Goal: Task Accomplishment & Management: Use online tool/utility

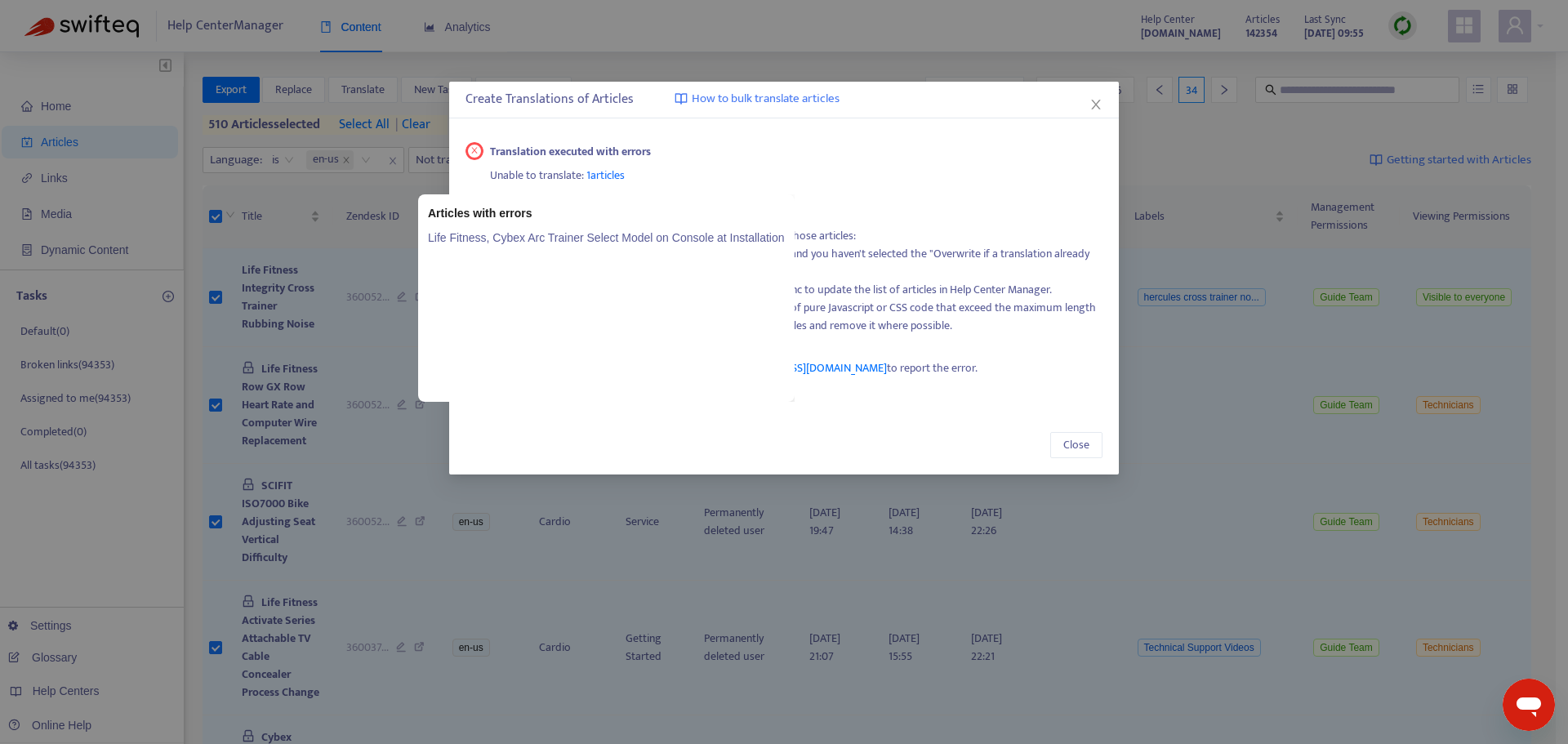
click at [612, 175] on span "1 articles" at bounding box center [606, 175] width 38 height 19
click at [609, 239] on link "Life Fitness, Cybex Arc Trainer Select Model on Console at Installation" at bounding box center [606, 238] width 357 height 18
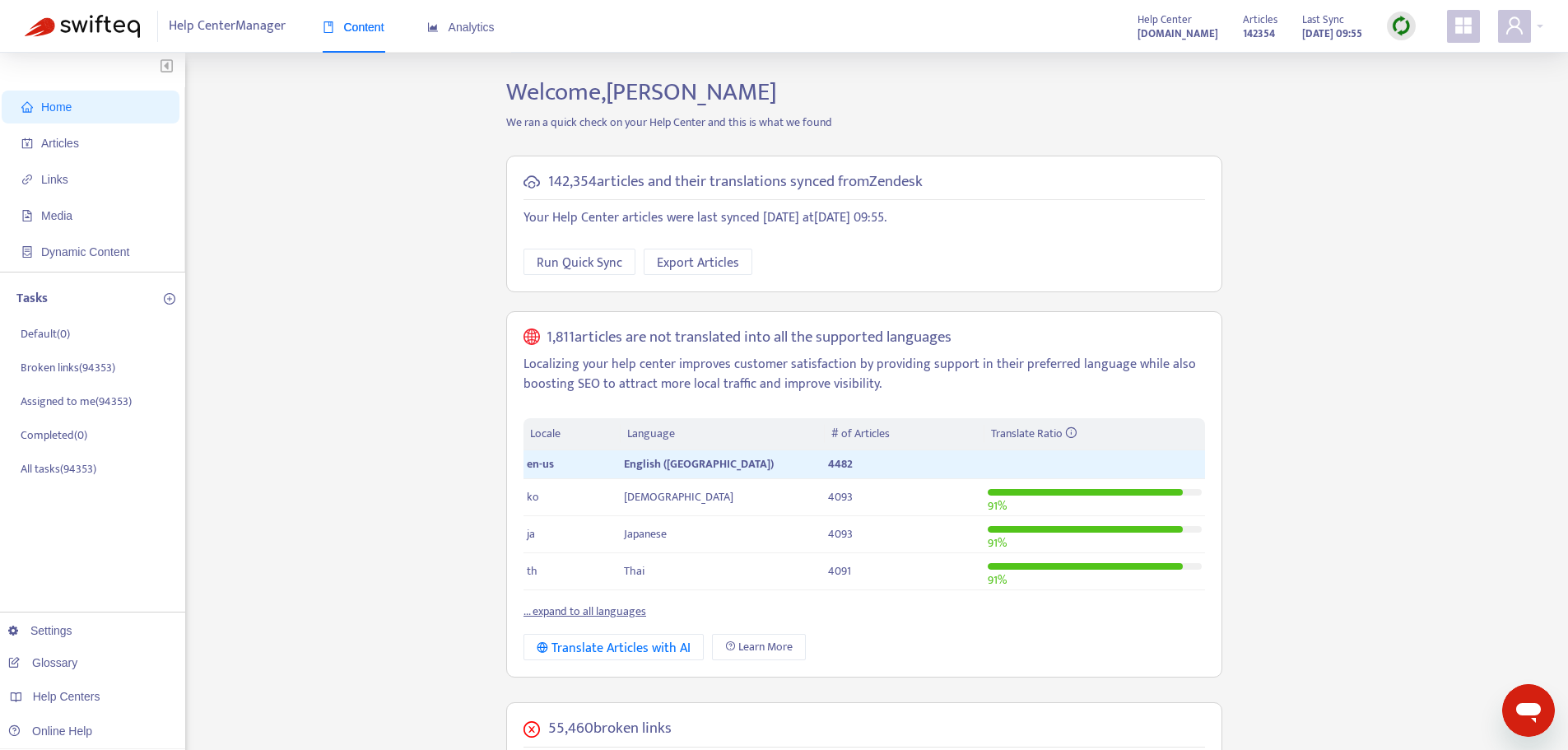
click at [607, 607] on link "... expand to all languages" at bounding box center [584, 612] width 123 height 19
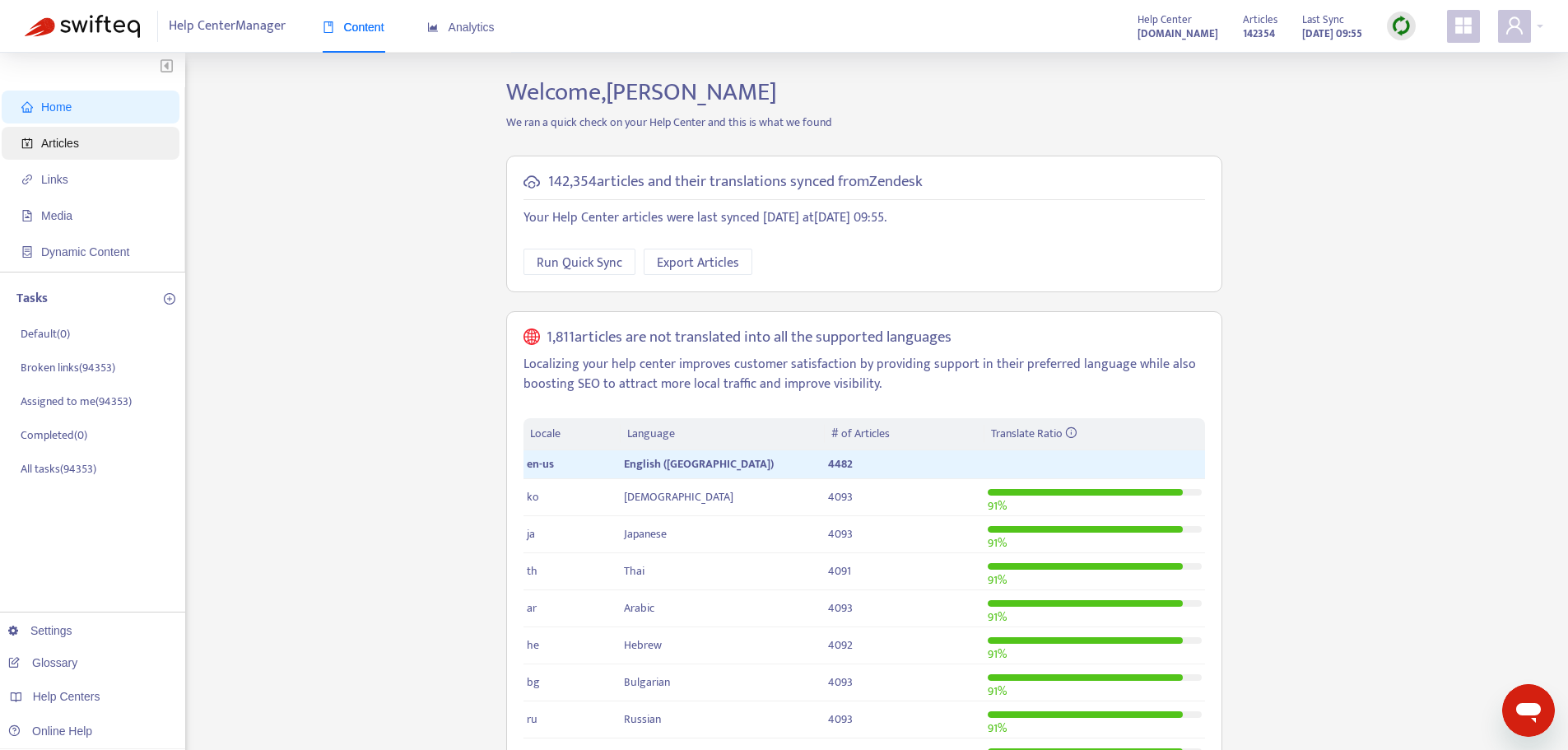
click at [79, 136] on span "Articles" at bounding box center [94, 143] width 145 height 33
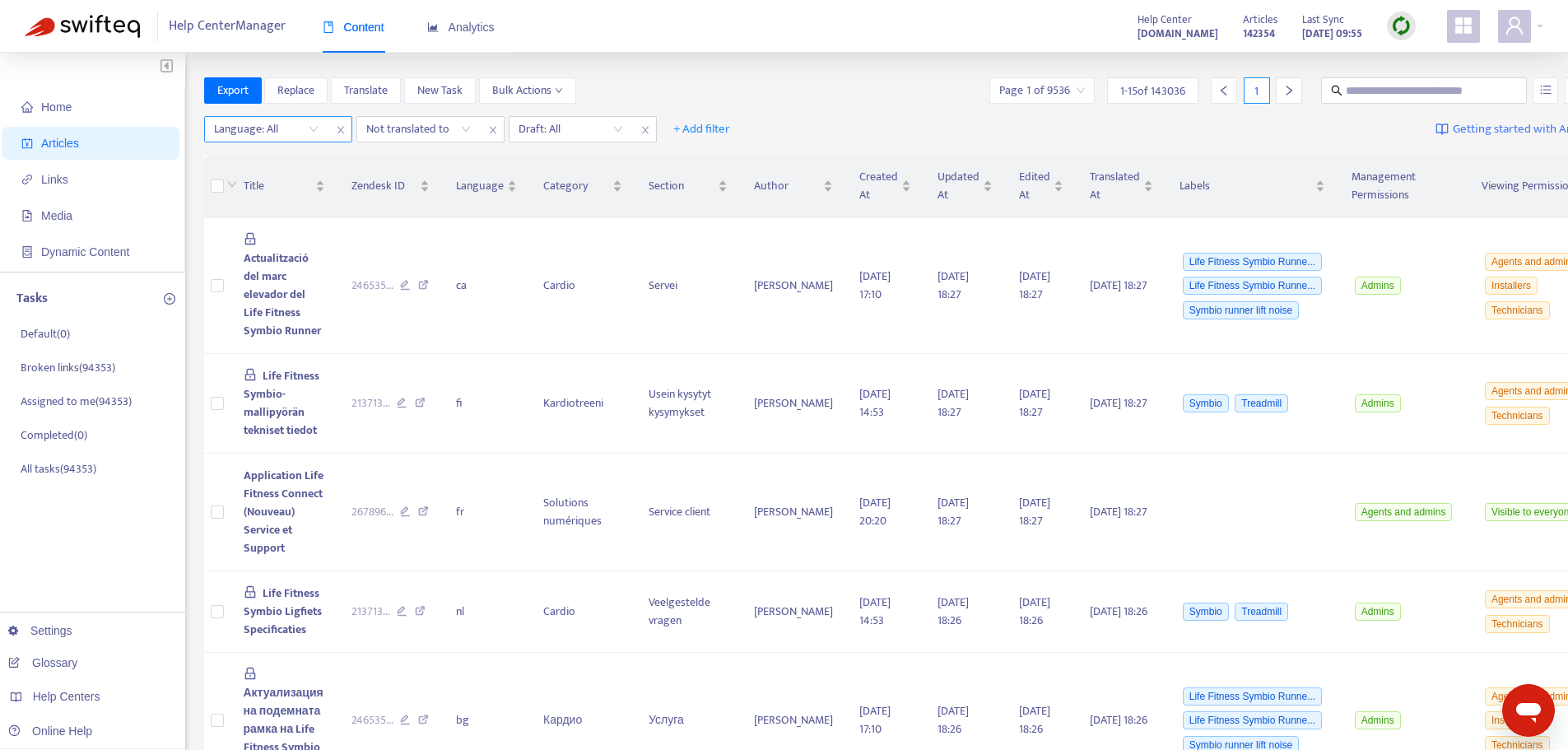
click at [303, 131] on div at bounding box center [258, 130] width 100 height 19
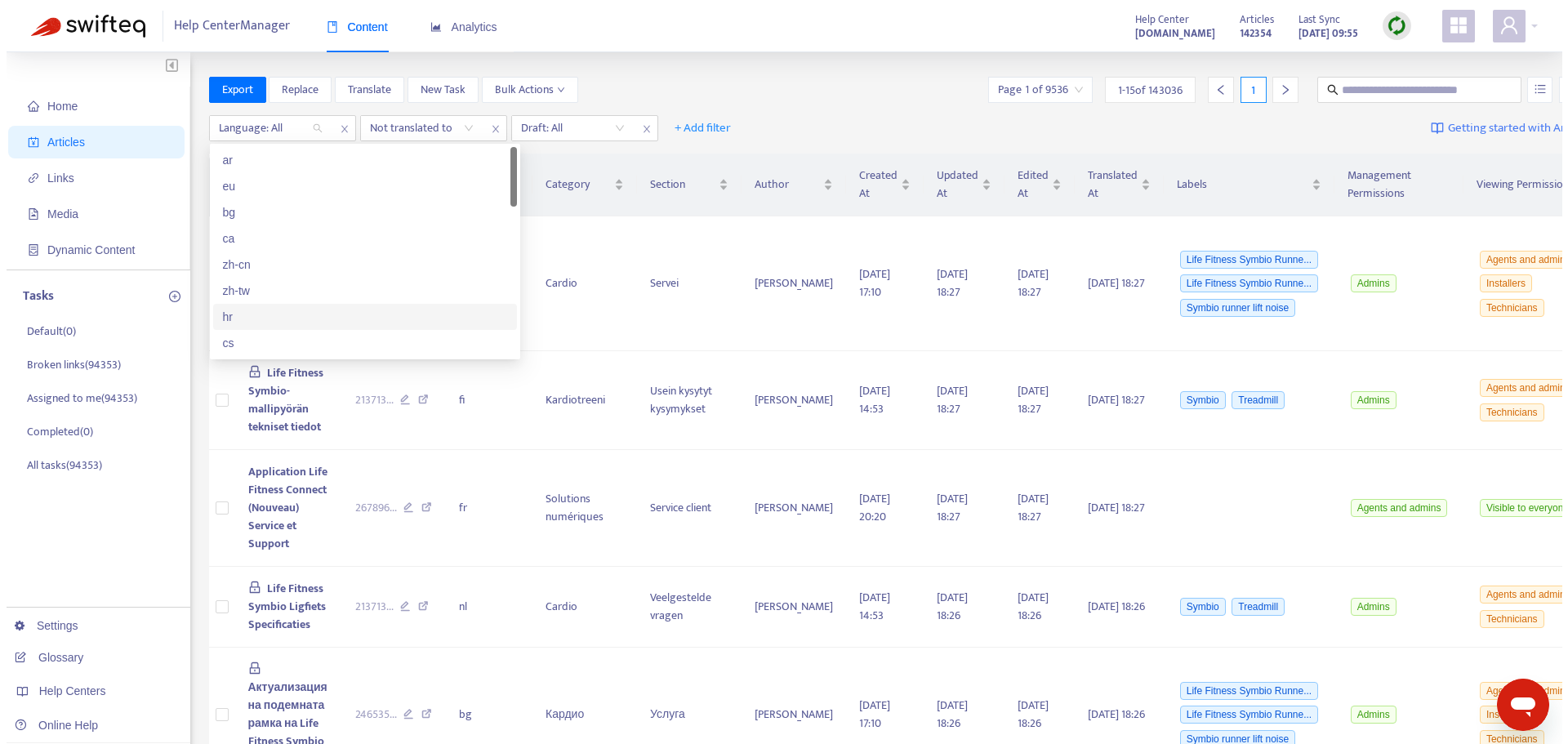
scroll to position [81, 0]
click at [242, 338] on div "en-us" at bounding box center [358, 339] width 284 height 18
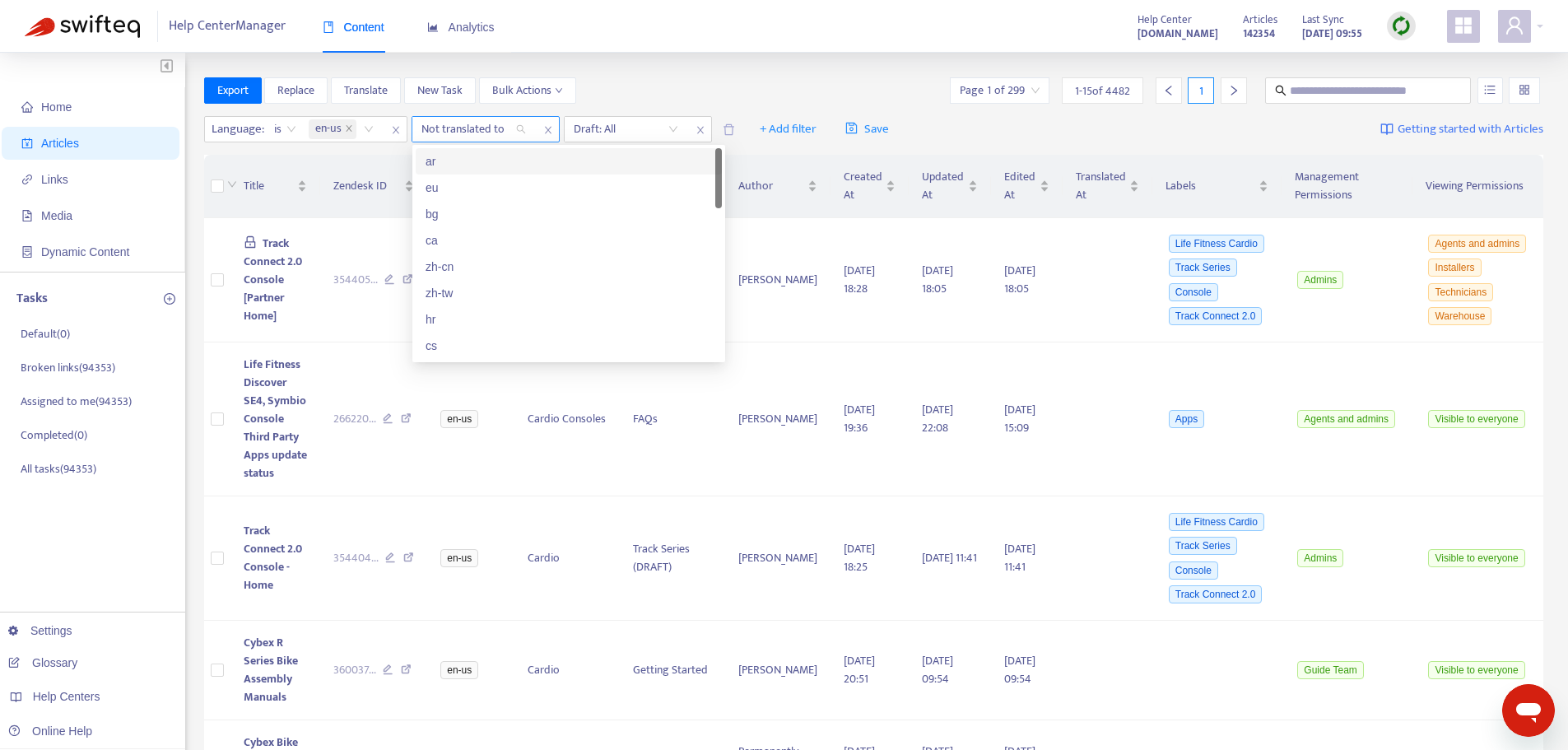
click at [517, 131] on div "Not translated to" at bounding box center [473, 130] width 123 height 25
click at [430, 350] on div "cs" at bounding box center [568, 345] width 286 height 18
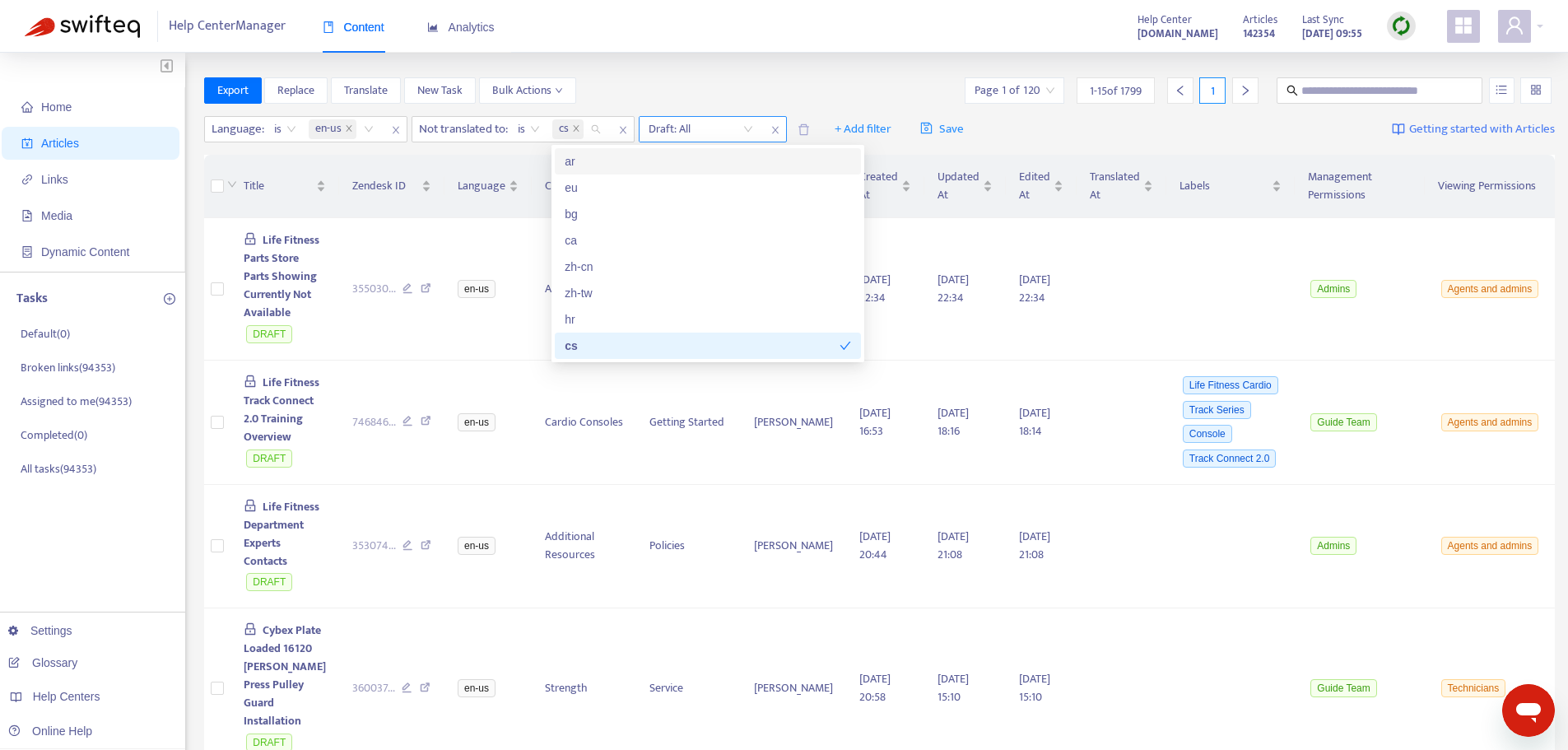
click at [749, 125] on input "search" at bounding box center [700, 130] width 104 height 25
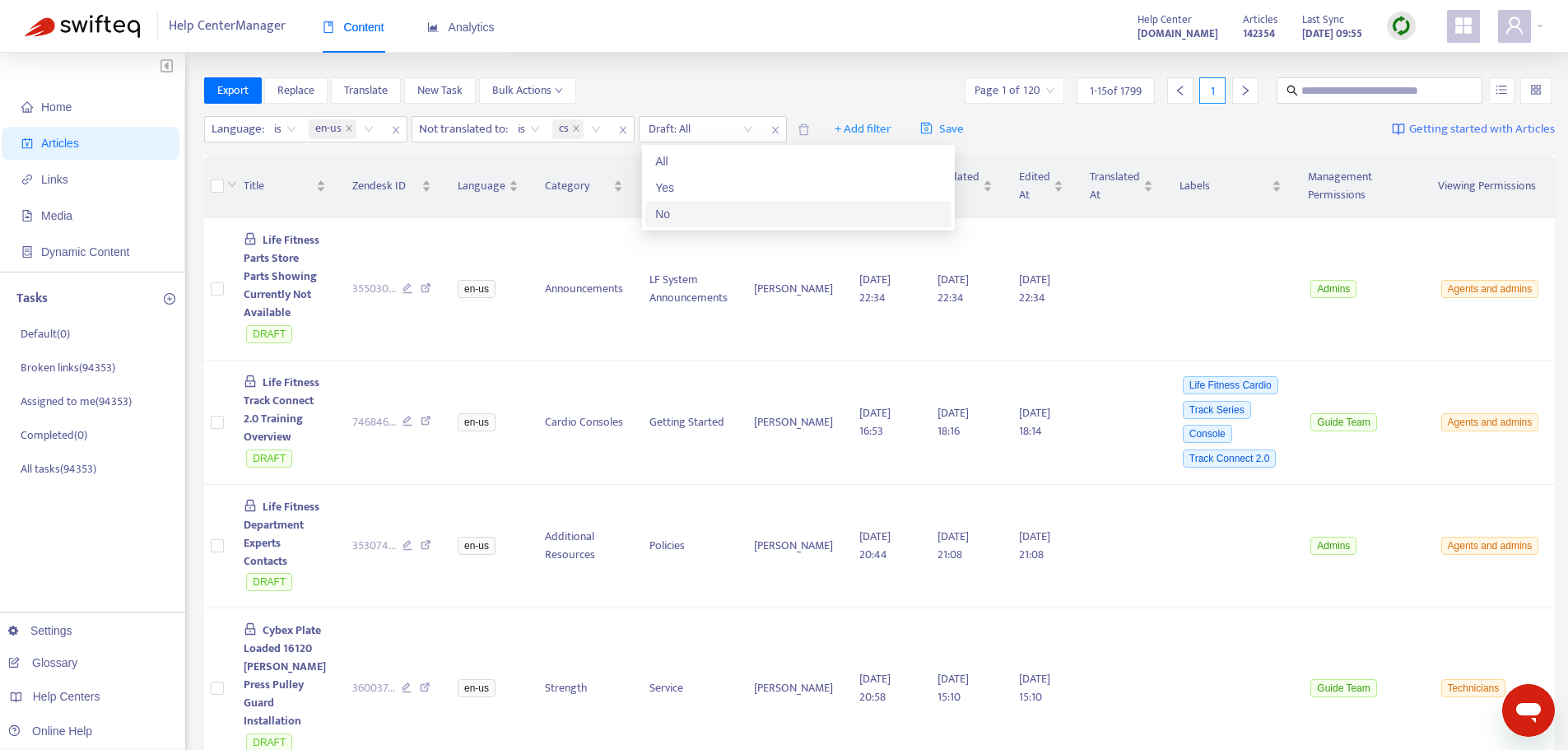
click at [664, 209] on div "No" at bounding box center [798, 214] width 286 height 18
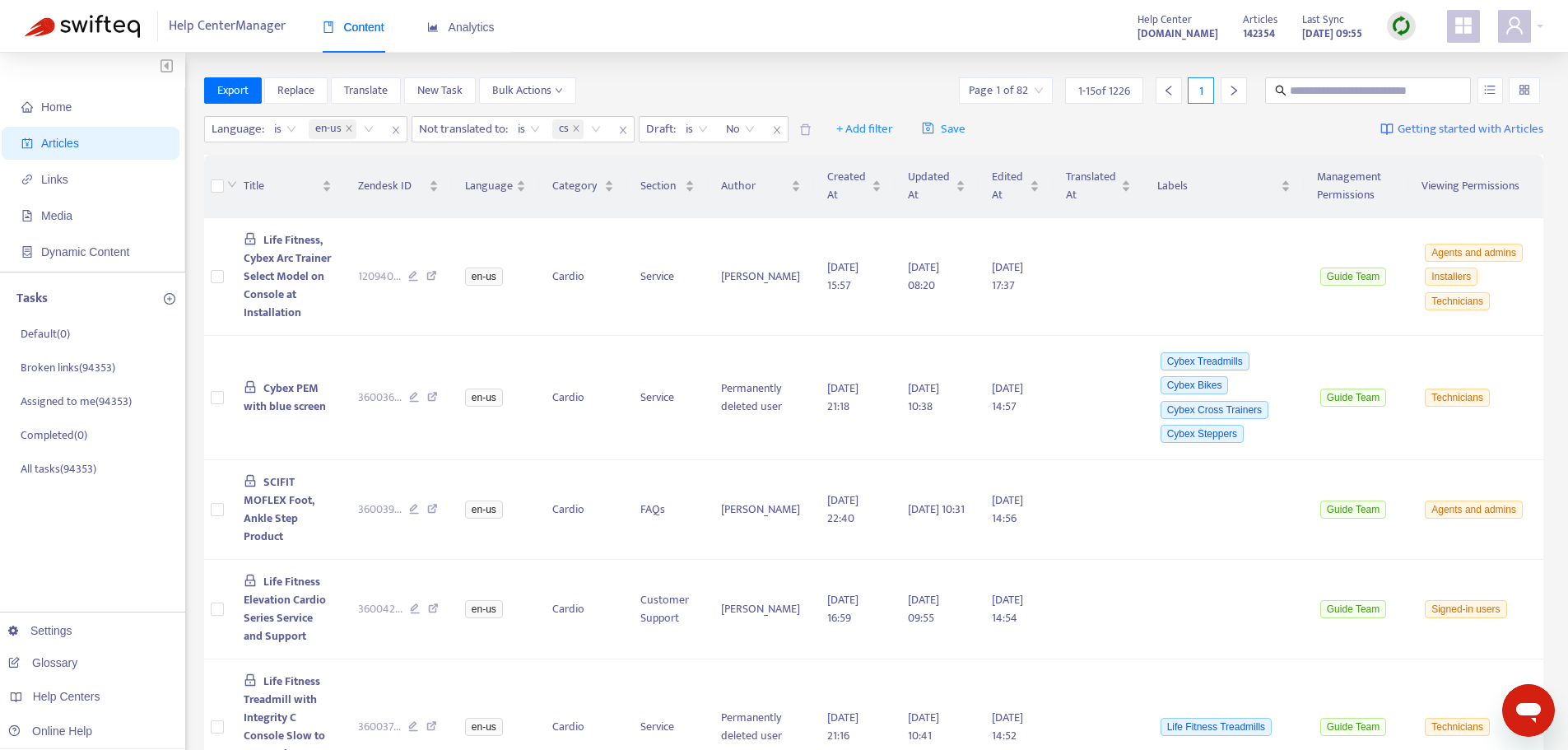
click at [1230, 92] on icon "right" at bounding box center [1234, 91] width 12 height 12
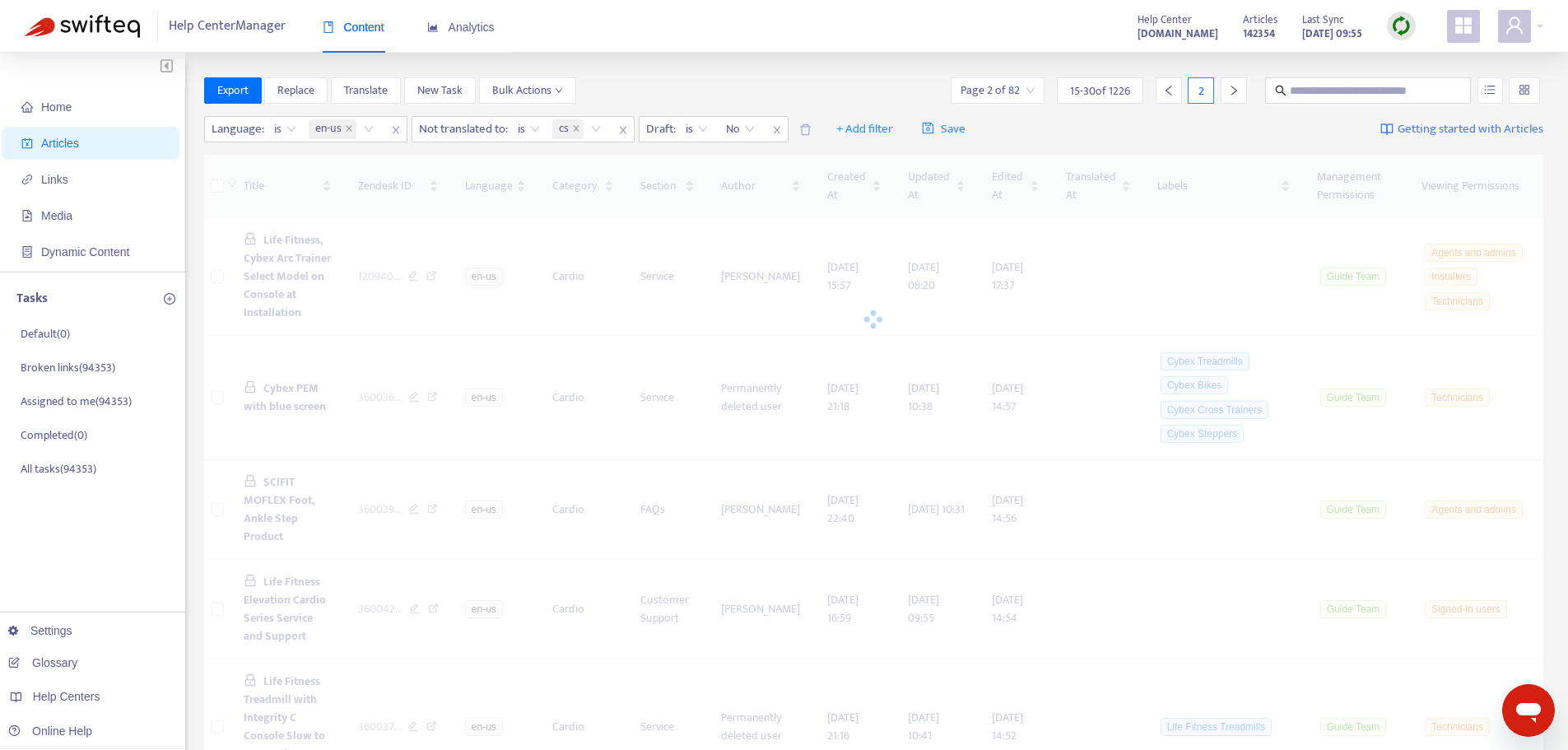
click at [1230, 92] on icon "right" at bounding box center [1234, 91] width 12 height 12
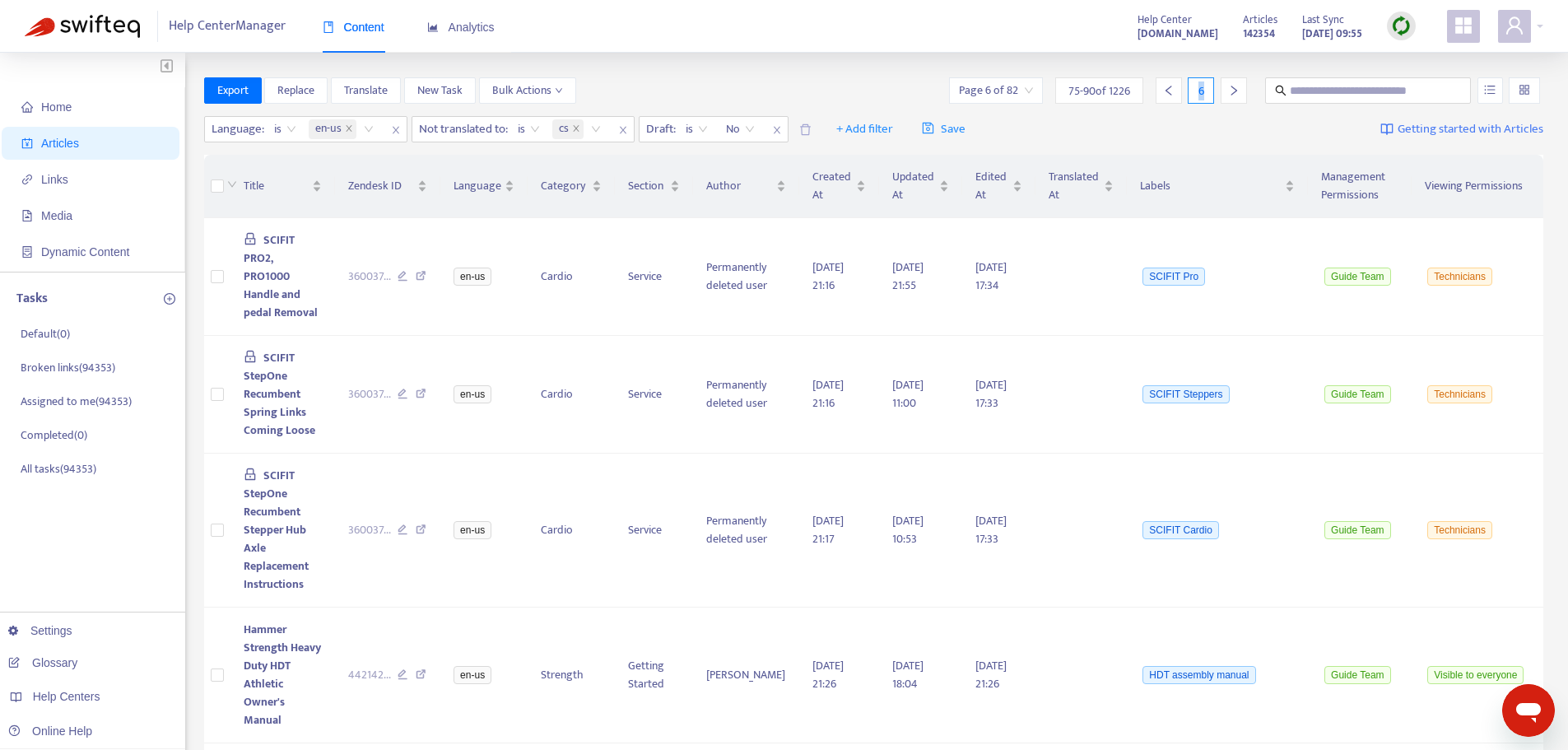
click at [1230, 92] on icon "right" at bounding box center [1234, 91] width 12 height 12
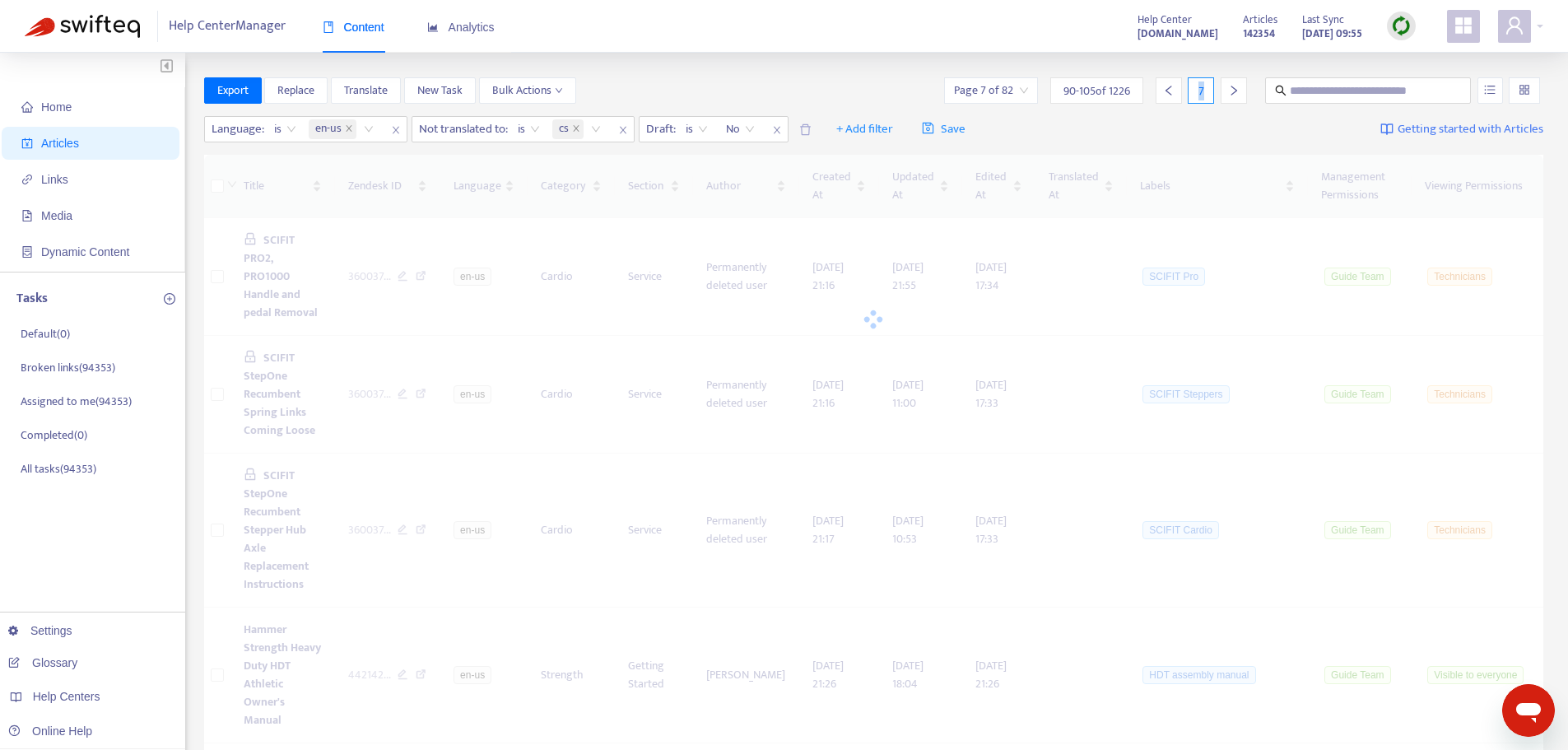
click at [1230, 92] on icon "right" at bounding box center [1234, 91] width 12 height 12
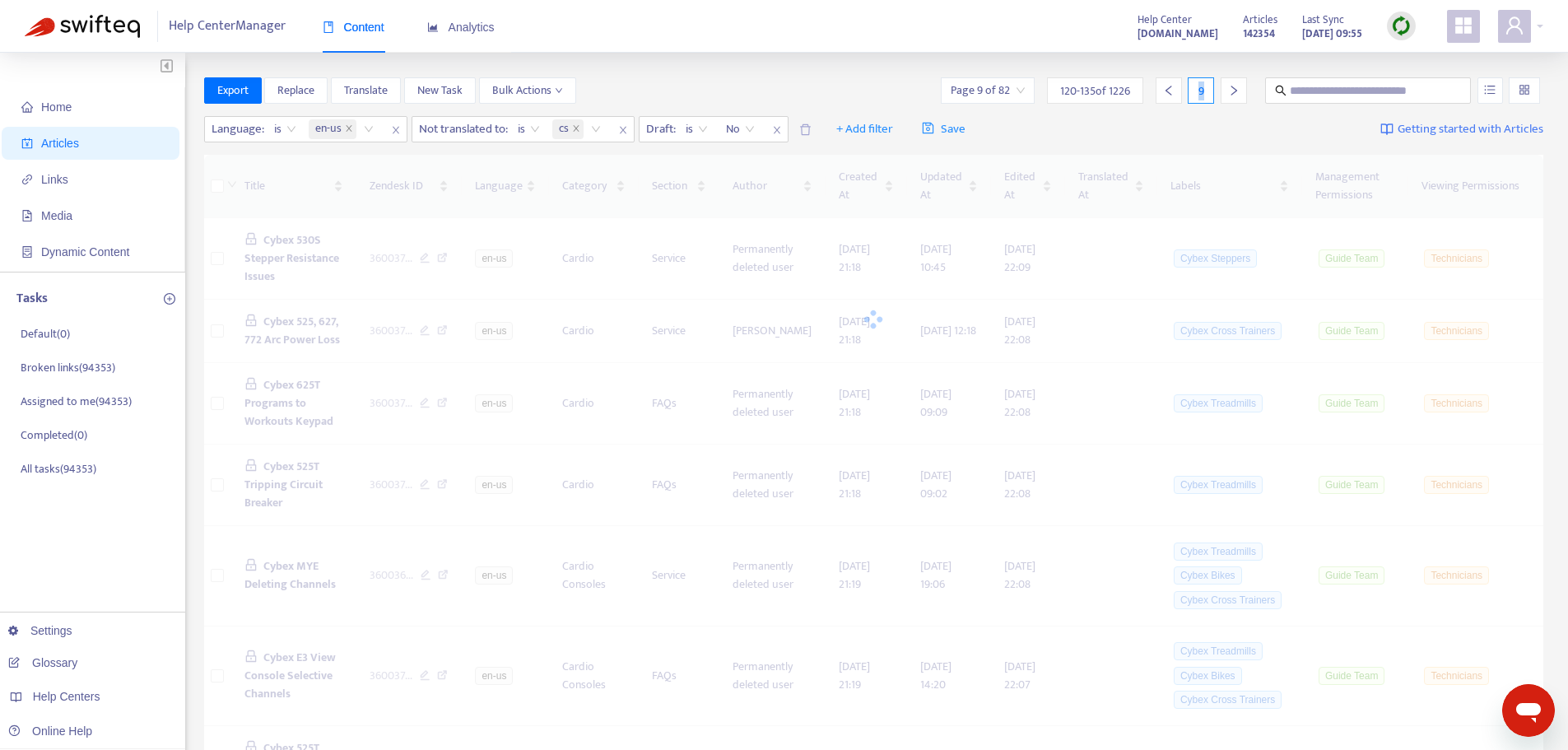
click at [1230, 92] on icon "right" at bounding box center [1234, 91] width 12 height 12
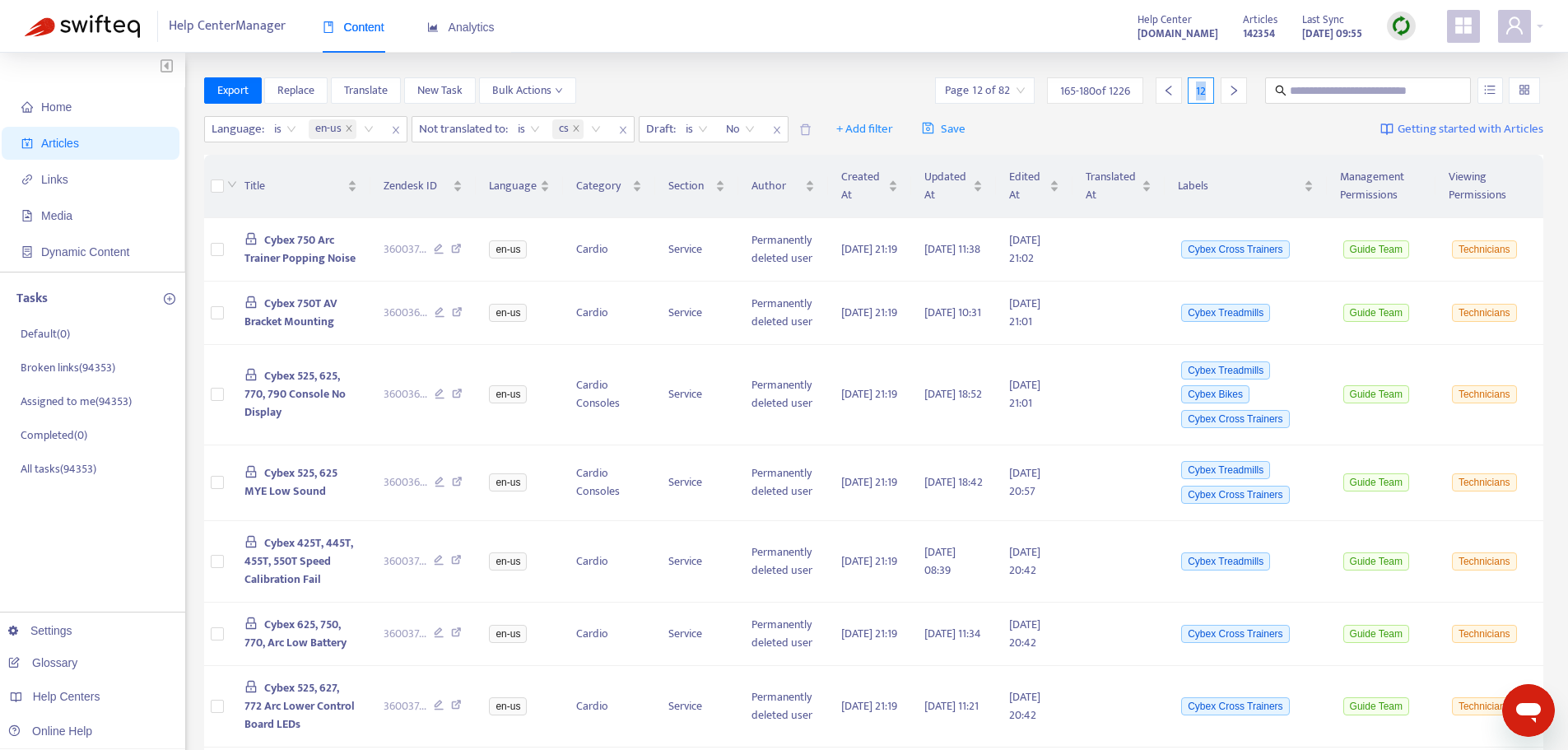
click at [1230, 92] on icon "right" at bounding box center [1234, 91] width 12 height 12
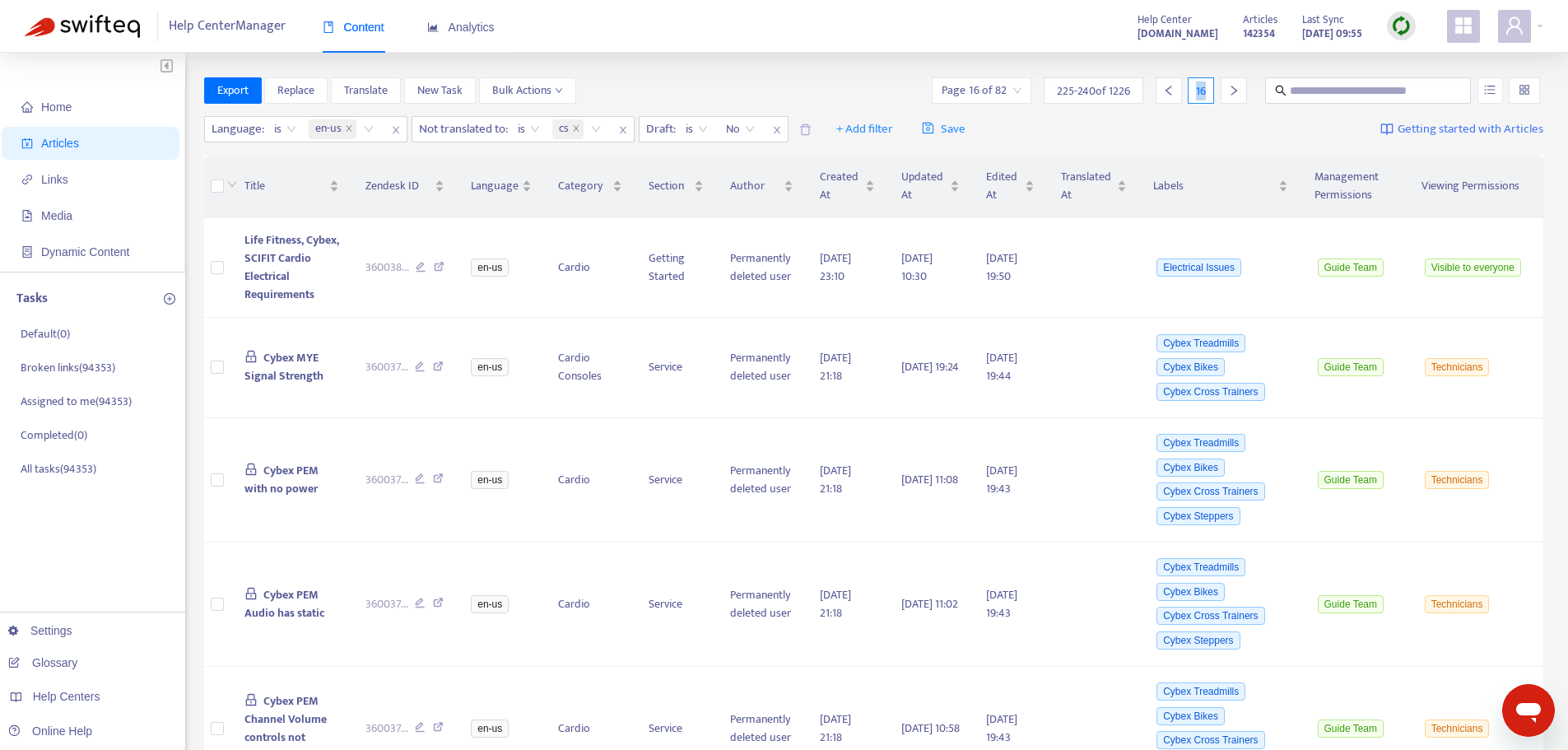
click at [1230, 92] on icon "right" at bounding box center [1234, 91] width 12 height 12
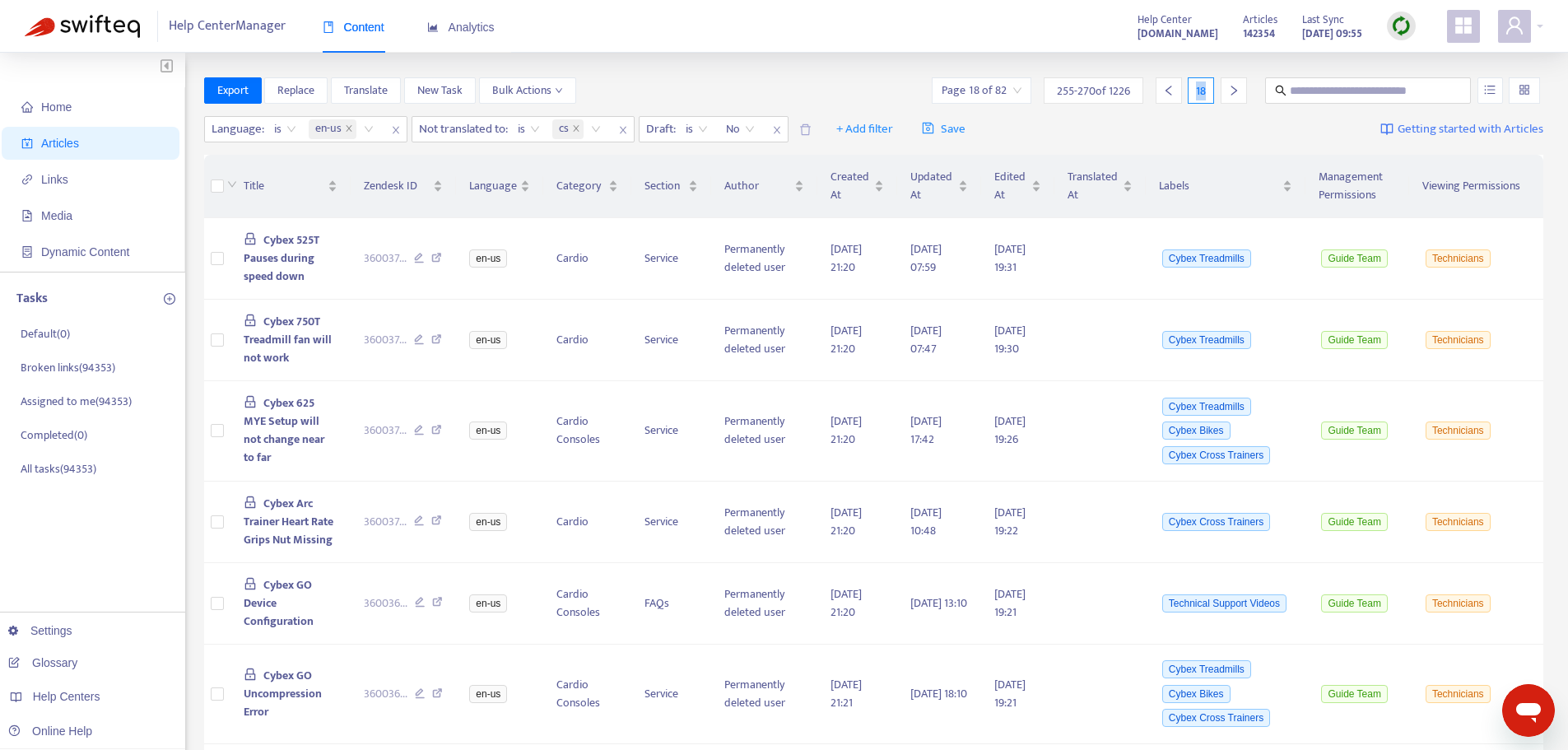
click at [1230, 92] on icon "right" at bounding box center [1234, 91] width 12 height 12
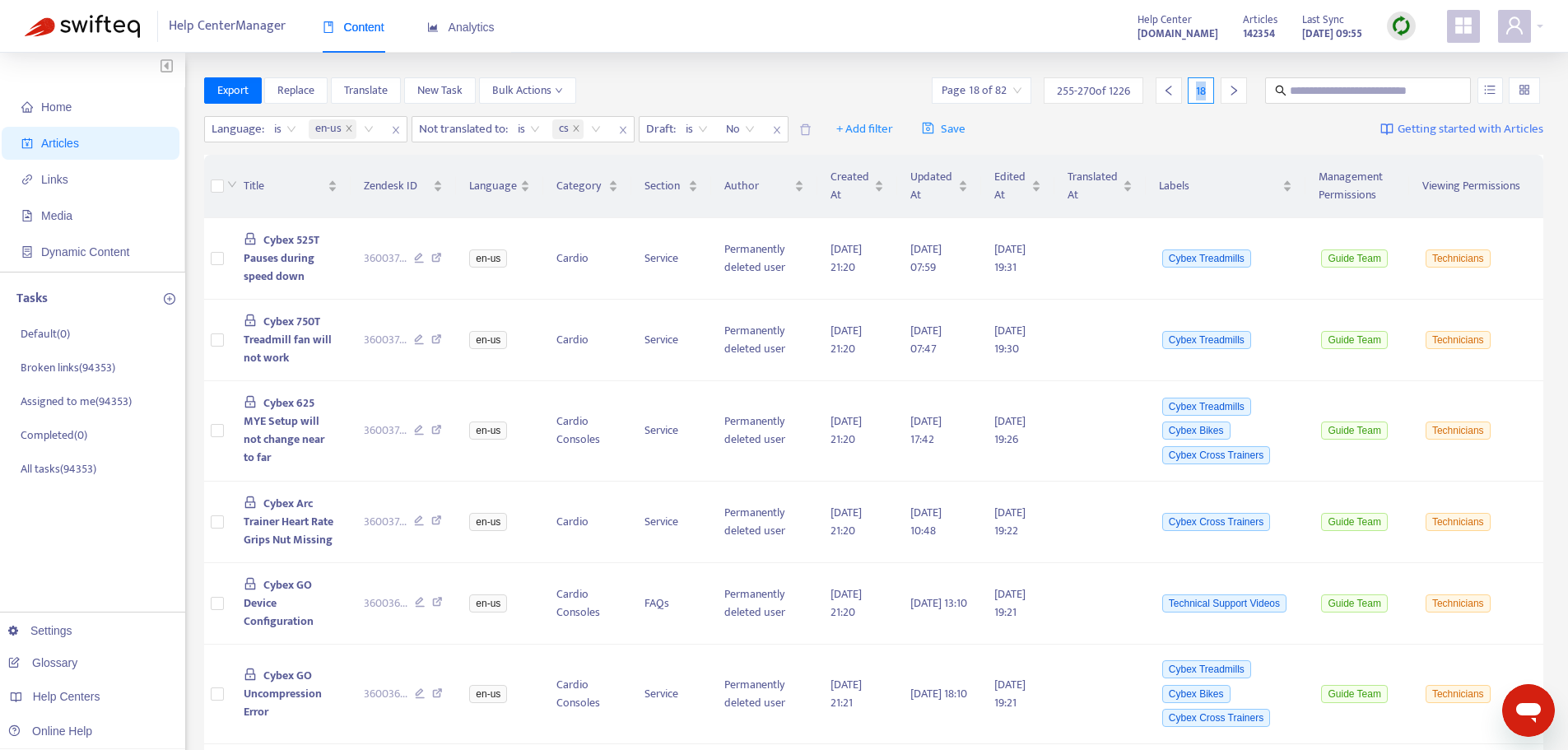
click at [1230, 92] on icon "right" at bounding box center [1234, 91] width 12 height 12
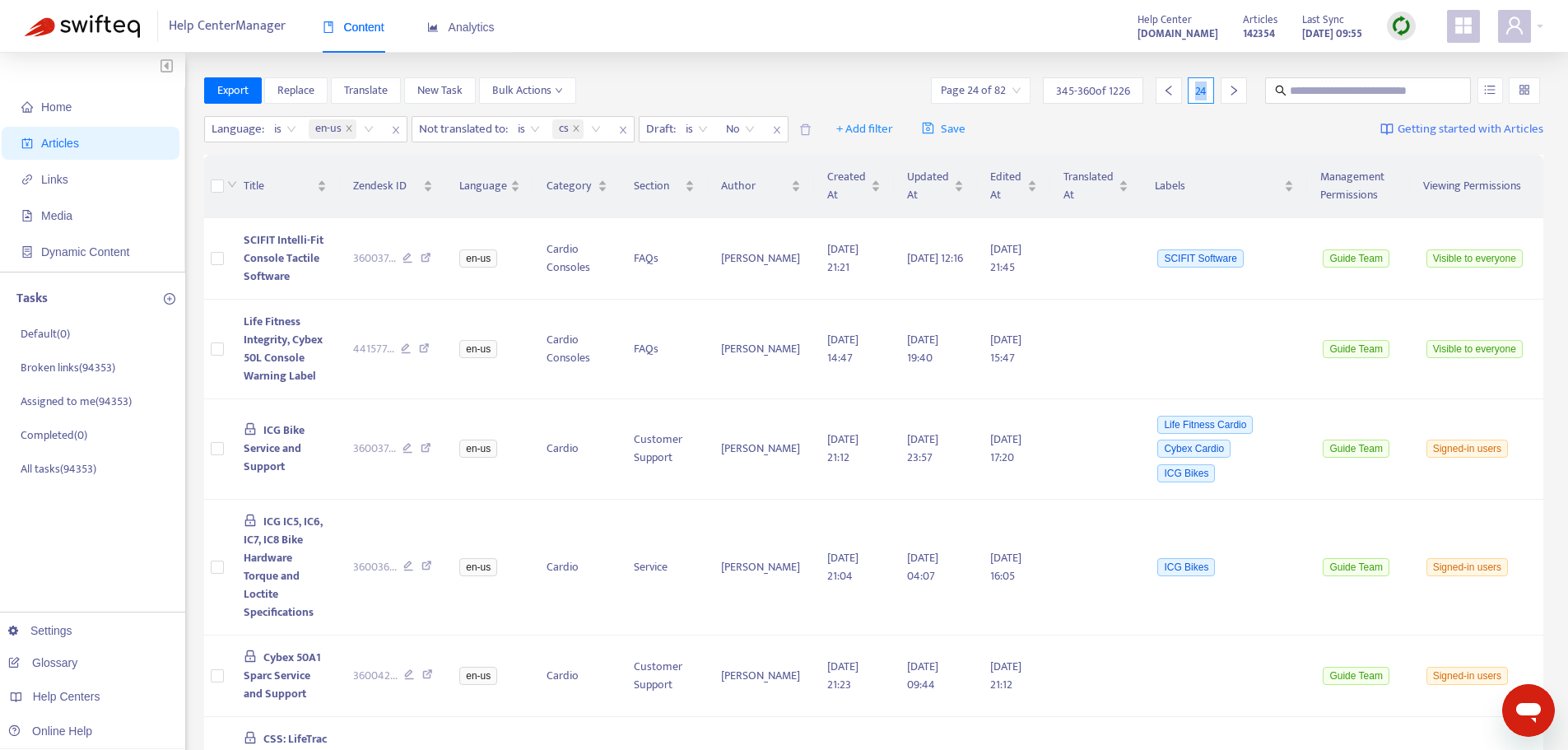
click at [1231, 89] on icon "right" at bounding box center [1234, 91] width 12 height 12
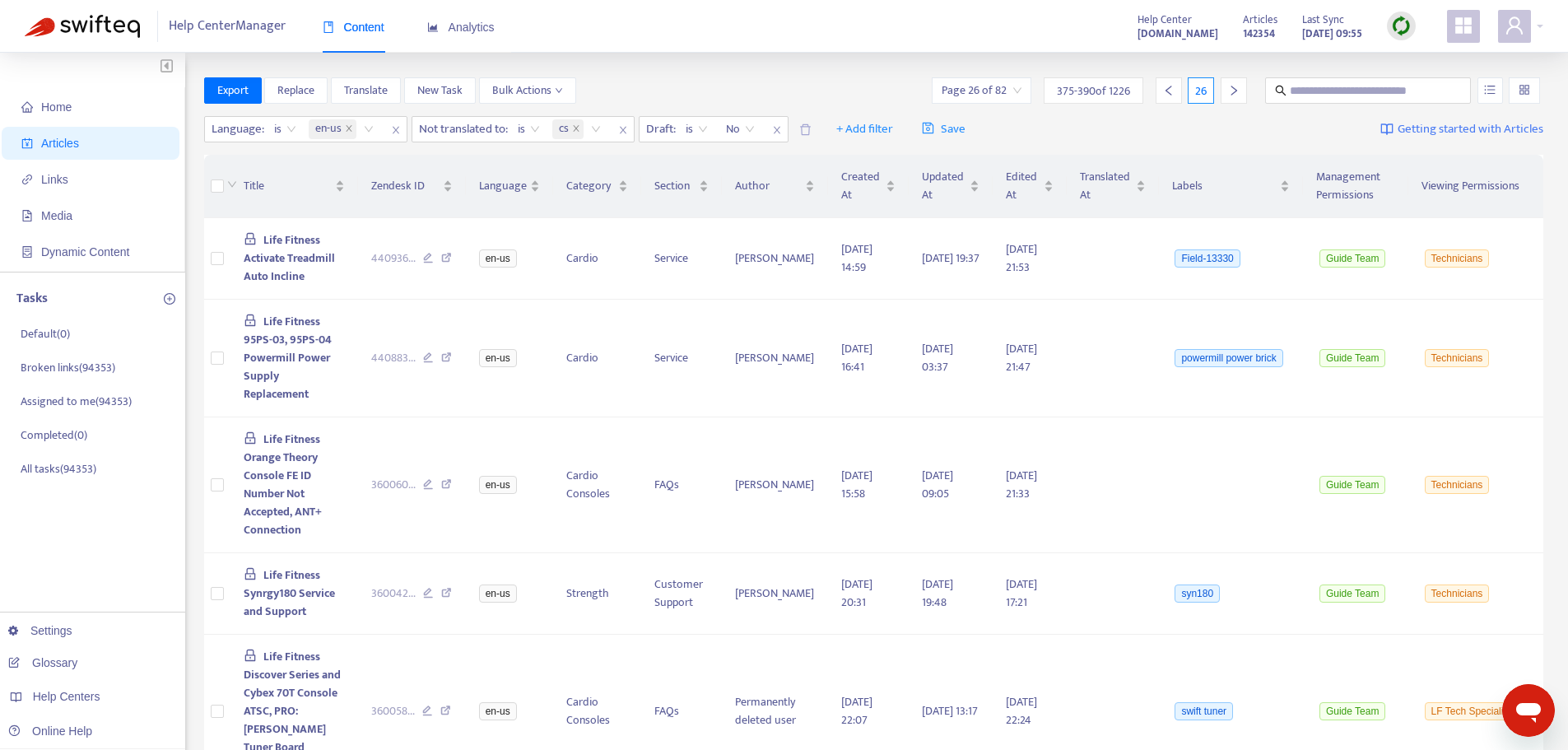
click at [1231, 89] on icon "right" at bounding box center [1234, 91] width 12 height 12
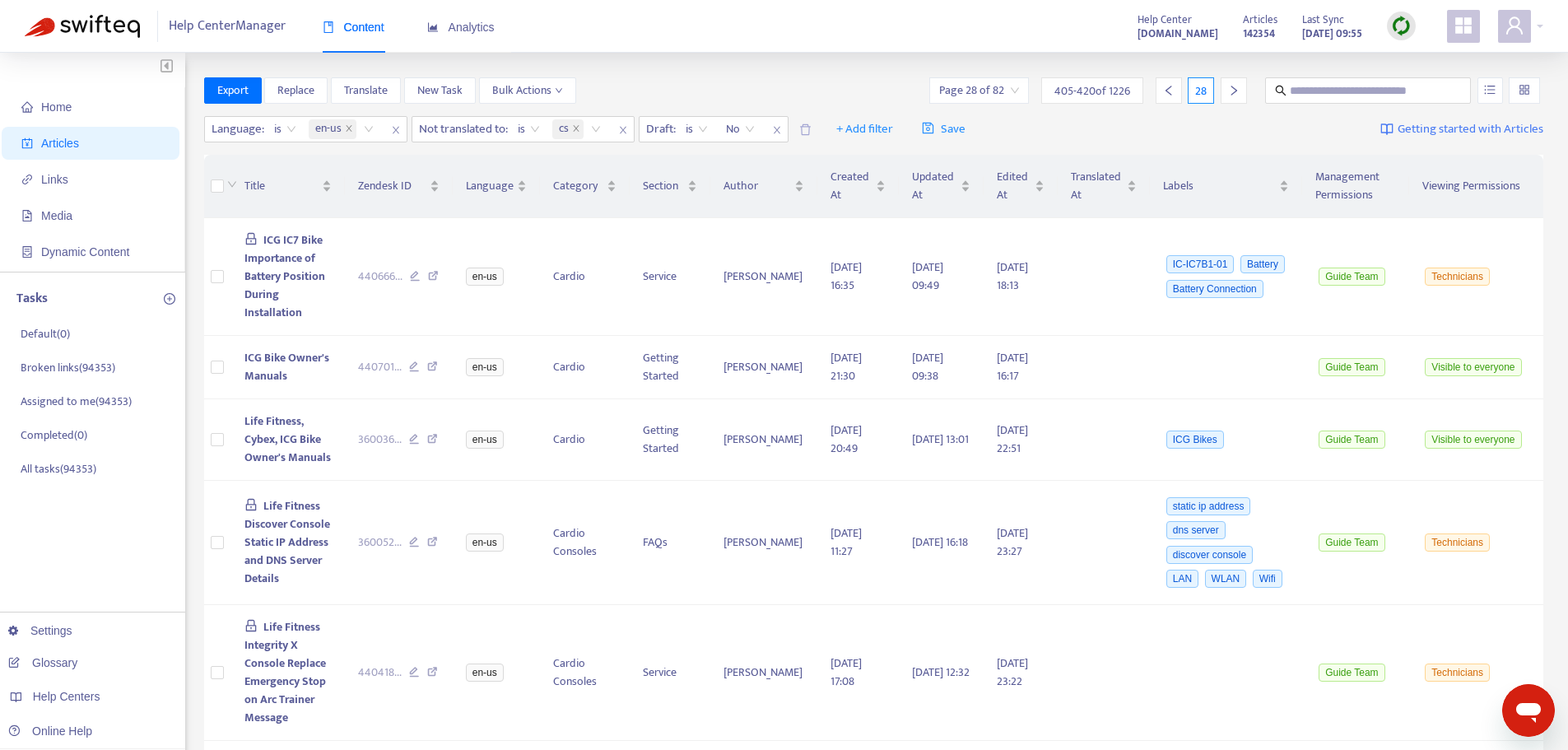
click at [1231, 89] on icon "right" at bounding box center [1234, 91] width 12 height 12
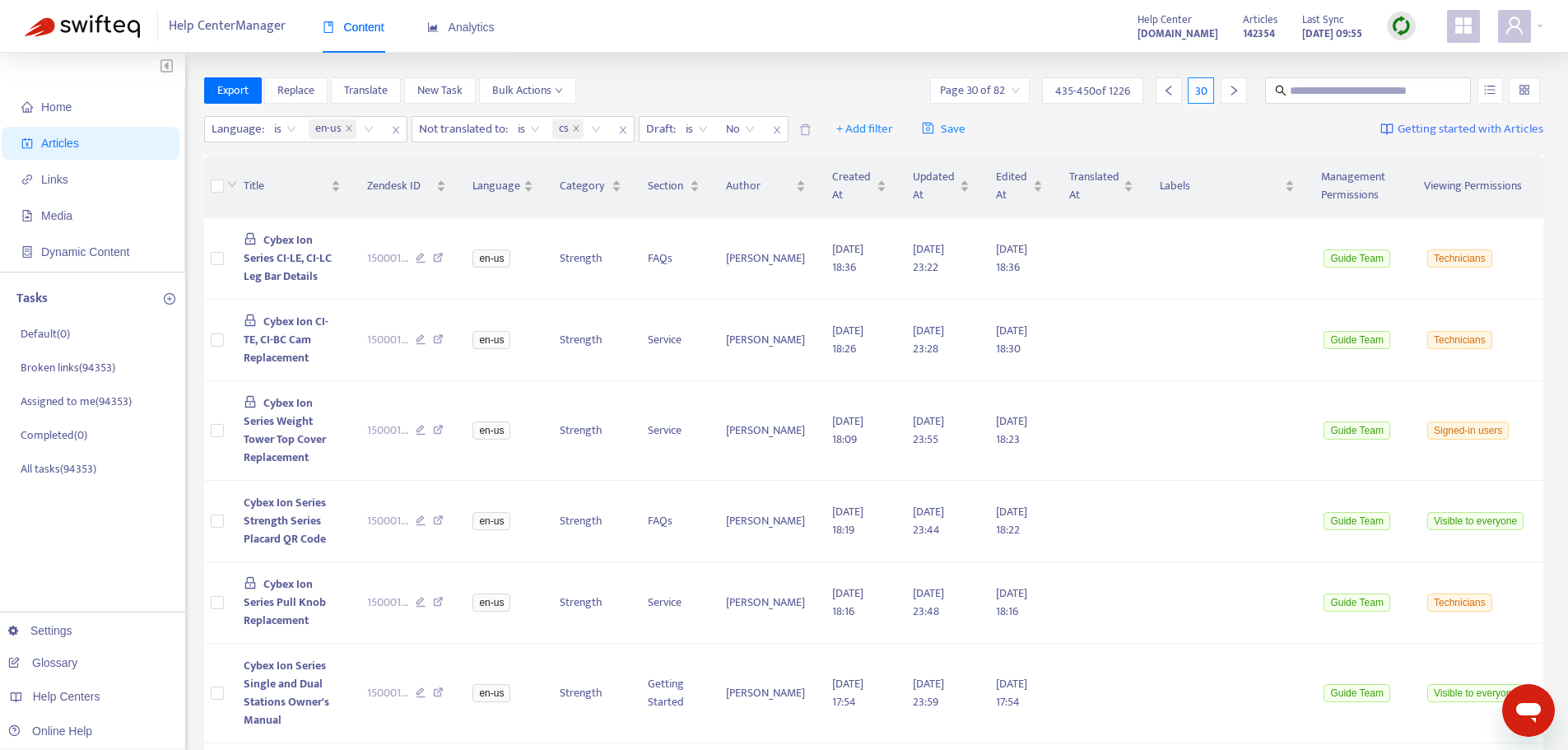
click at [1231, 89] on icon "right" at bounding box center [1234, 91] width 12 height 12
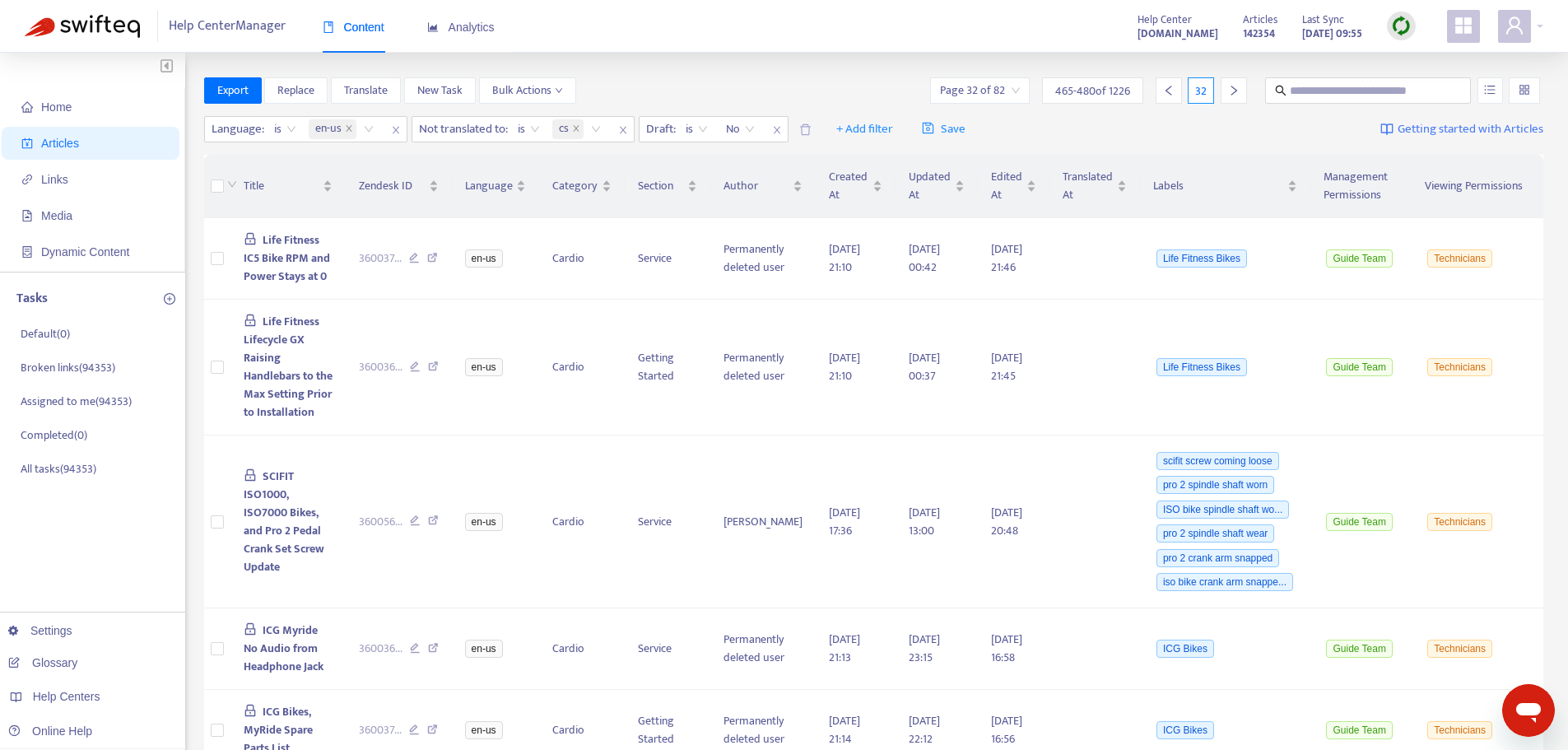
click at [1231, 89] on icon "right" at bounding box center [1234, 91] width 12 height 12
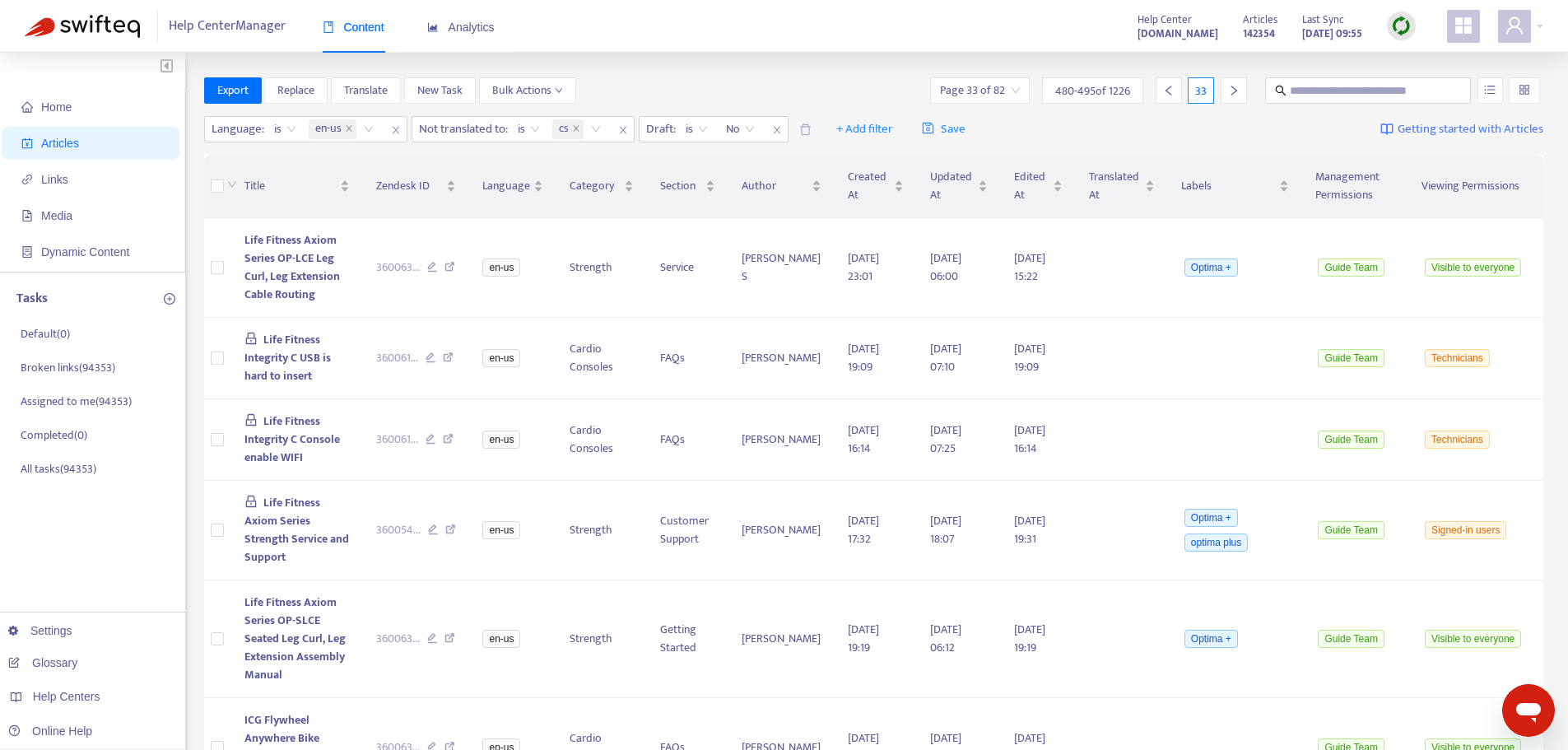
click at [1231, 89] on icon "right" at bounding box center [1234, 91] width 12 height 12
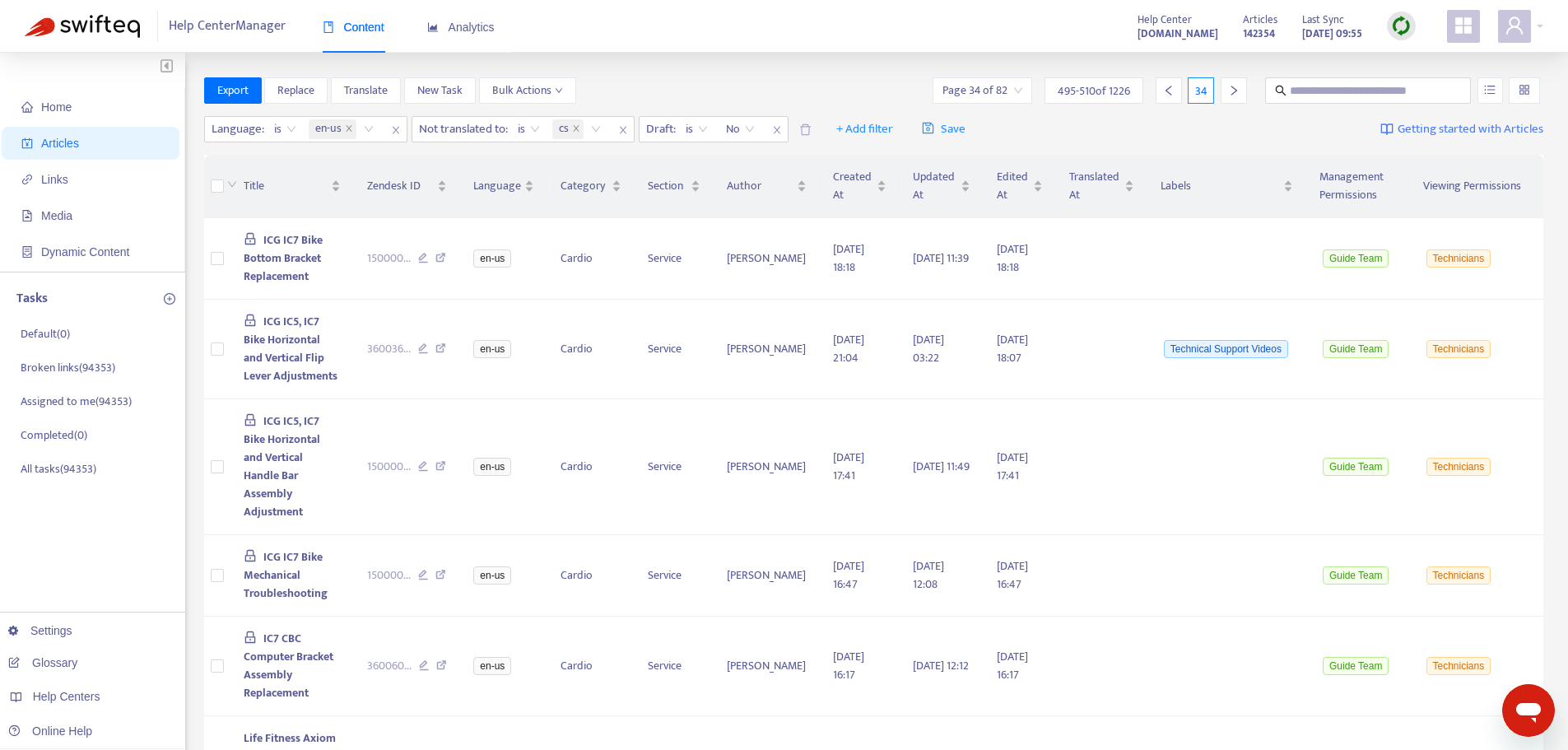
click at [1231, 89] on icon "right" at bounding box center [1234, 91] width 12 height 12
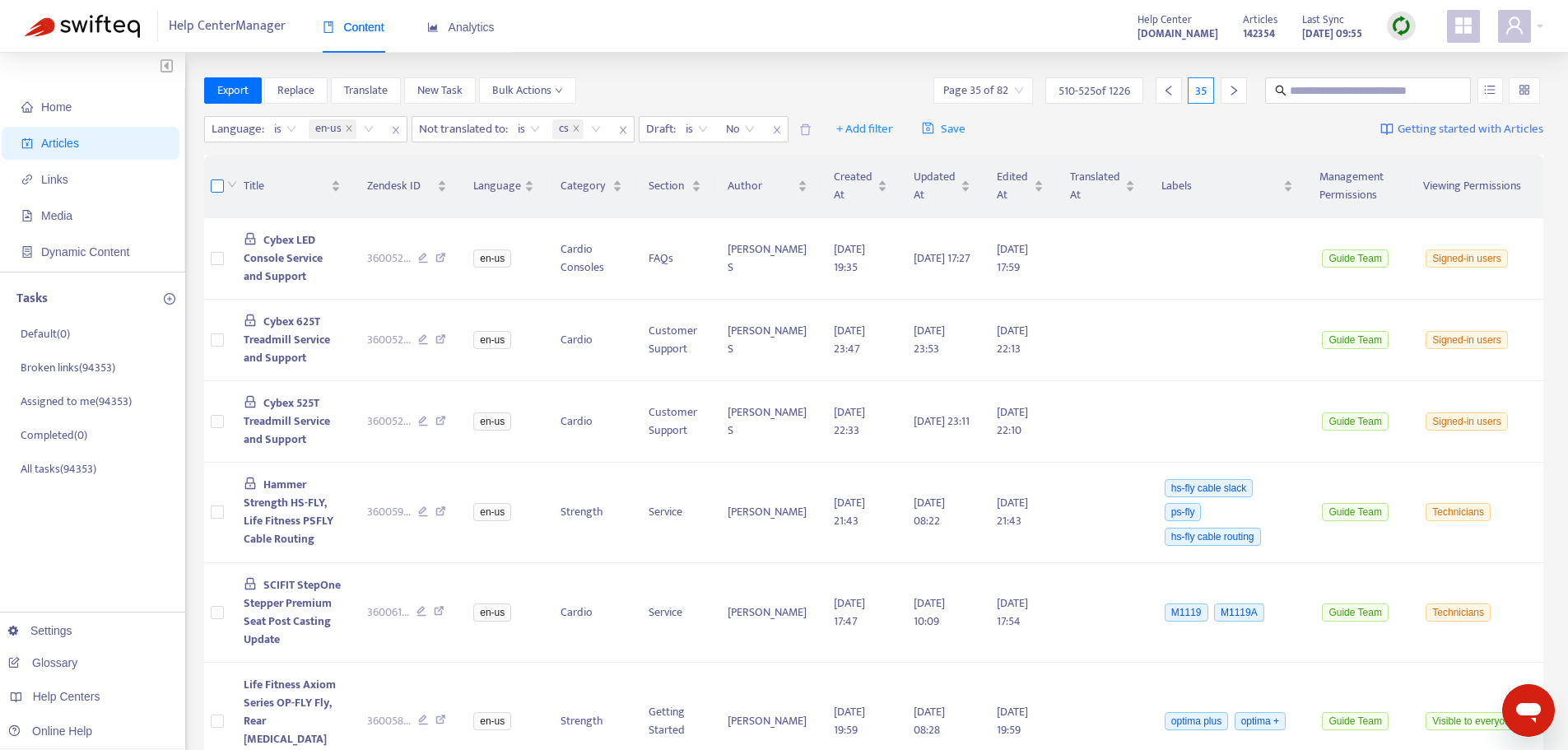
click at [216, 192] on label at bounding box center [217, 186] width 14 height 18
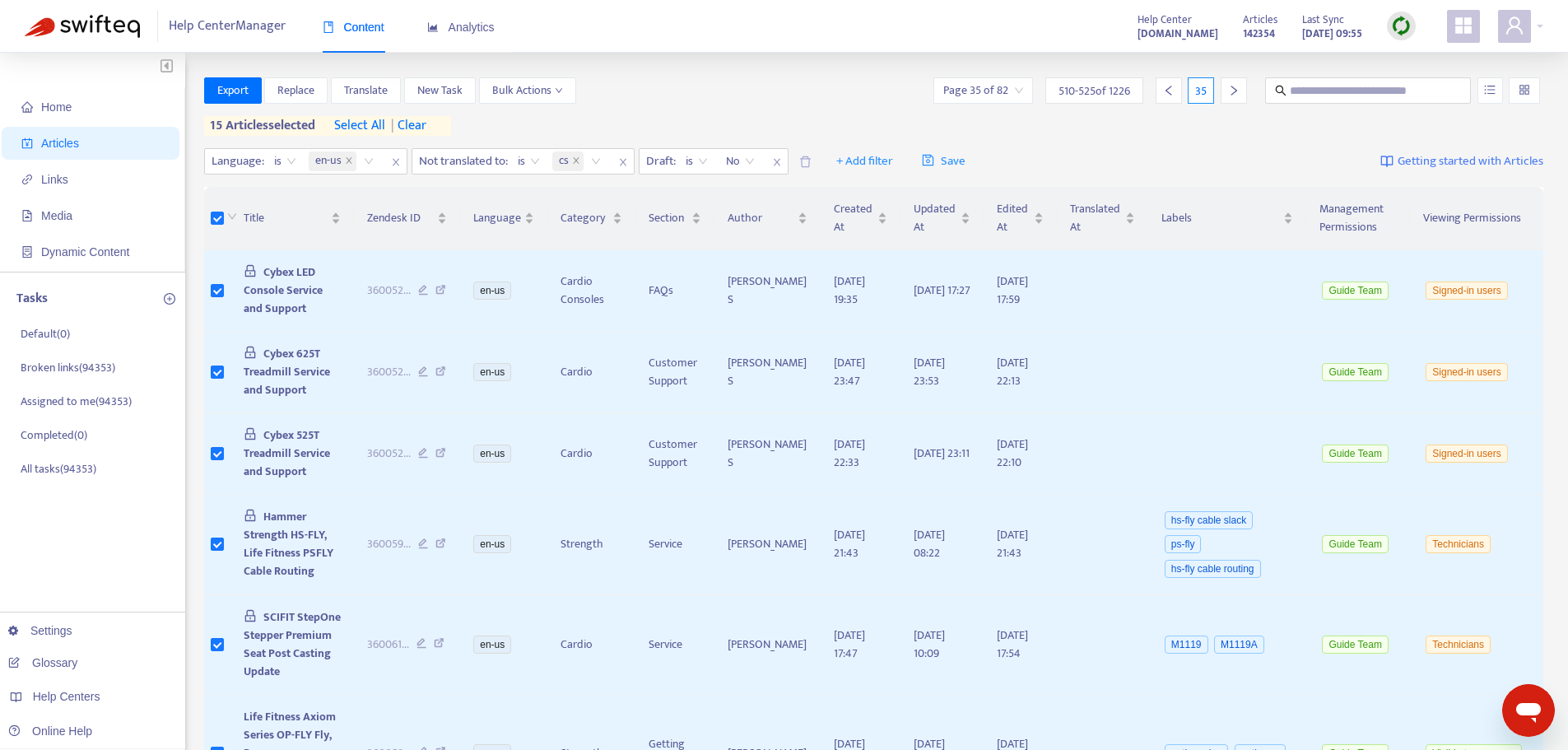
click at [1241, 93] on div at bounding box center [1233, 90] width 26 height 26
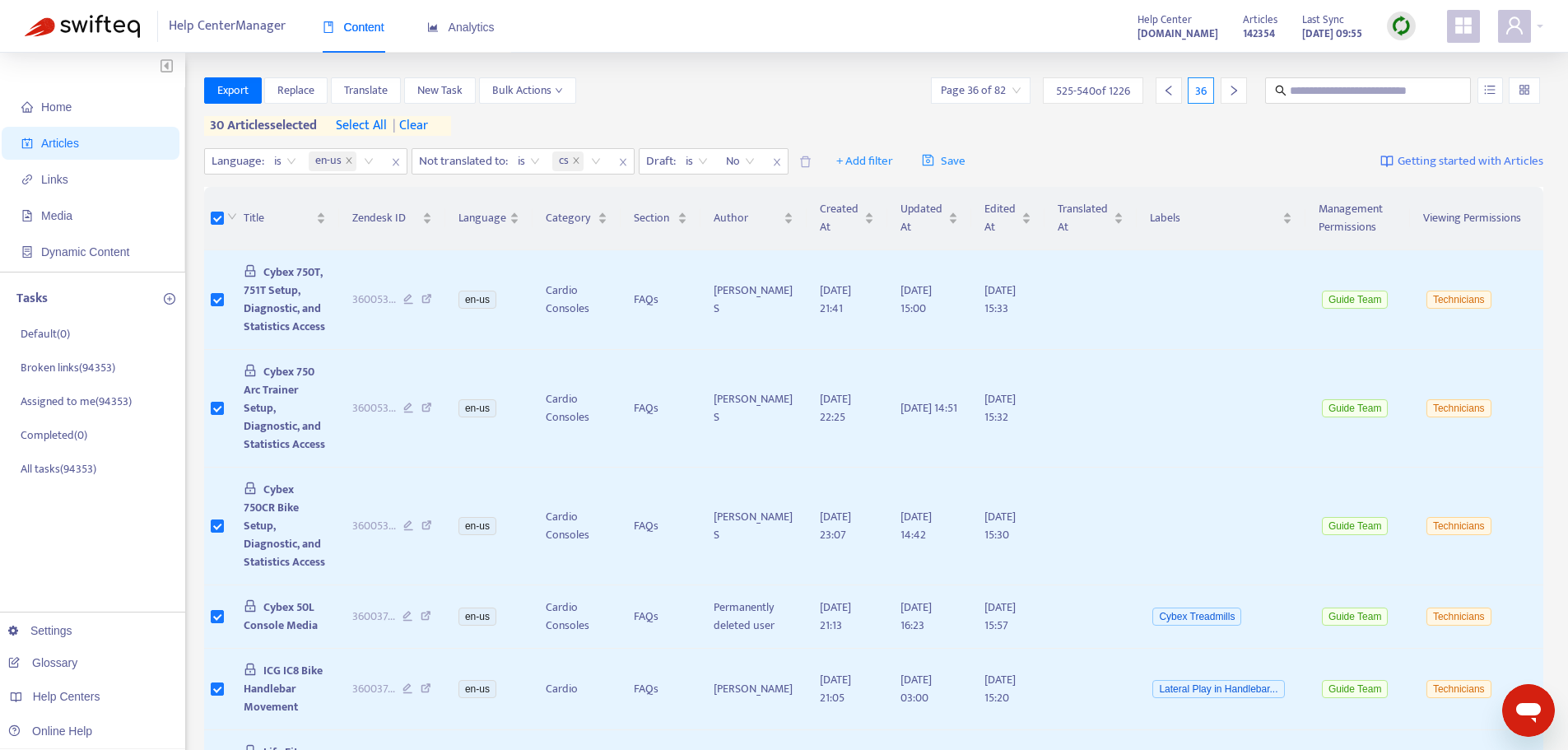
click at [1225, 95] on div at bounding box center [1233, 90] width 26 height 26
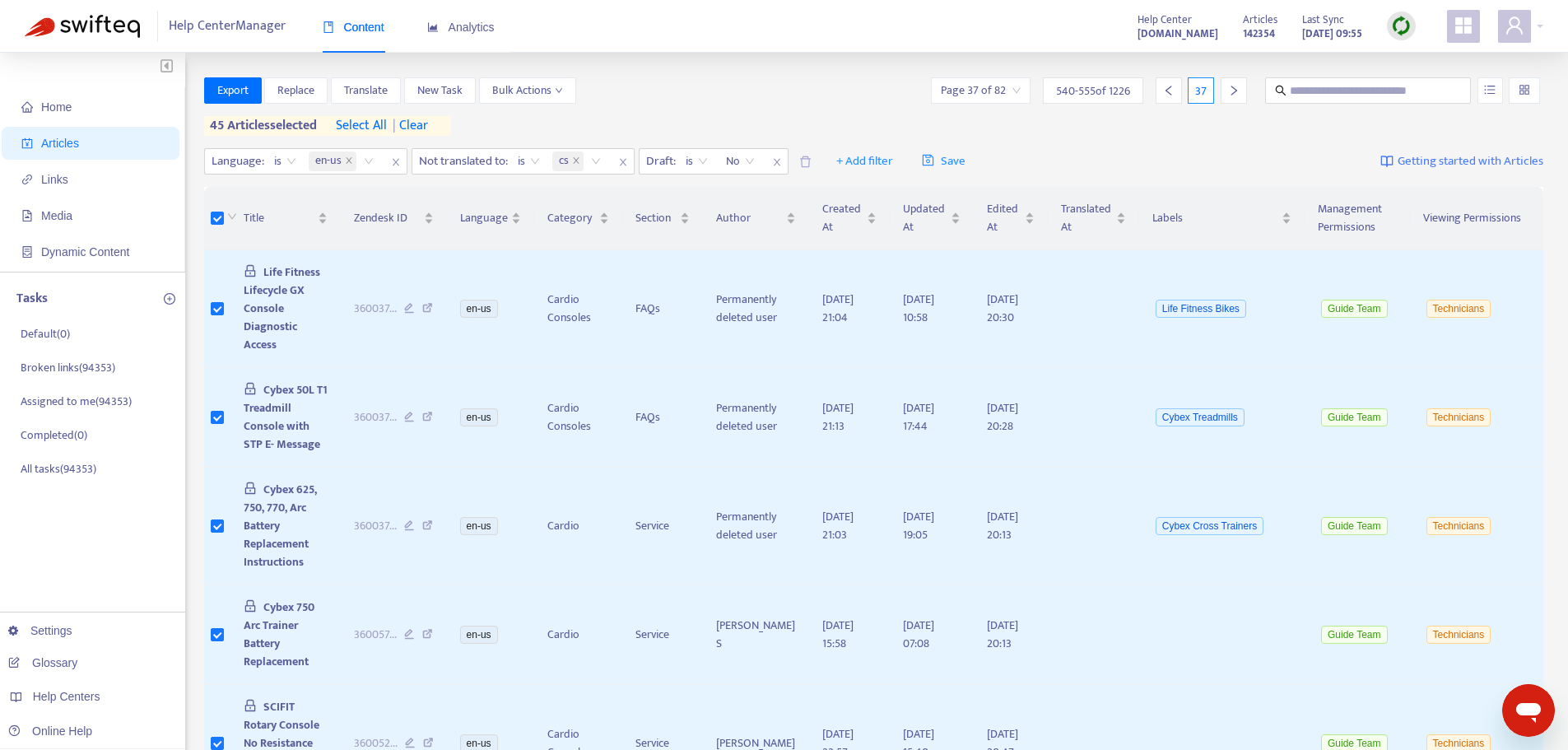
click at [1232, 92] on icon "right" at bounding box center [1234, 91] width 12 height 12
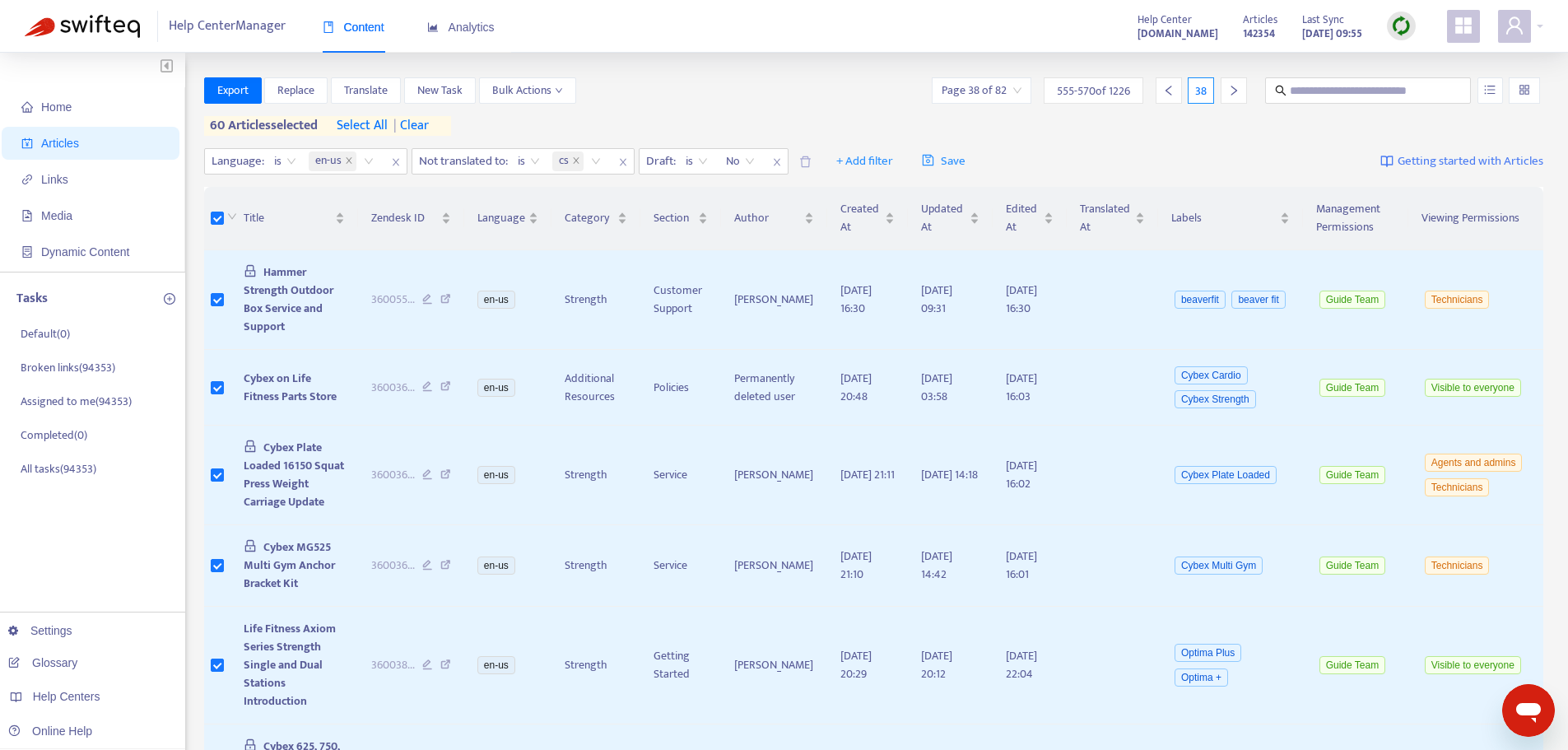
click at [1231, 92] on icon "right" at bounding box center [1234, 91] width 12 height 12
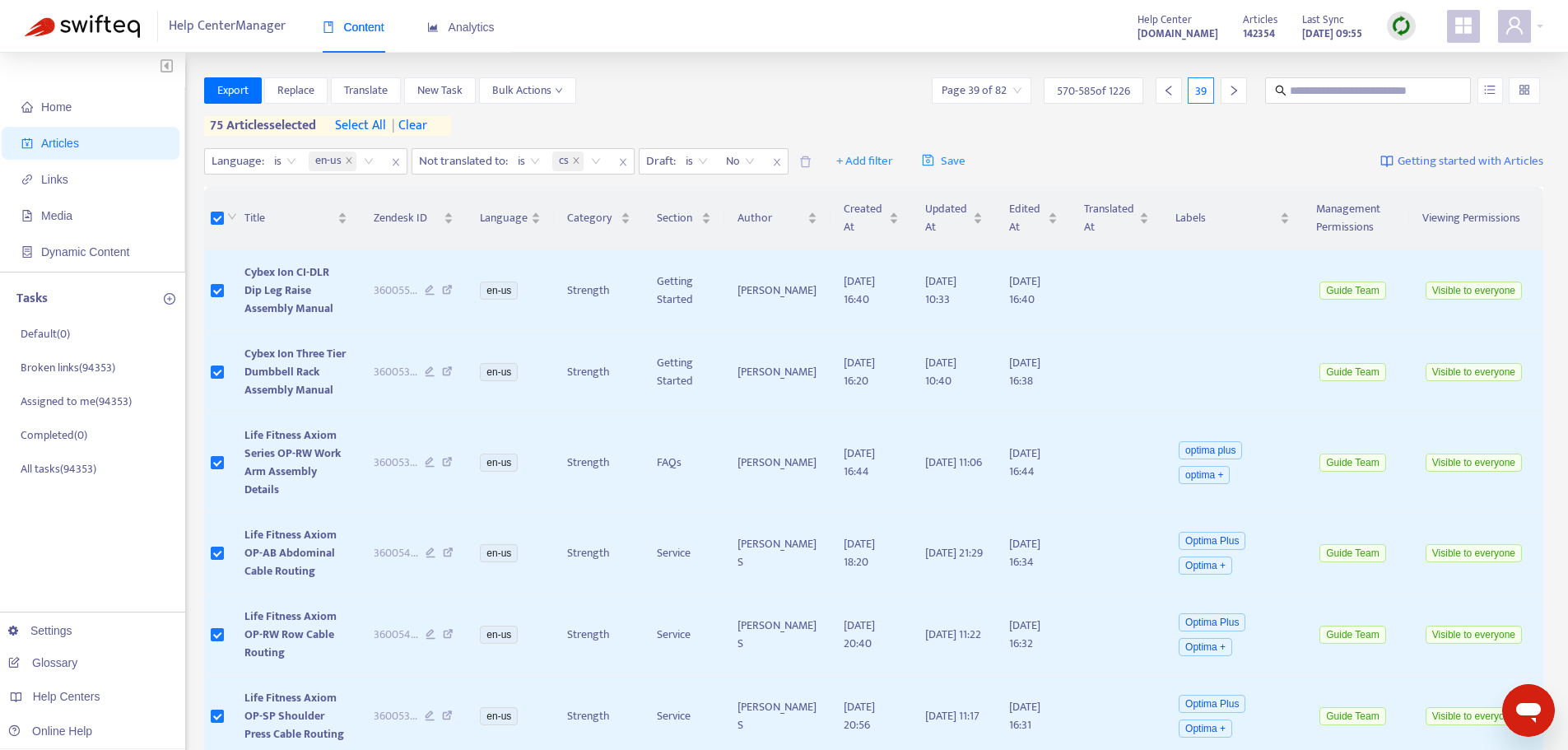
click at [1228, 93] on icon "right" at bounding box center [1234, 91] width 12 height 12
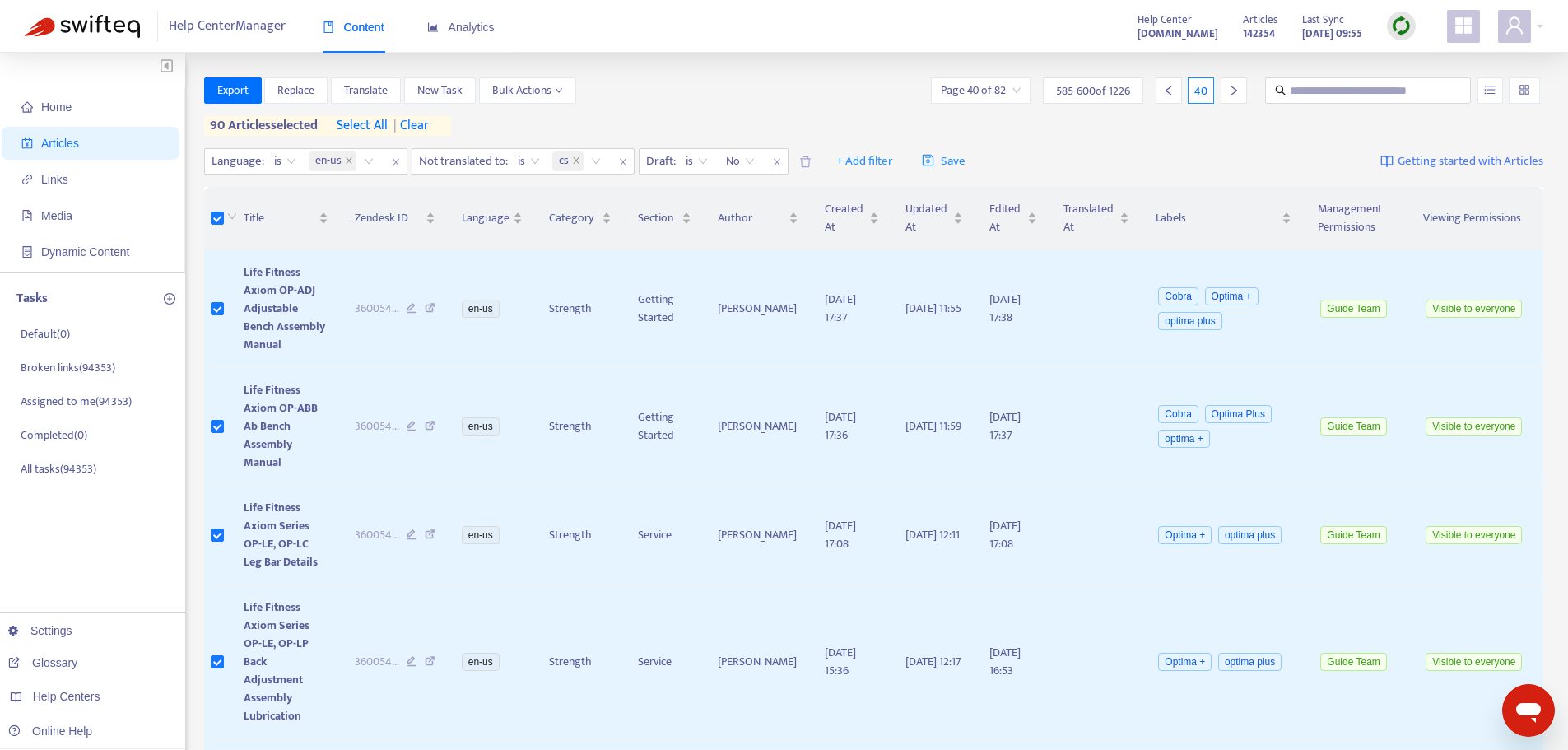
click at [1231, 92] on icon "right" at bounding box center [1234, 91] width 12 height 12
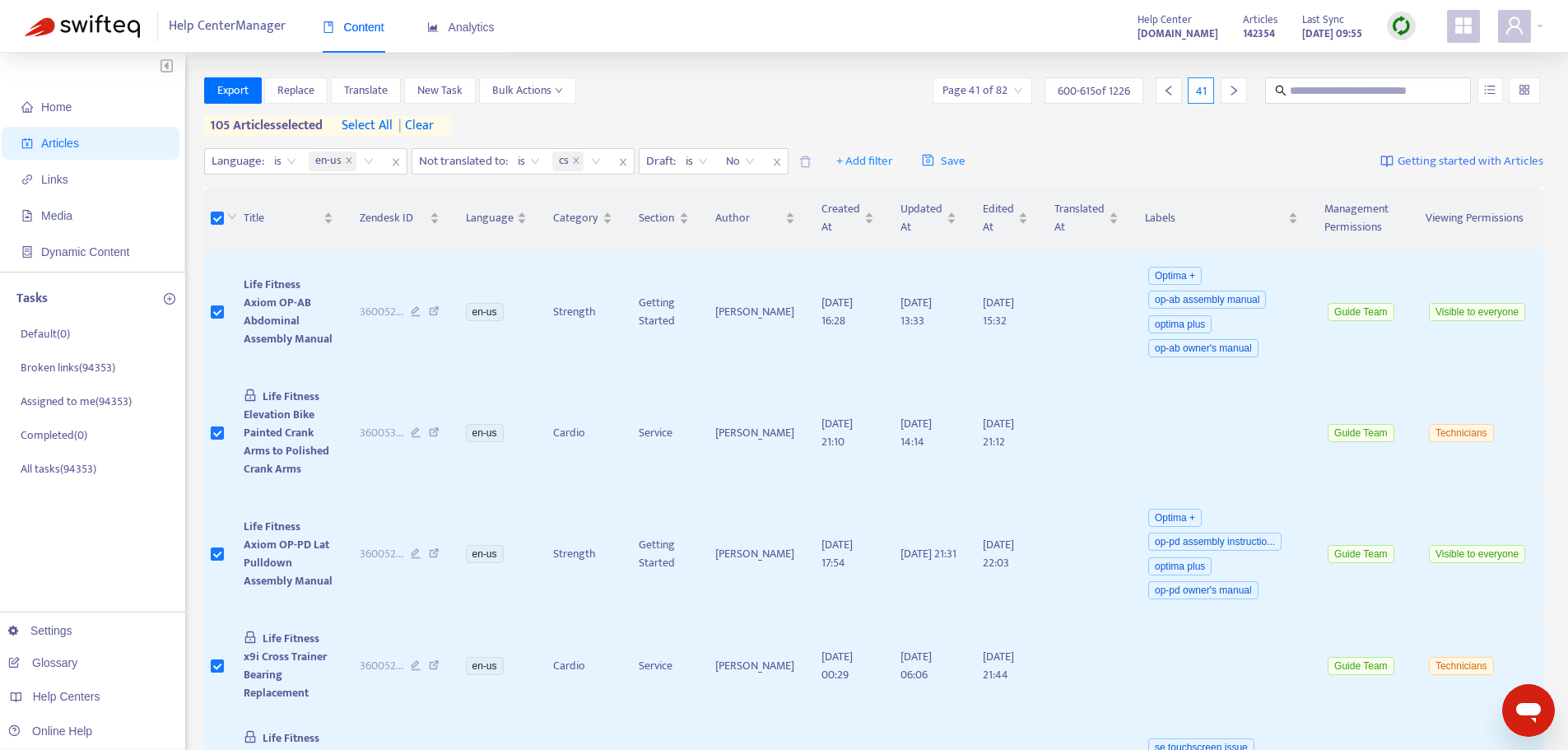
click at [1230, 93] on icon "right" at bounding box center [1234, 91] width 12 height 12
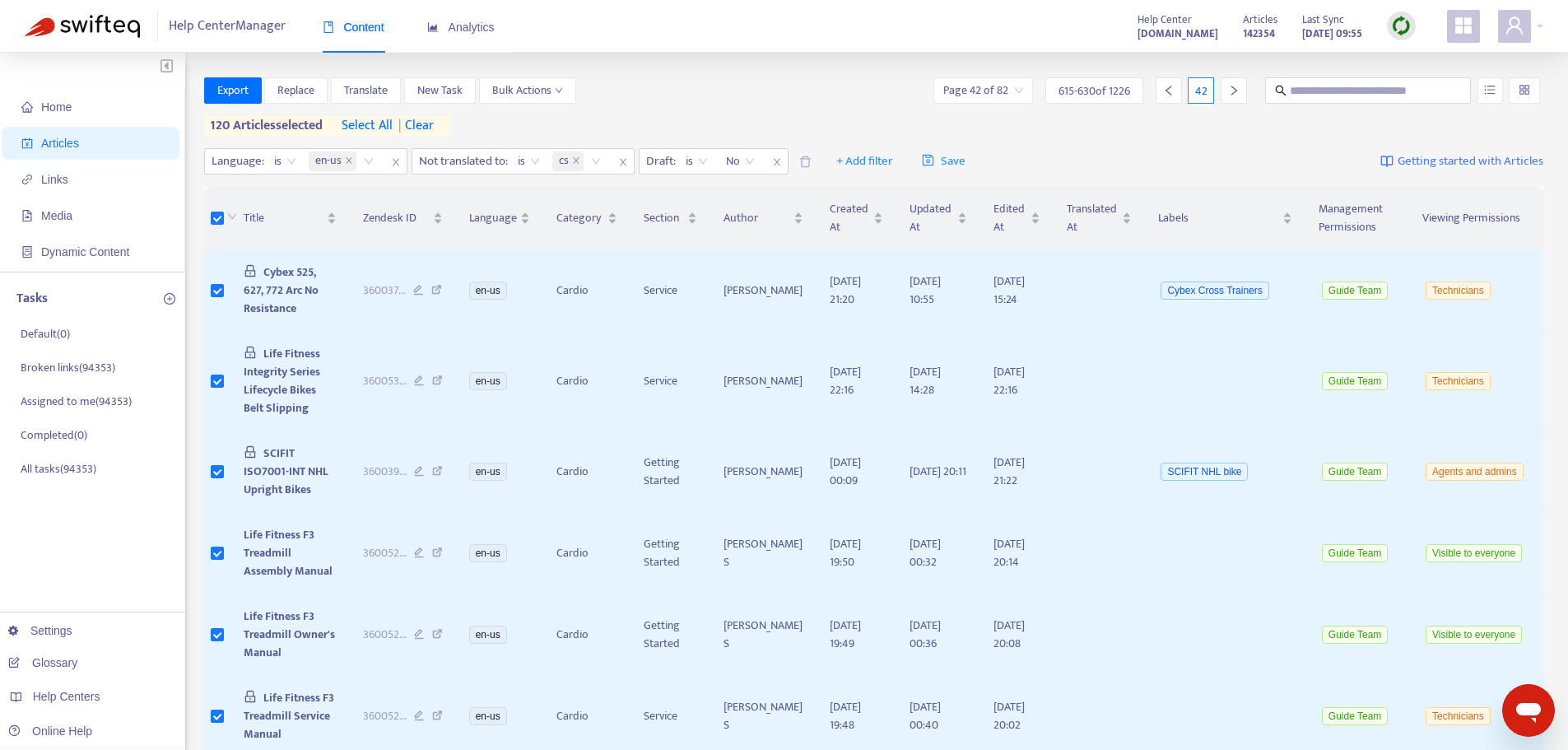
click at [1240, 98] on div at bounding box center [1233, 90] width 26 height 26
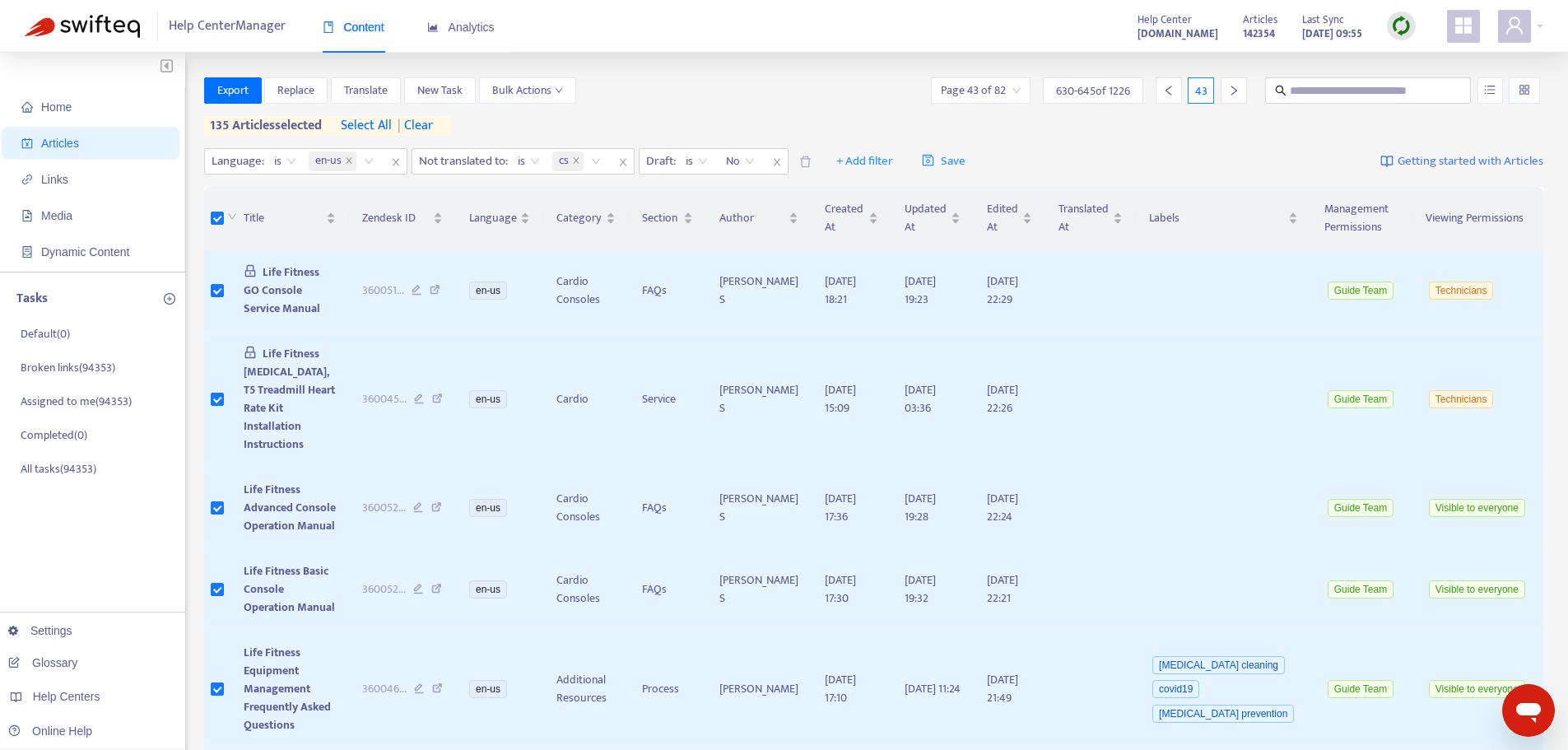
click at [1229, 98] on div at bounding box center [1233, 90] width 26 height 26
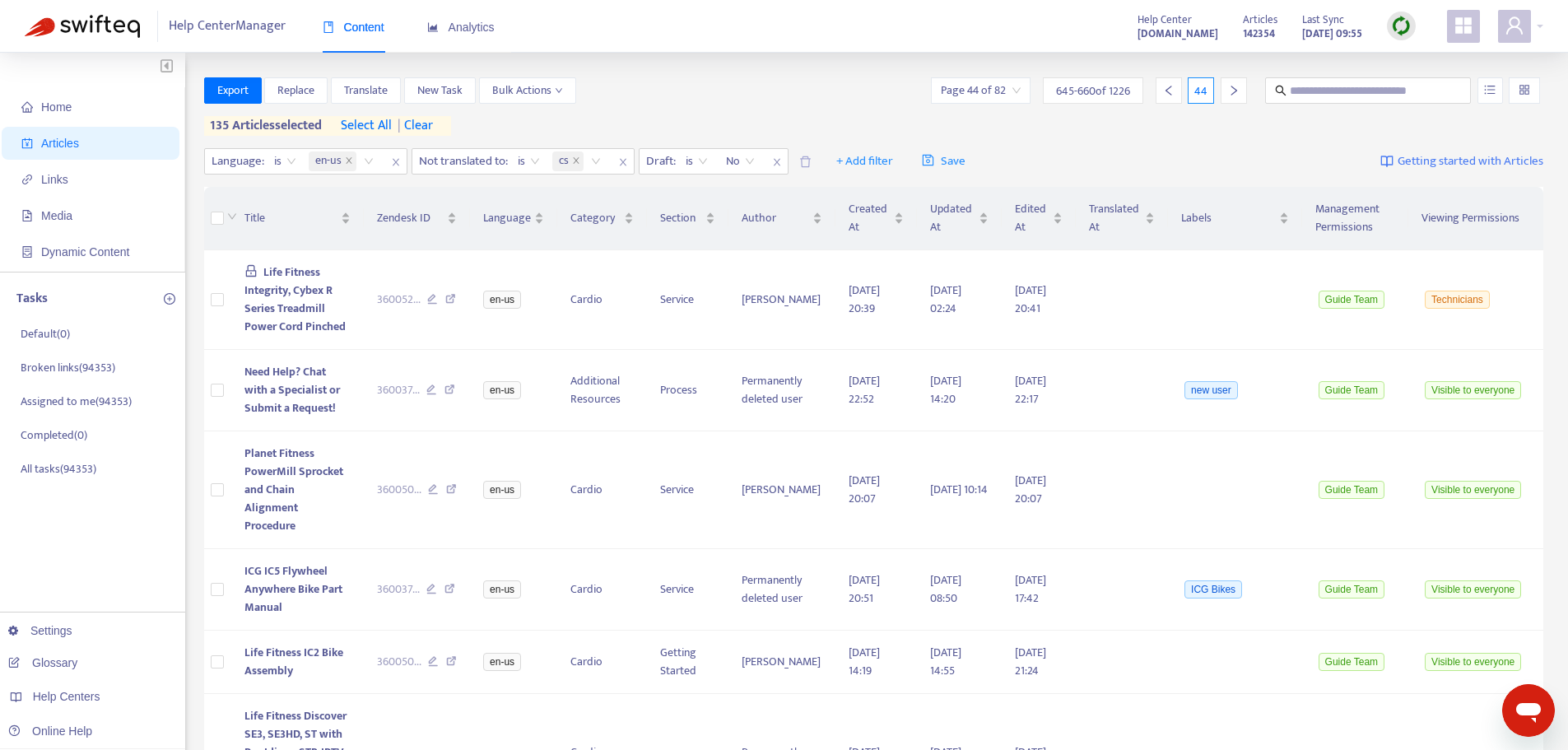
click at [210, 217] on th at bounding box center [217, 218] width 27 height 64
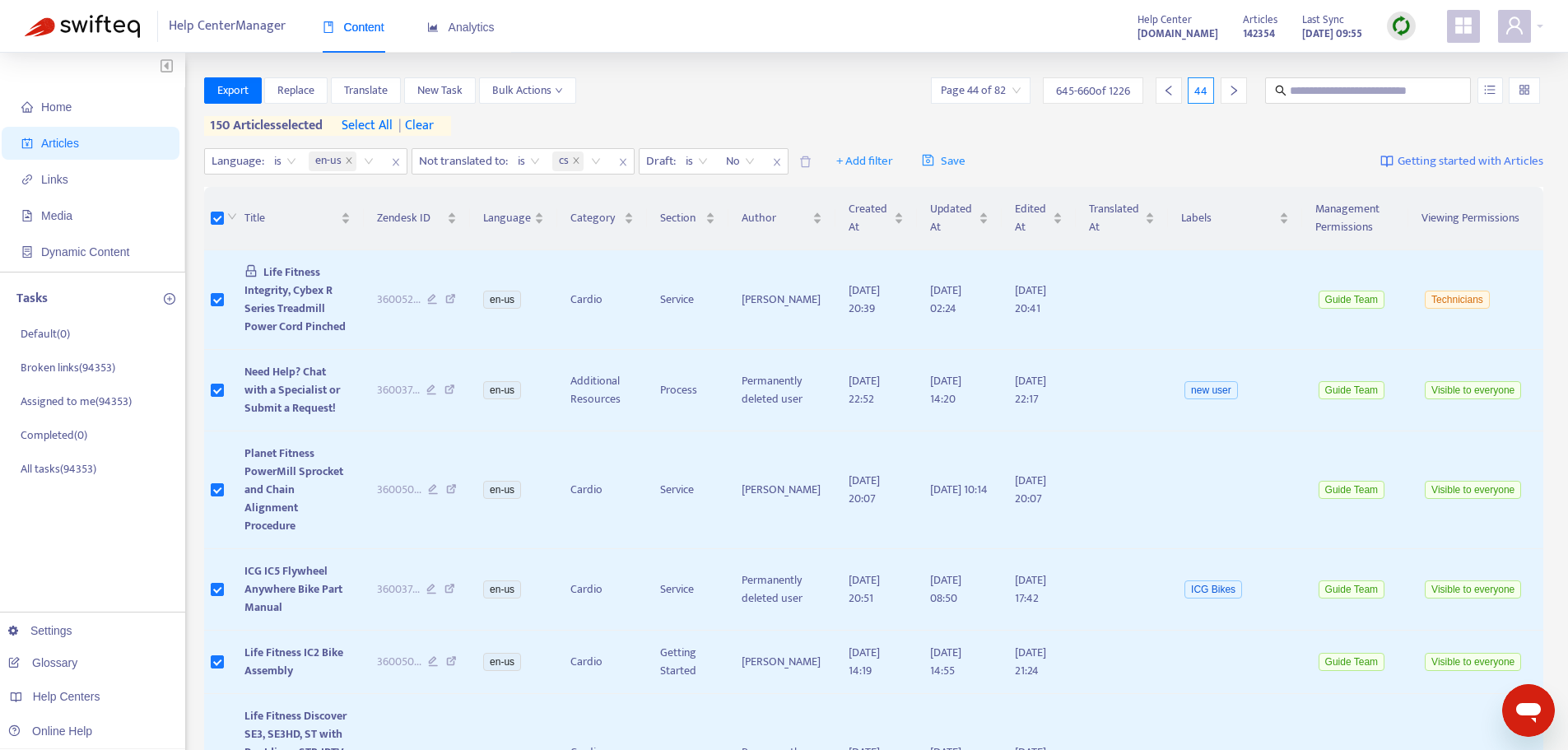
click at [1235, 93] on icon "right" at bounding box center [1234, 91] width 12 height 12
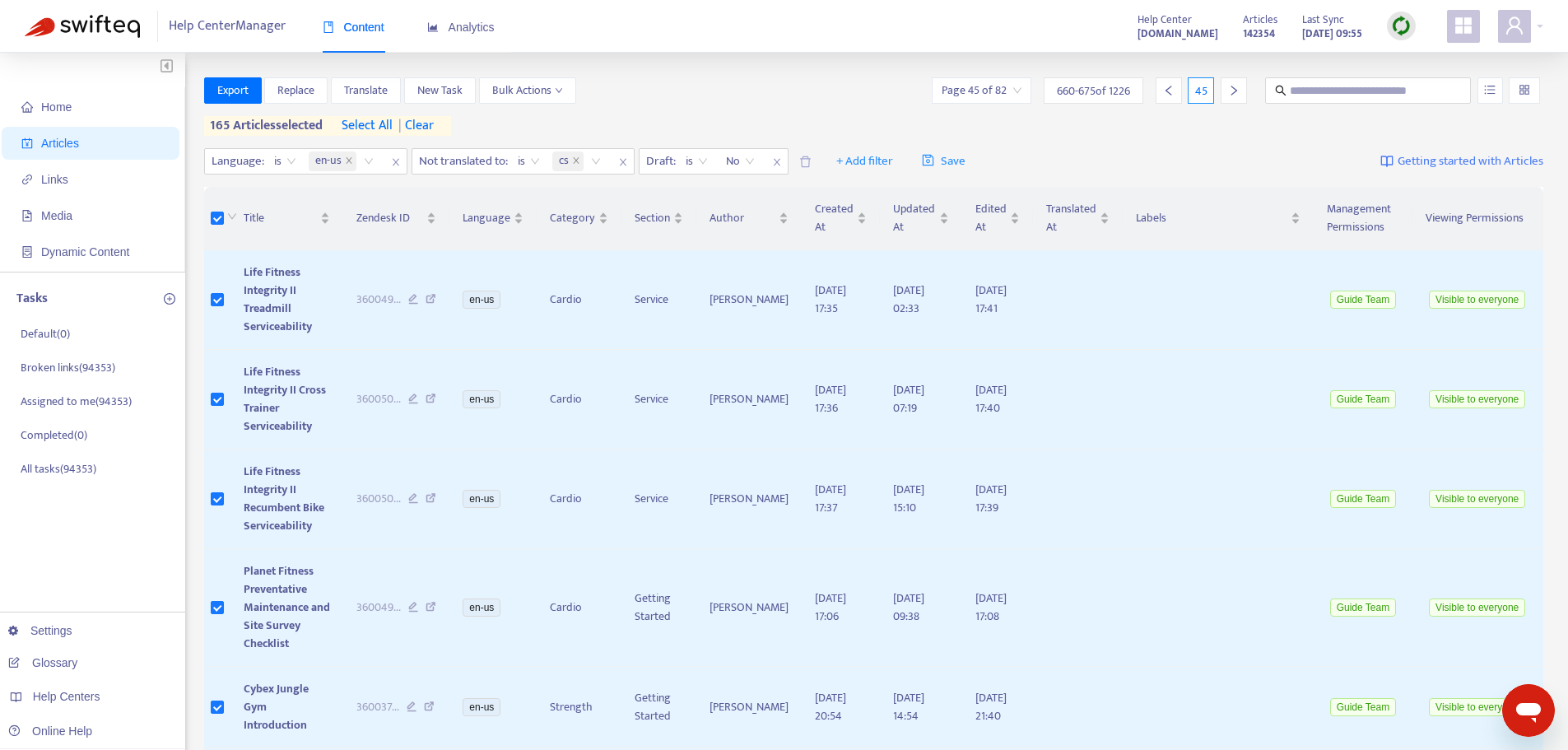
click at [1236, 99] on div at bounding box center [1233, 90] width 26 height 26
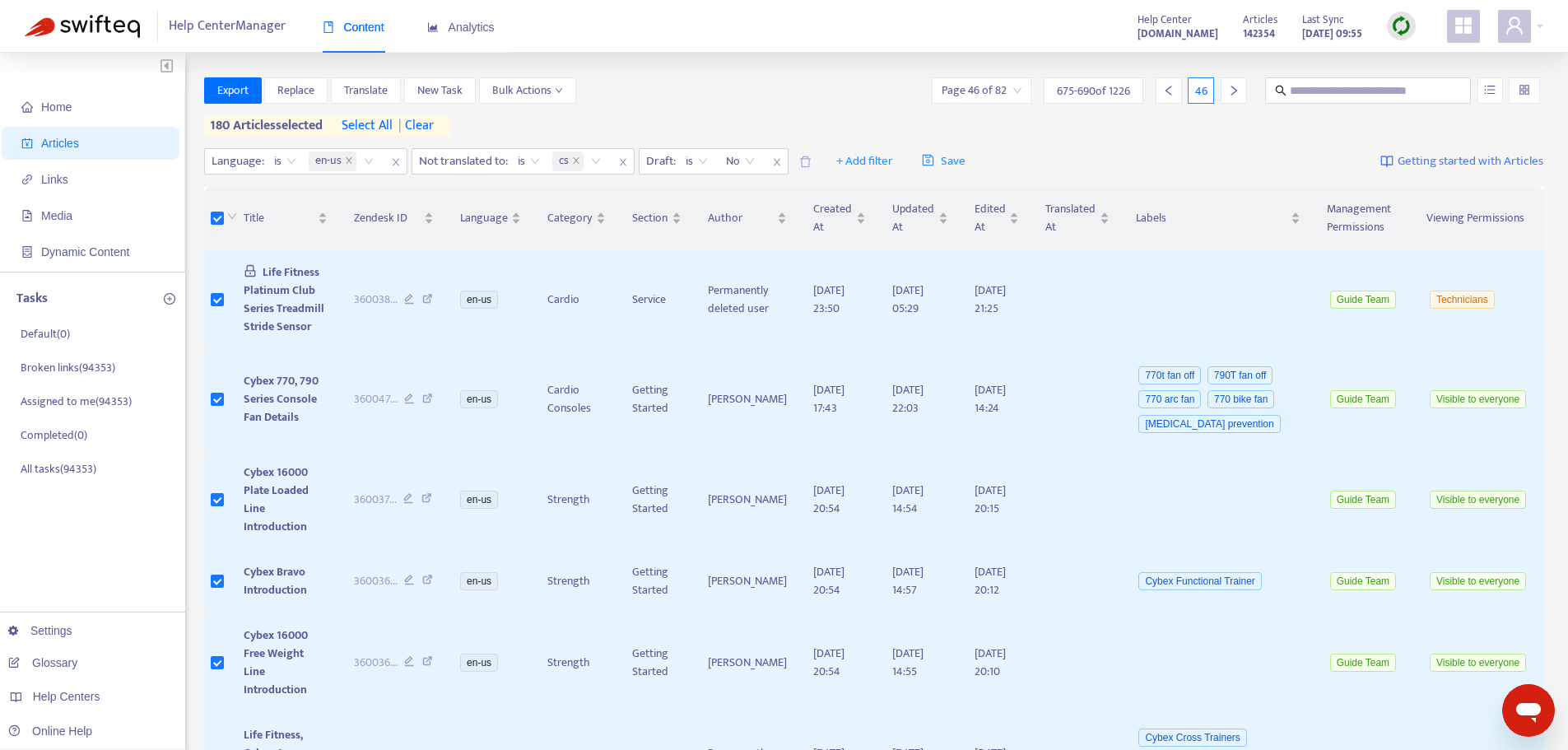
click at [1230, 90] on icon "right" at bounding box center [1234, 91] width 12 height 12
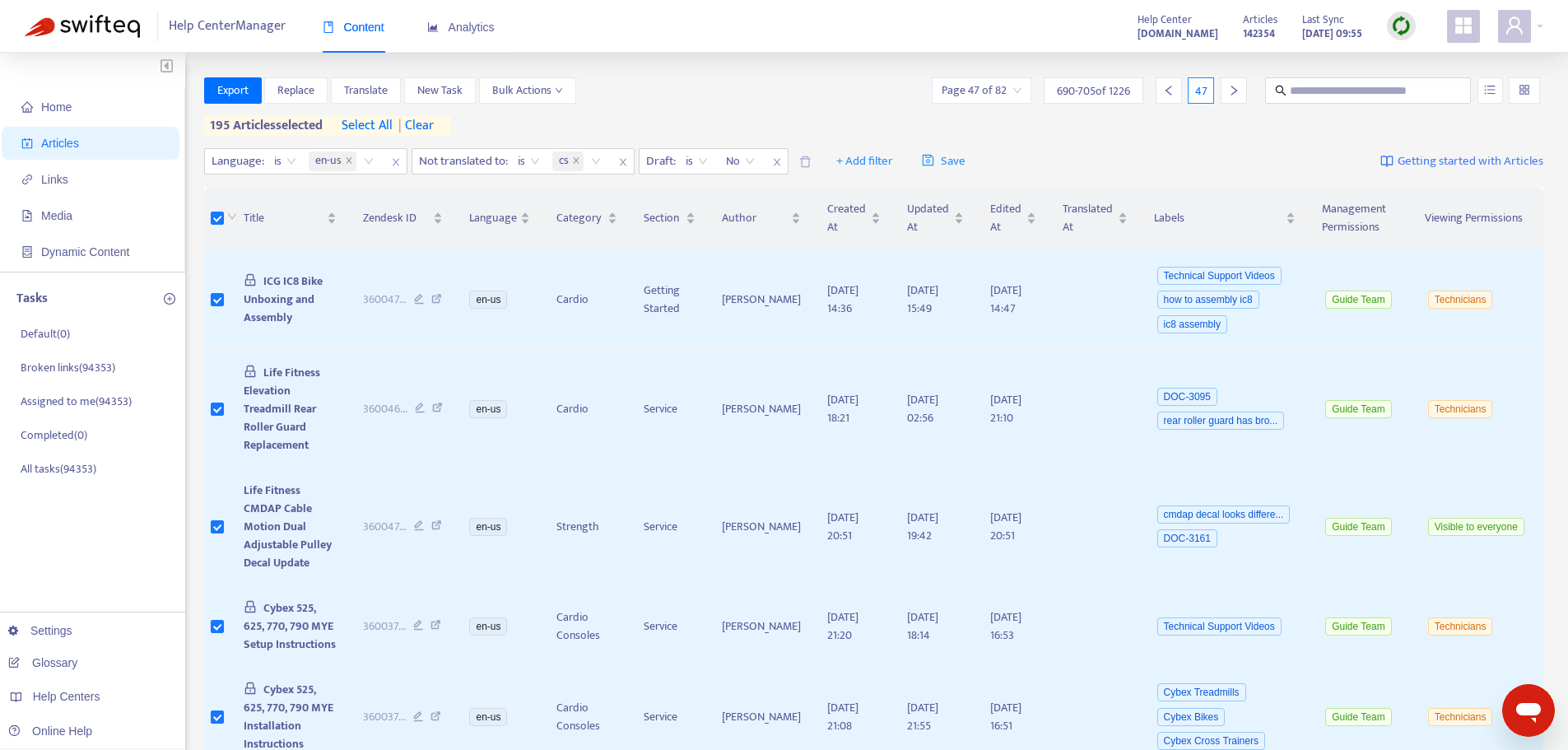
click at [1230, 91] on icon "right" at bounding box center [1234, 91] width 12 height 12
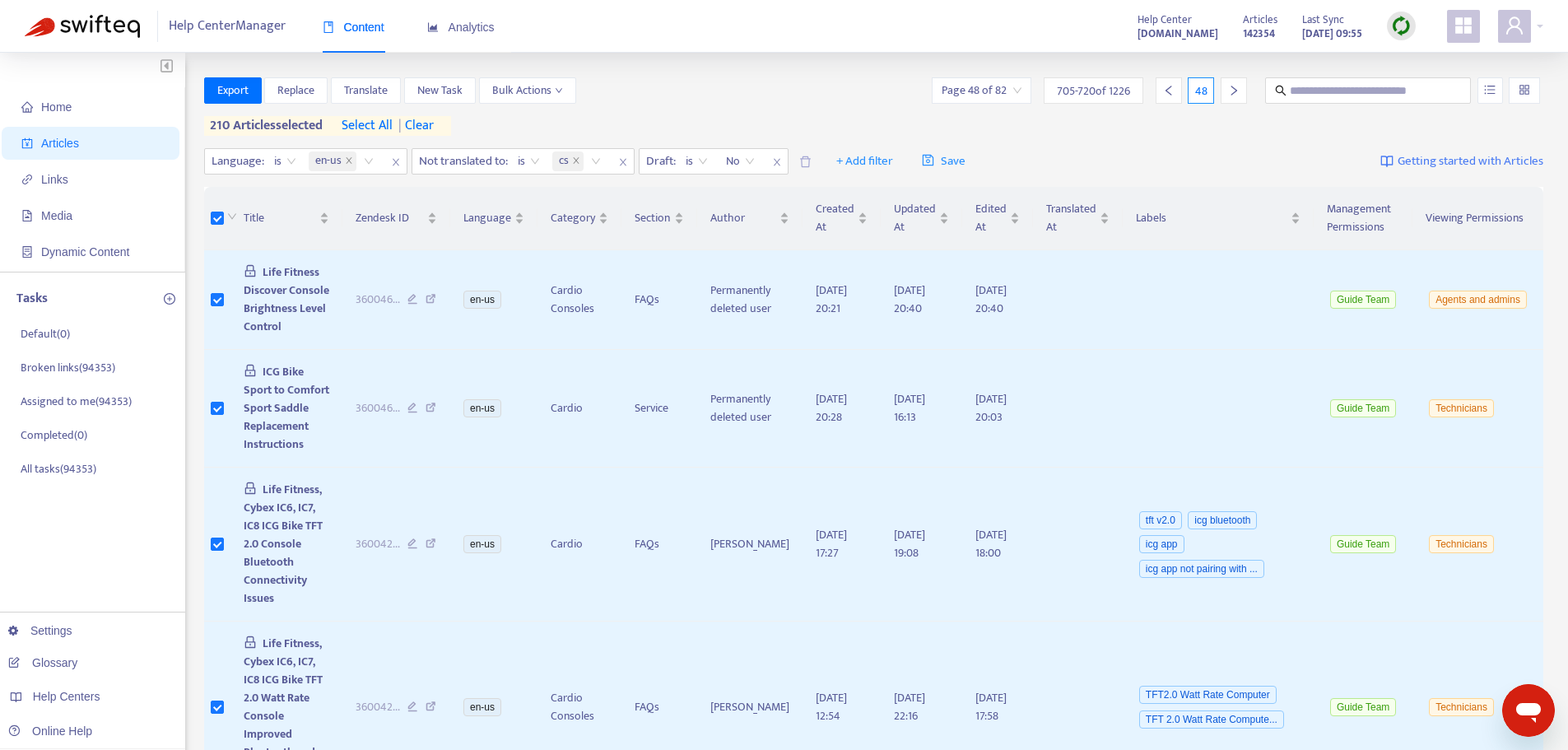
click at [1234, 98] on div at bounding box center [1233, 90] width 26 height 26
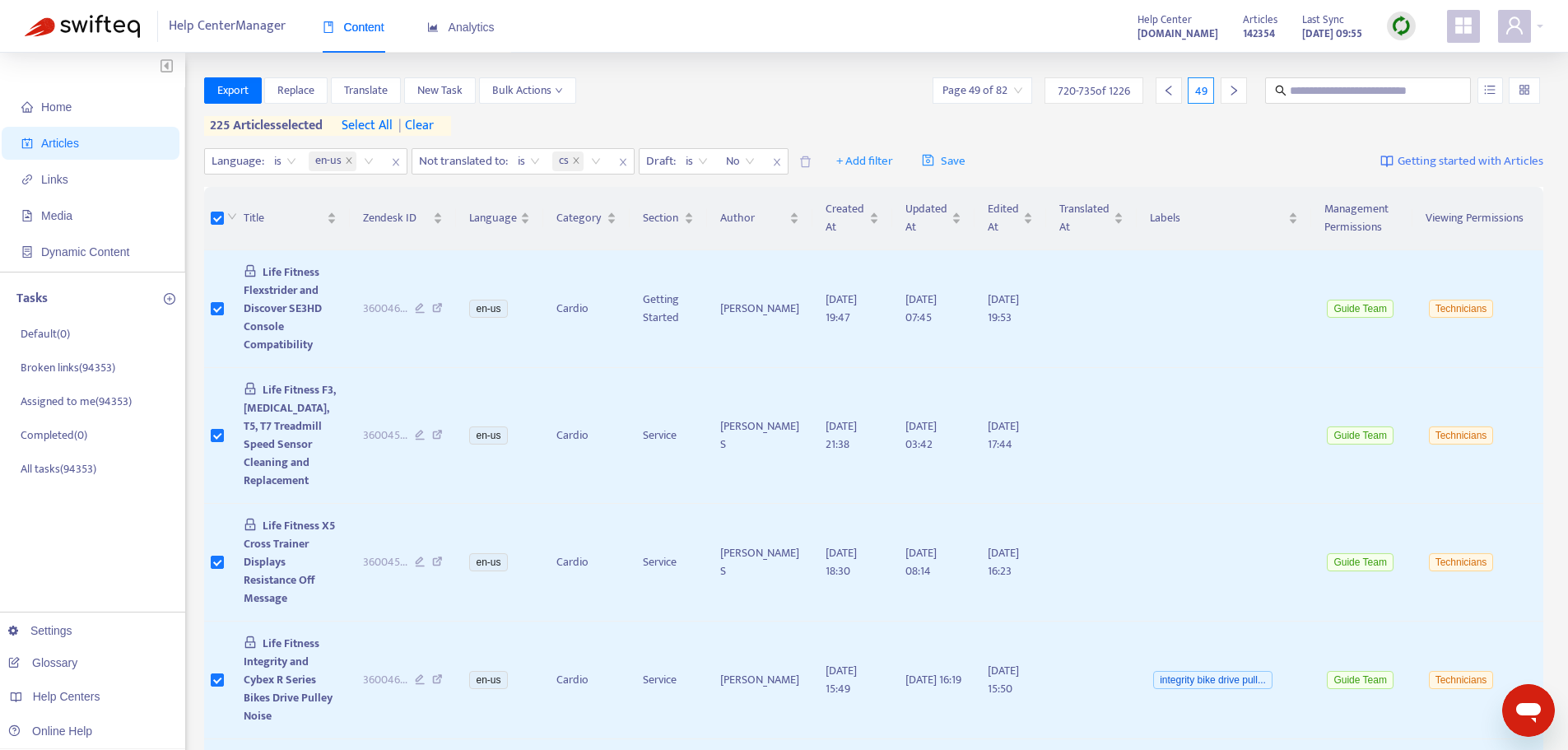
click at [1238, 99] on div at bounding box center [1233, 90] width 26 height 26
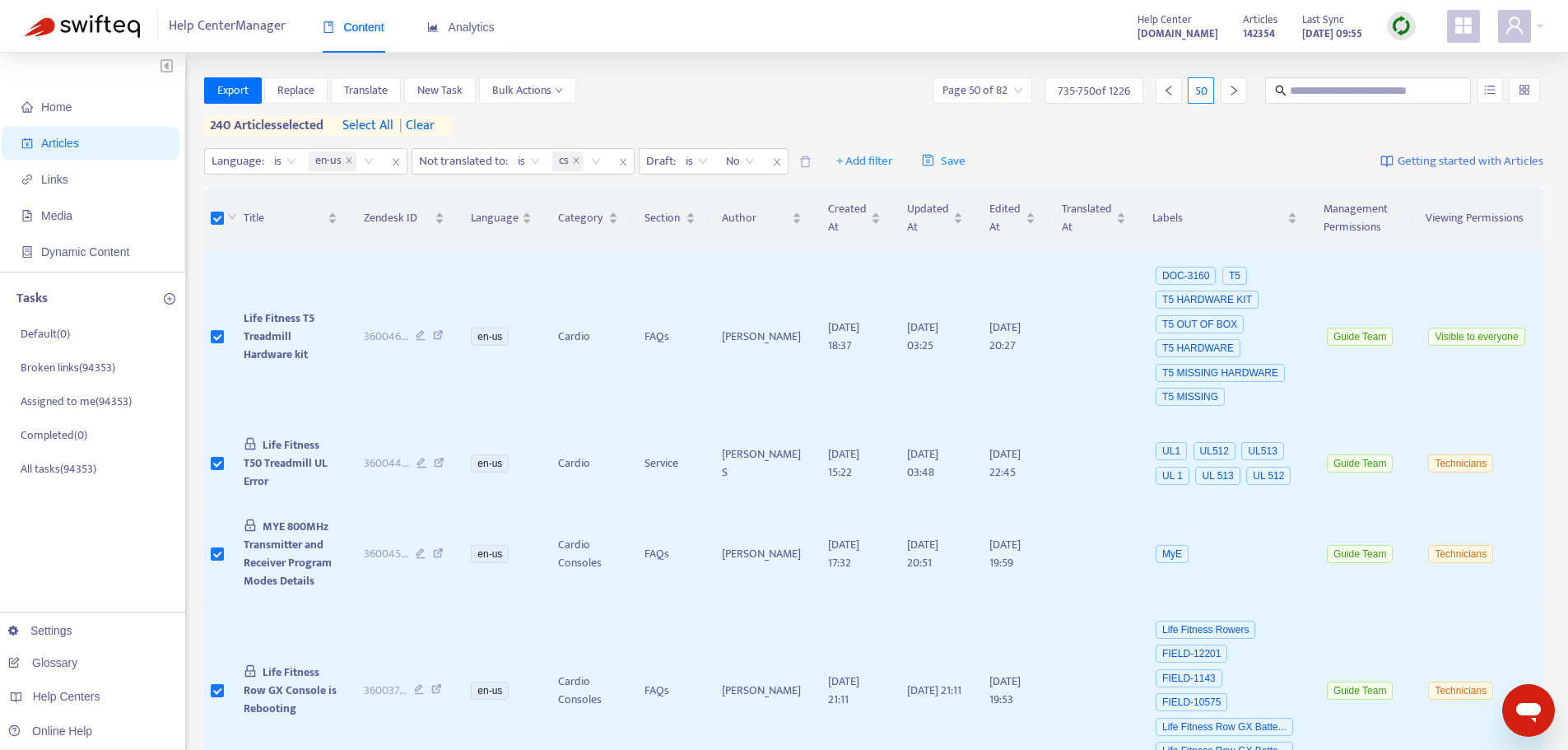
click at [1228, 92] on icon "right" at bounding box center [1234, 91] width 12 height 12
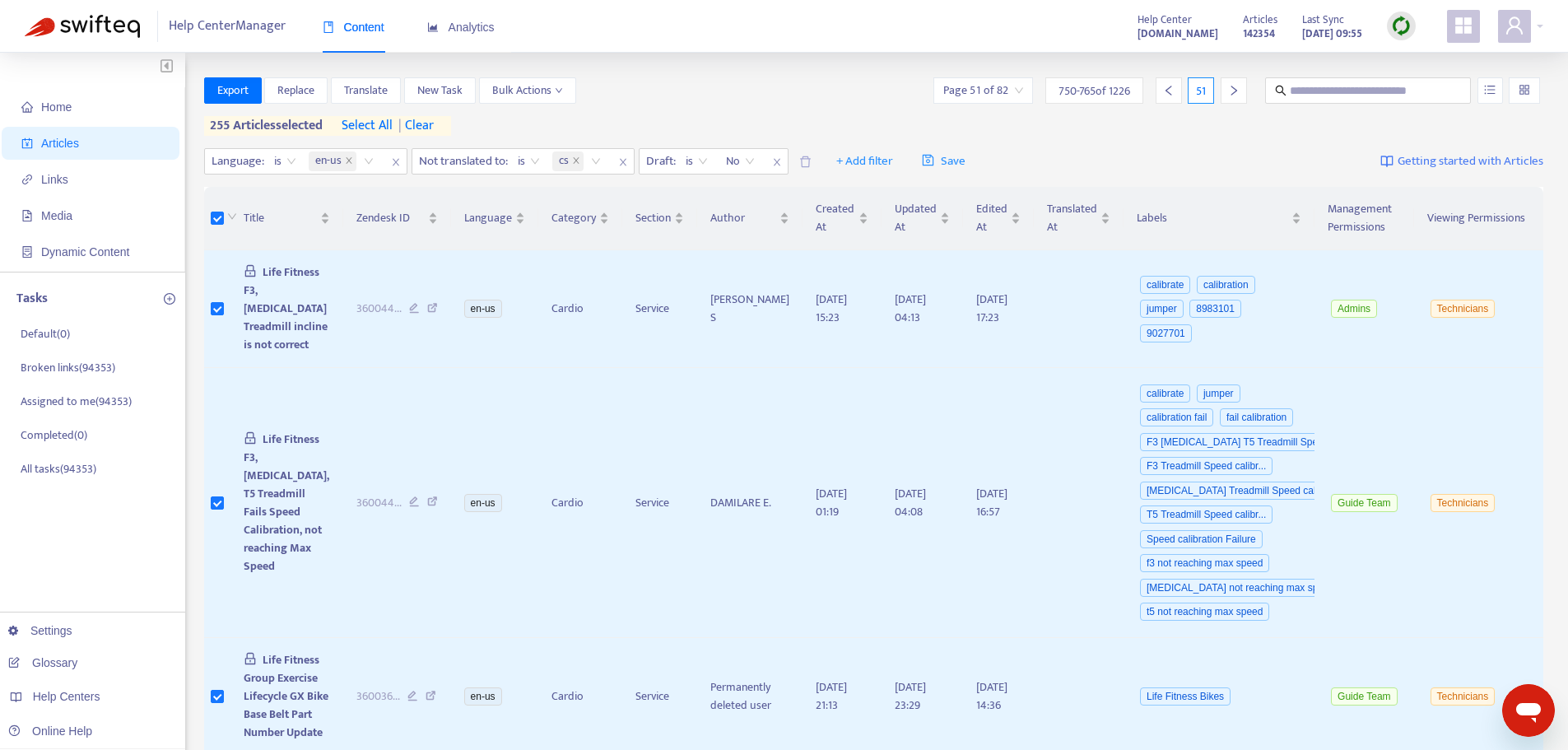
click at [1230, 91] on icon "right" at bounding box center [1234, 91] width 12 height 12
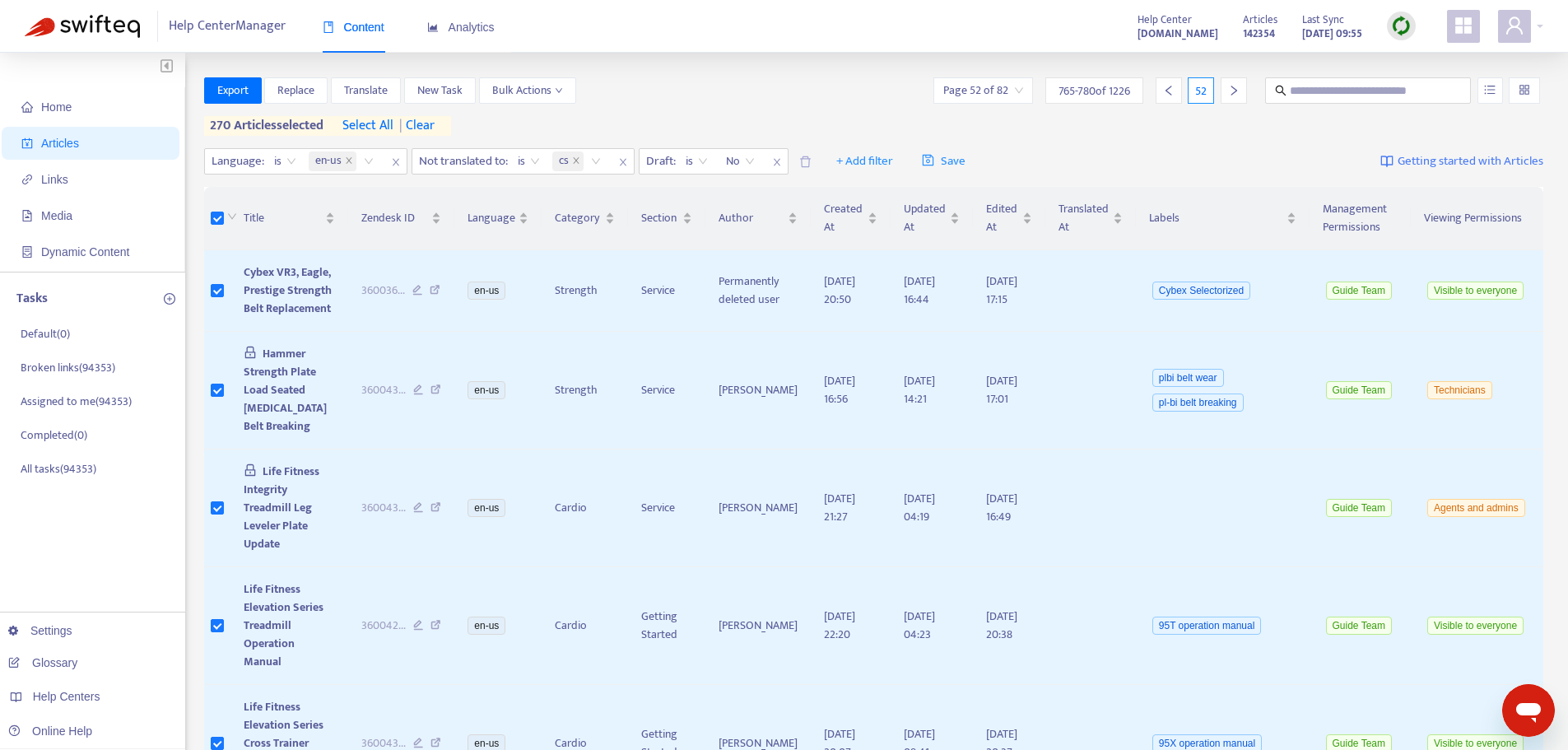
click at [1241, 94] on div at bounding box center [1233, 90] width 26 height 26
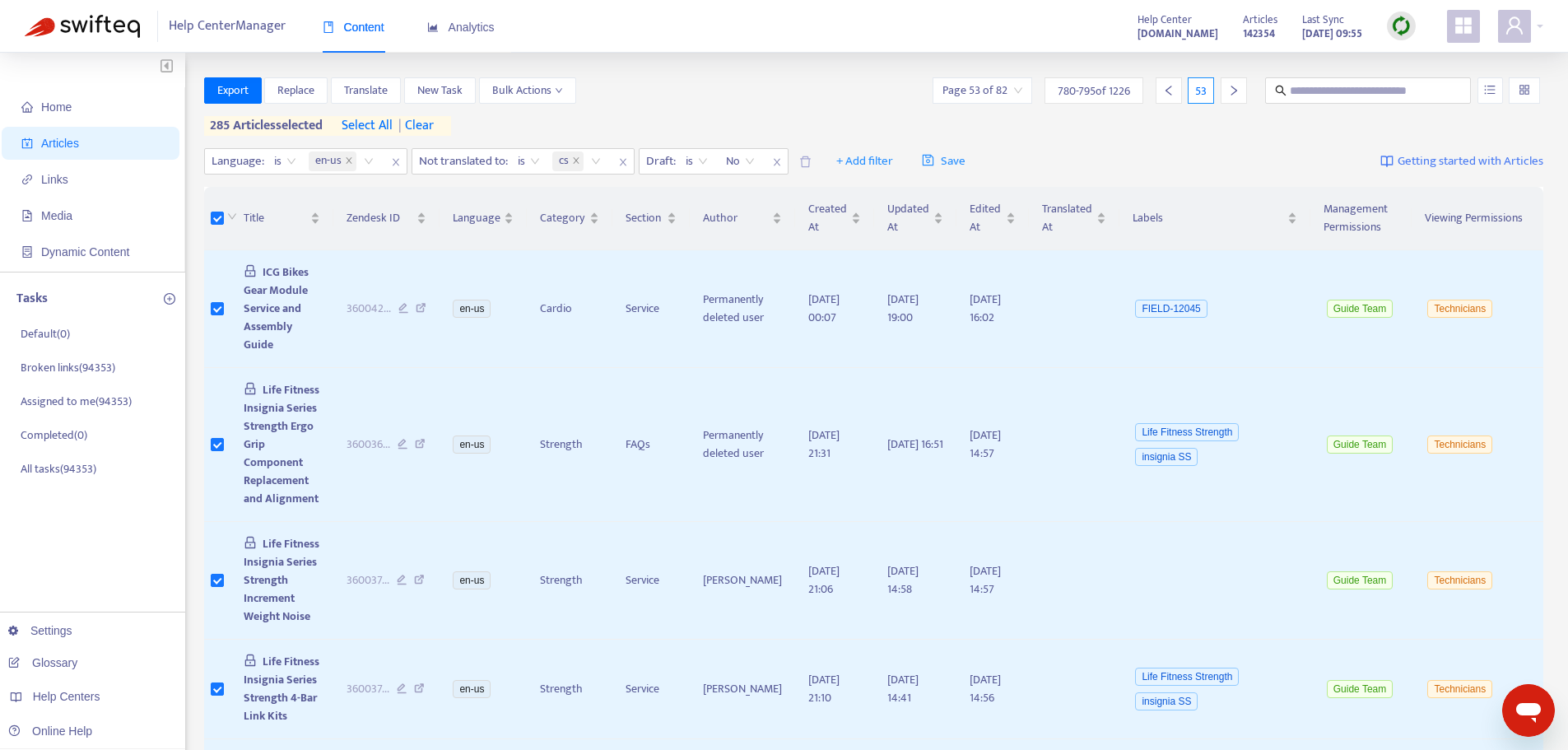
click at [1236, 93] on icon "right" at bounding box center [1234, 91] width 12 height 12
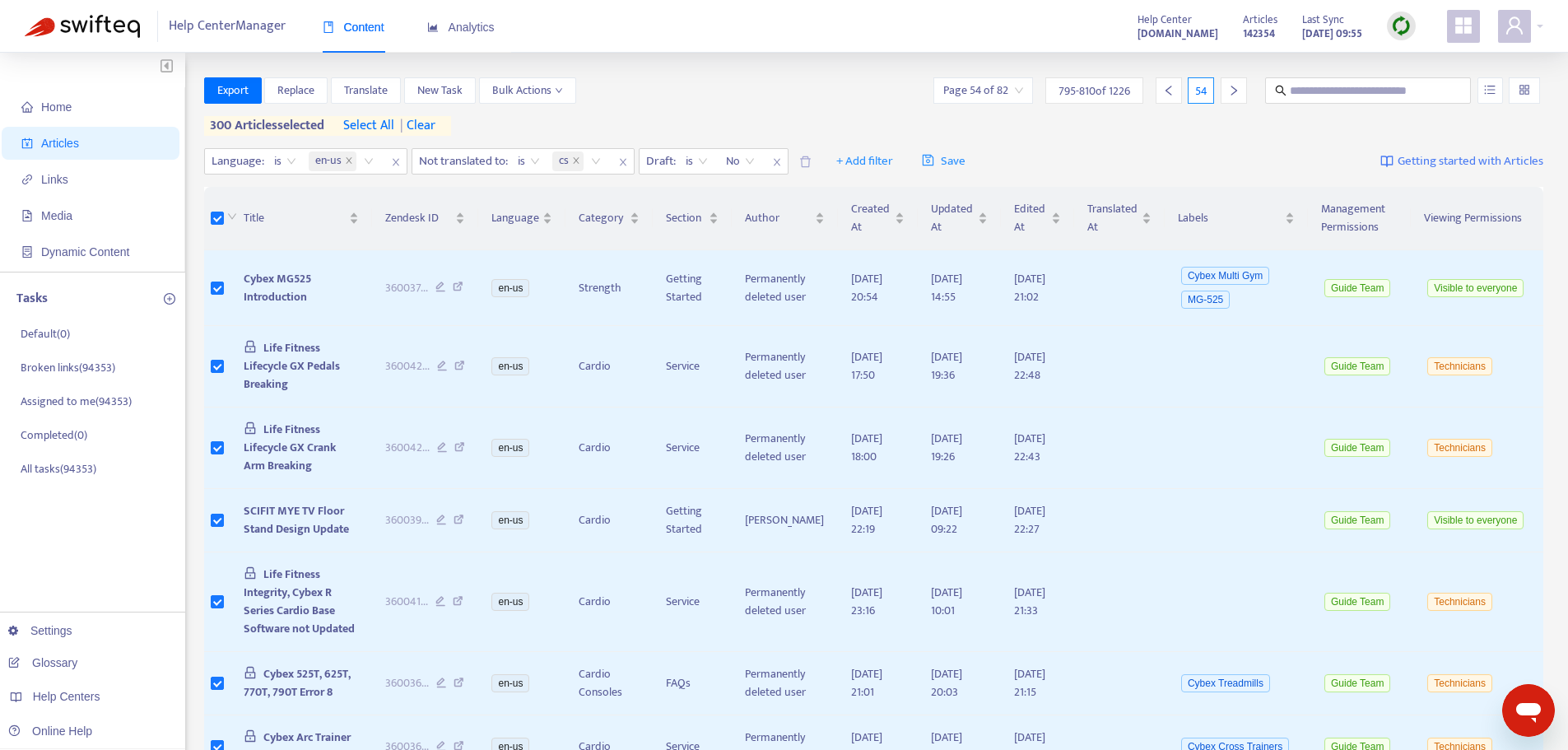
click at [1238, 90] on icon "right" at bounding box center [1234, 91] width 12 height 12
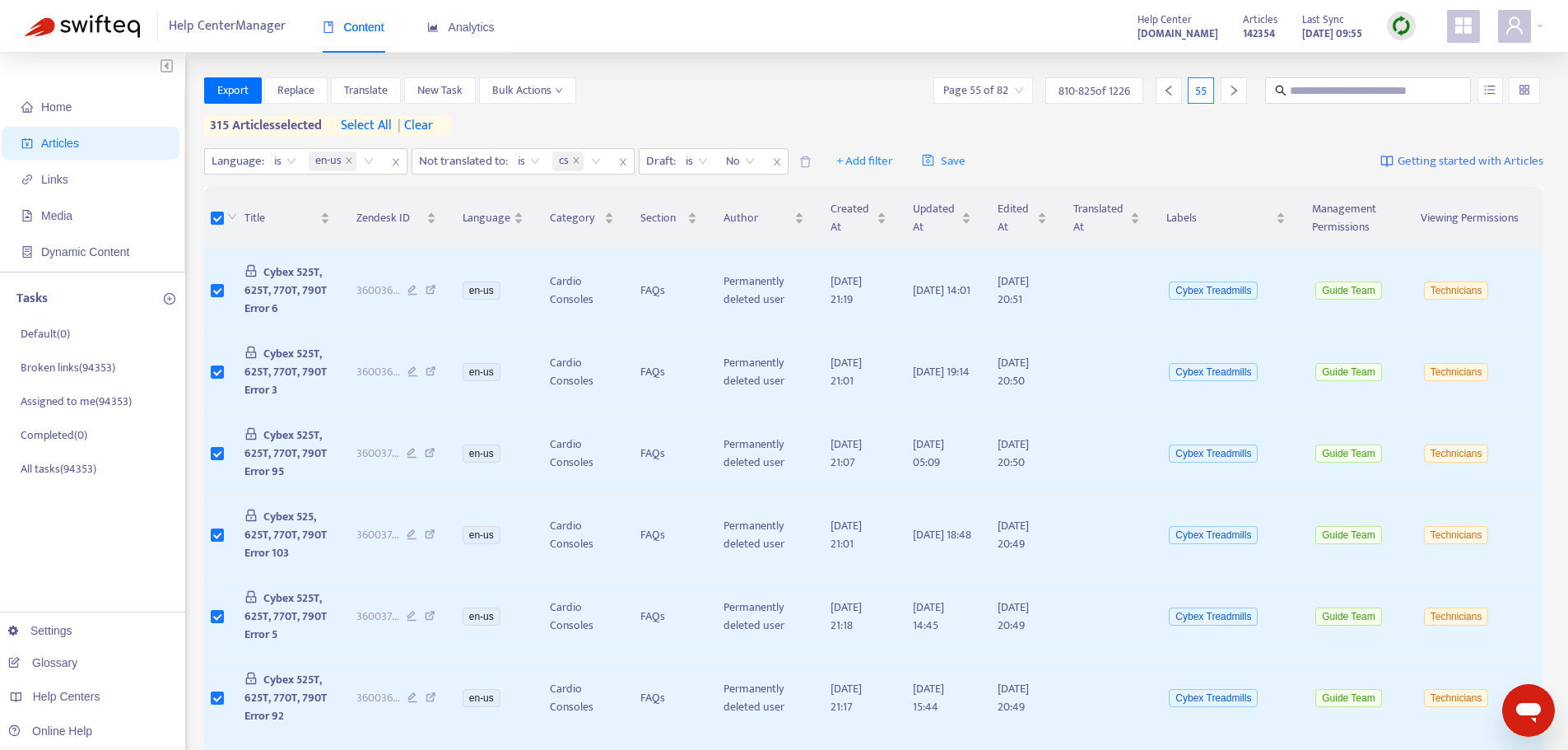
click at [1237, 101] on div at bounding box center [1233, 90] width 26 height 26
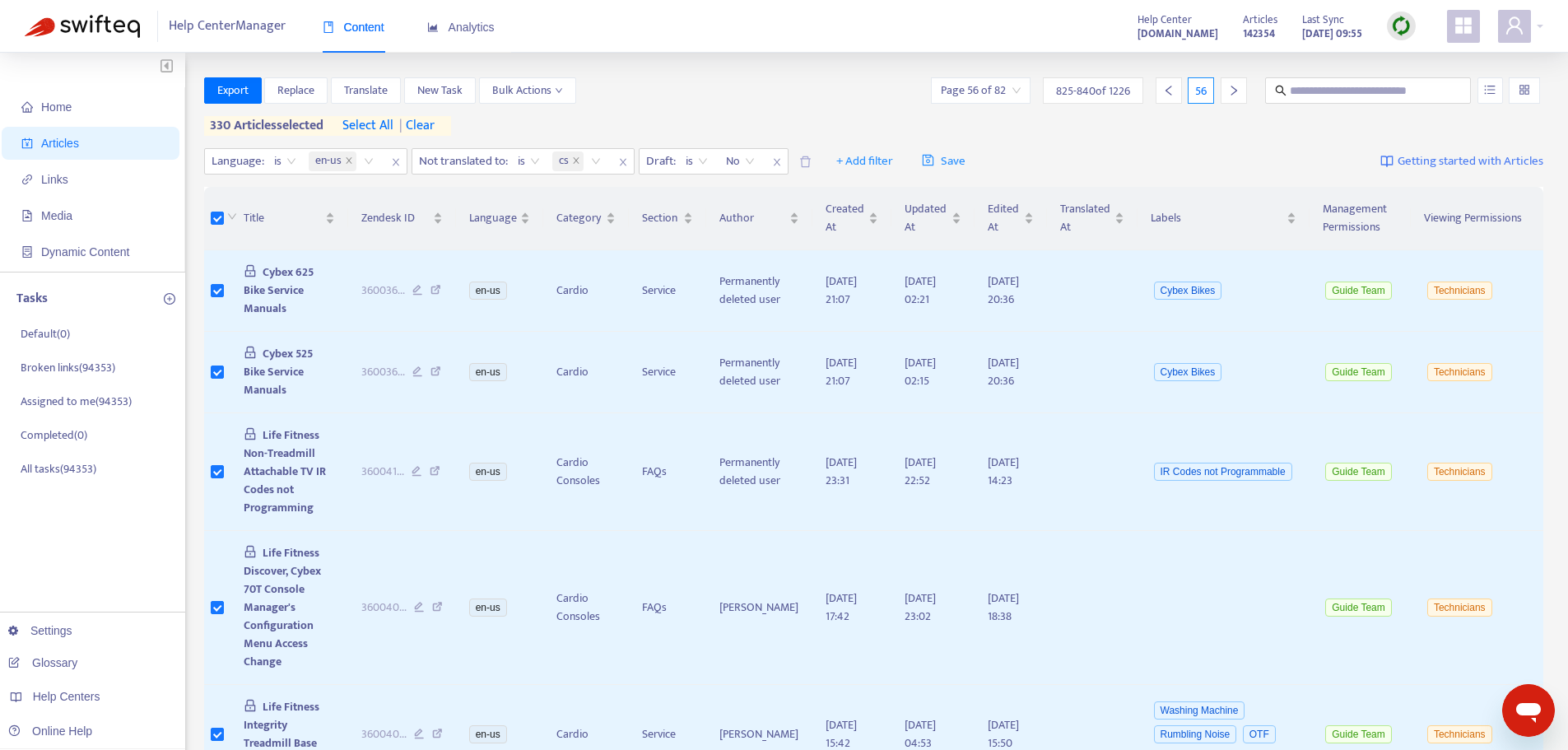
drag, startPoint x: 1240, startPoint y: 94, endPoint x: 1031, endPoint y: 134, distance: 212.8
click at [1240, 94] on div at bounding box center [1233, 90] width 26 height 26
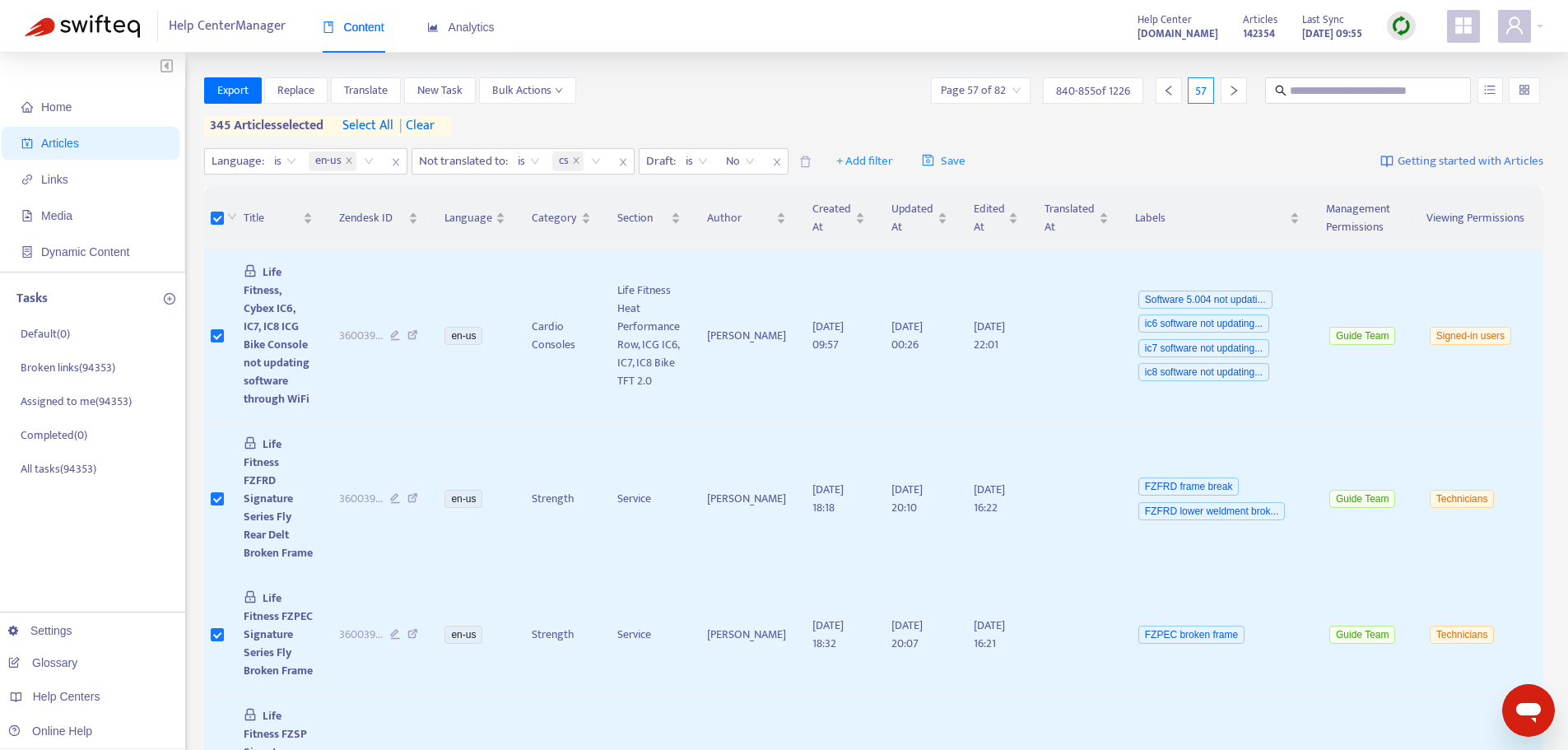
click at [1239, 95] on icon "right" at bounding box center [1234, 91] width 12 height 12
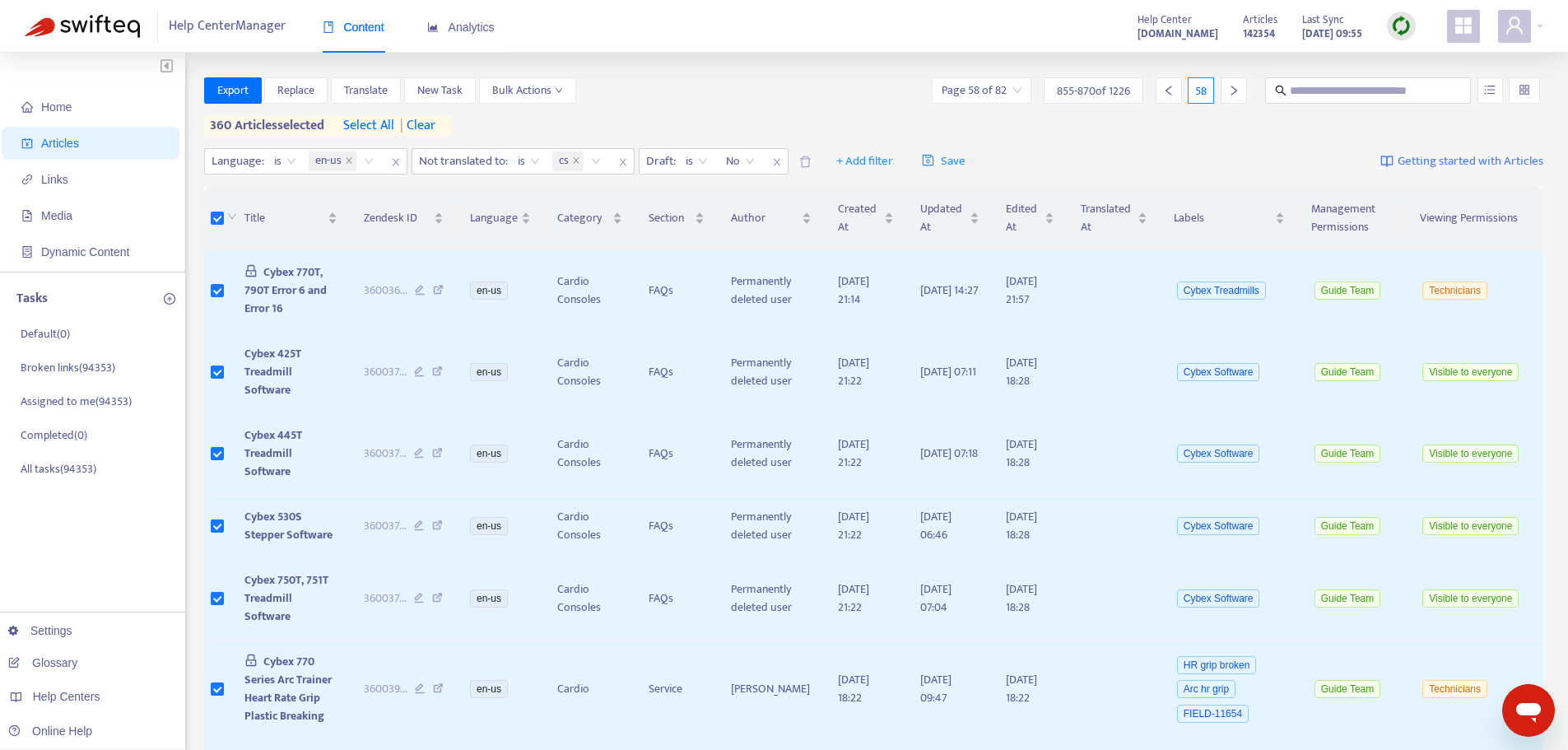
click at [1238, 94] on icon "right" at bounding box center [1234, 91] width 12 height 12
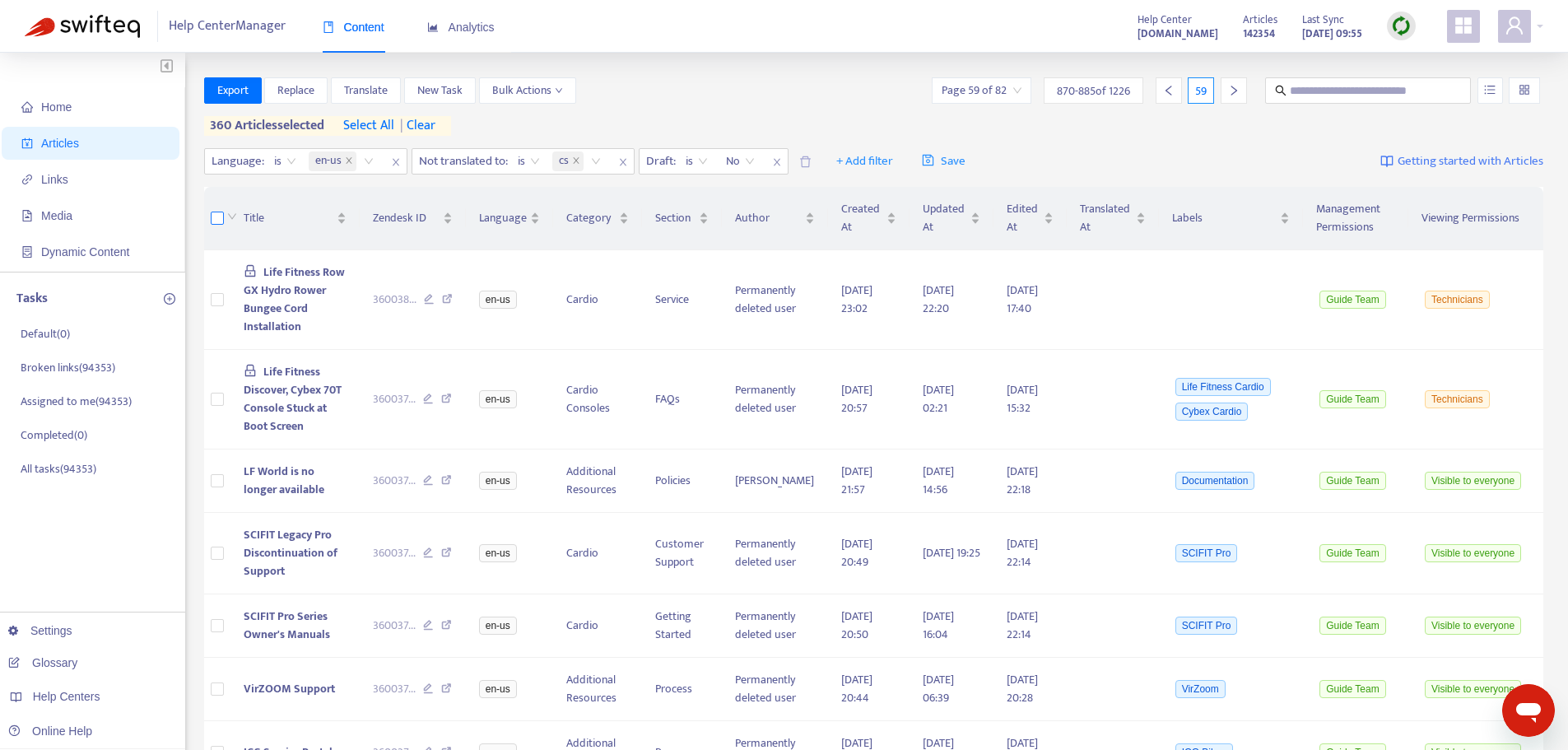
click at [214, 225] on label at bounding box center [217, 217] width 14 height 18
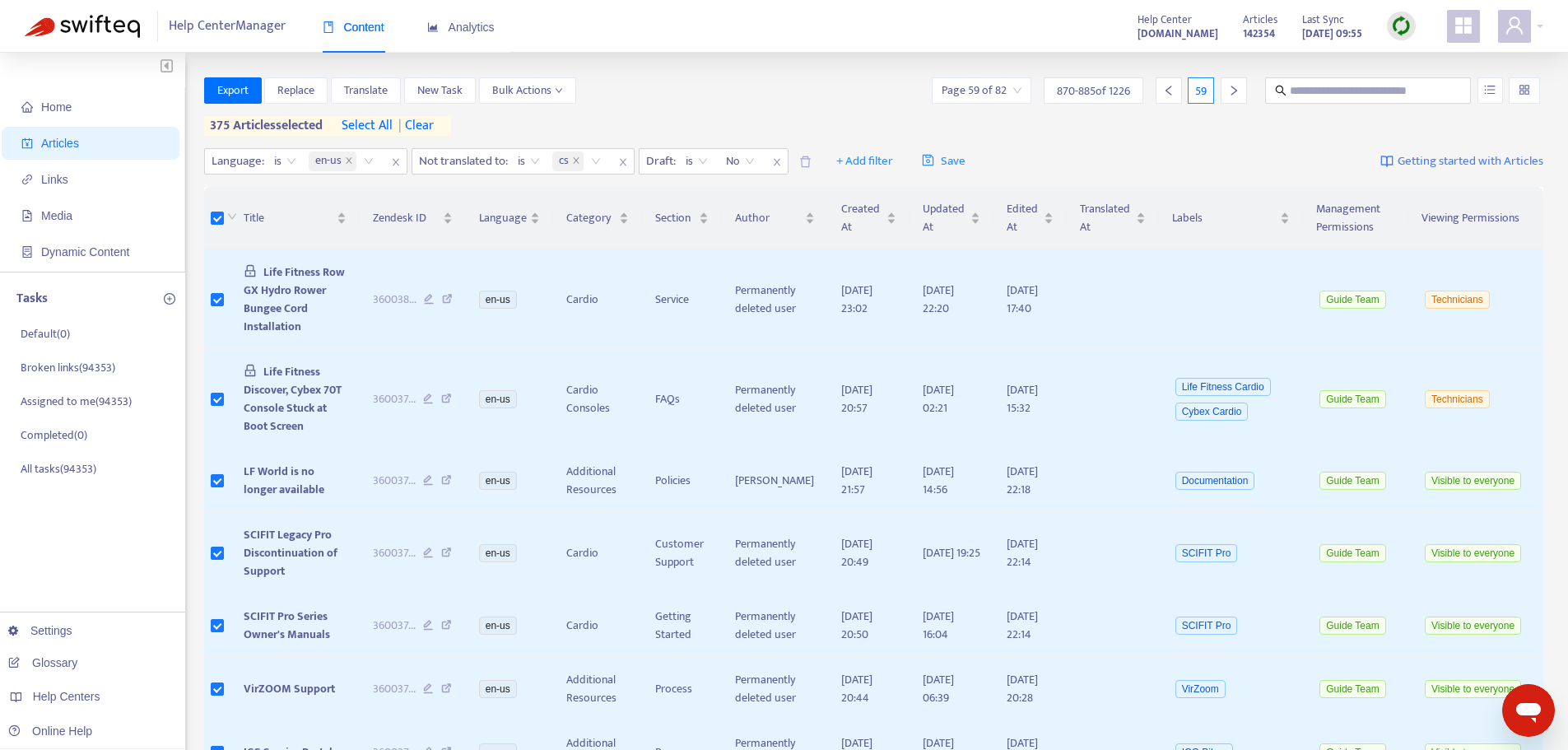
click at [1235, 93] on icon "right" at bounding box center [1234, 91] width 12 height 12
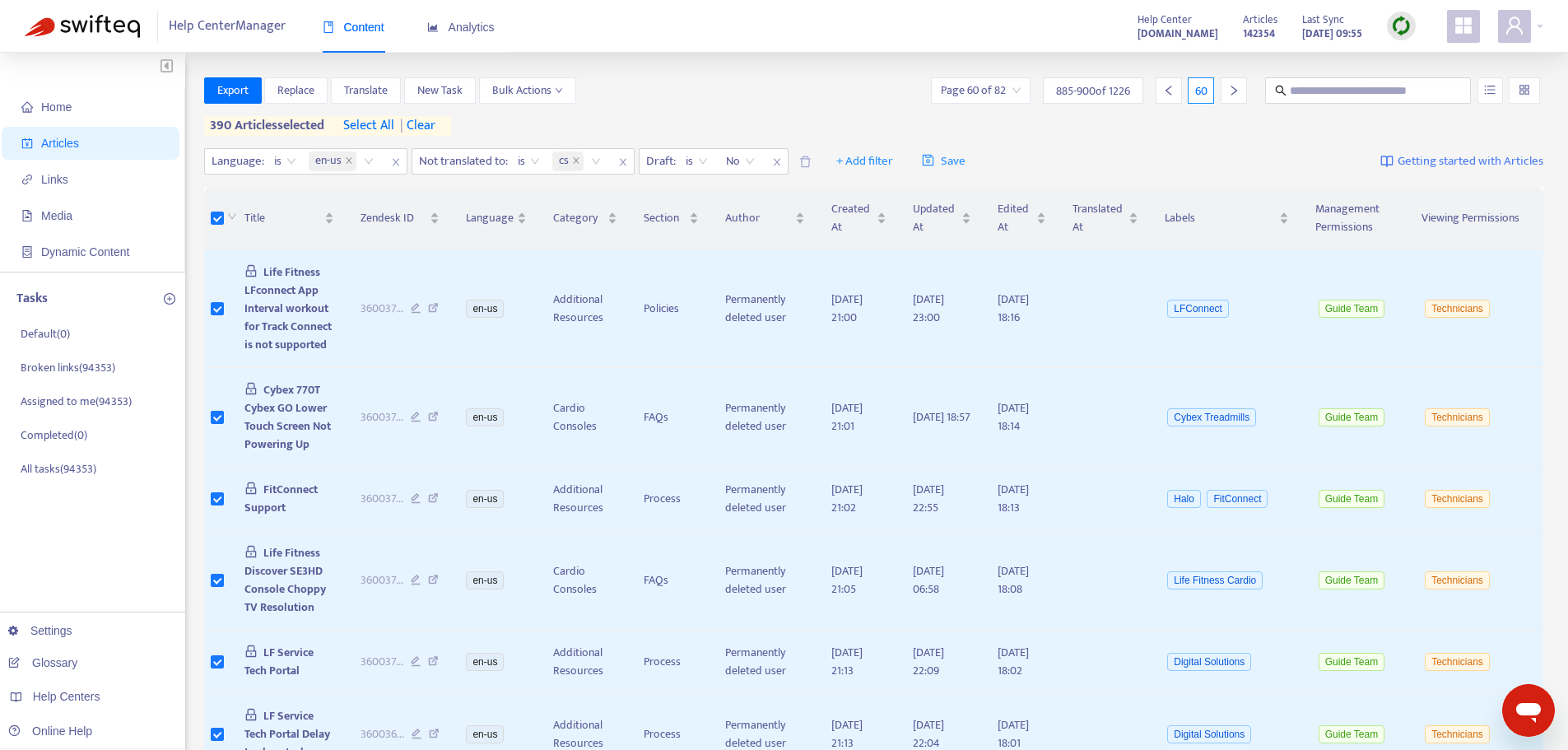
click at [1230, 95] on icon "right" at bounding box center [1234, 91] width 12 height 12
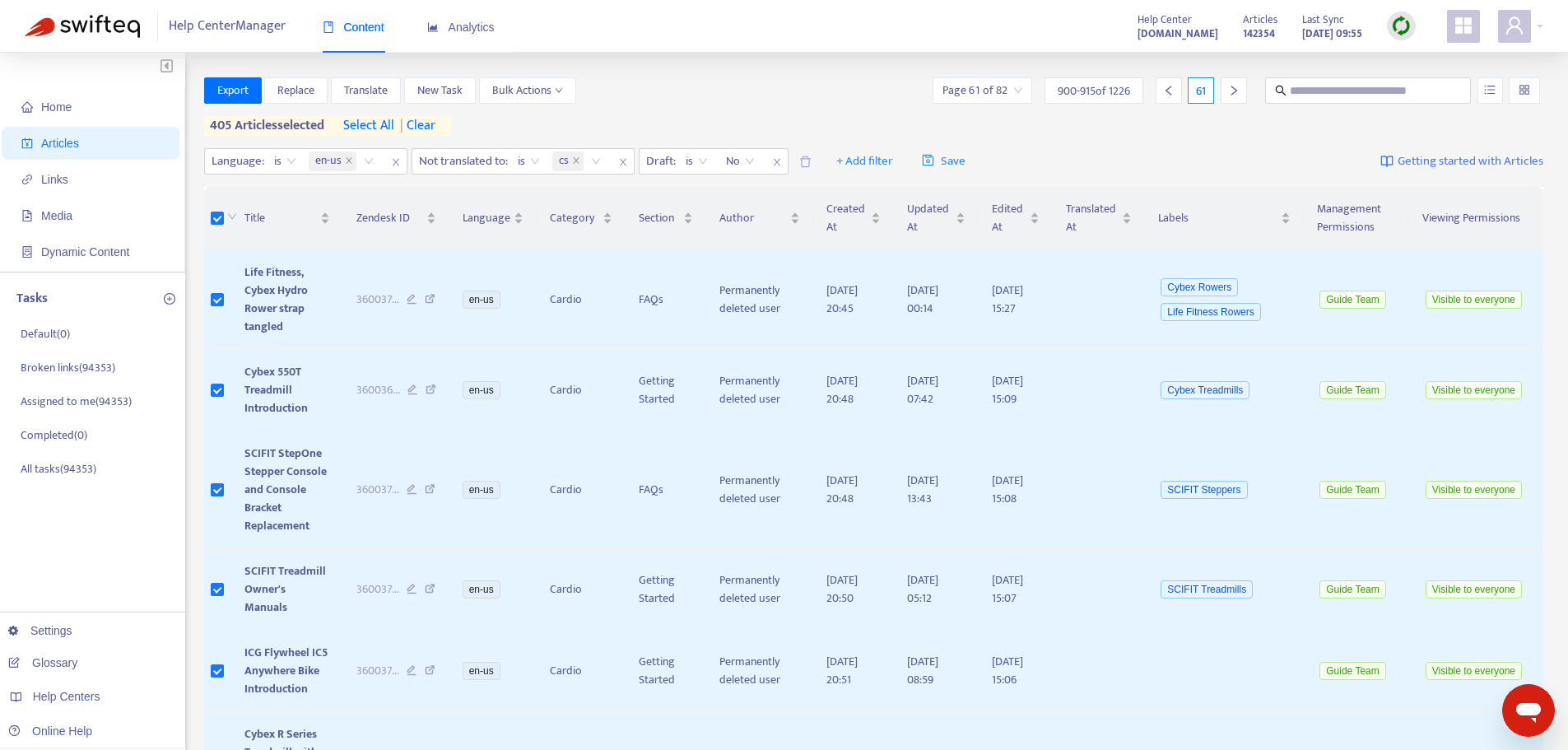
click at [1232, 98] on div at bounding box center [1233, 90] width 26 height 26
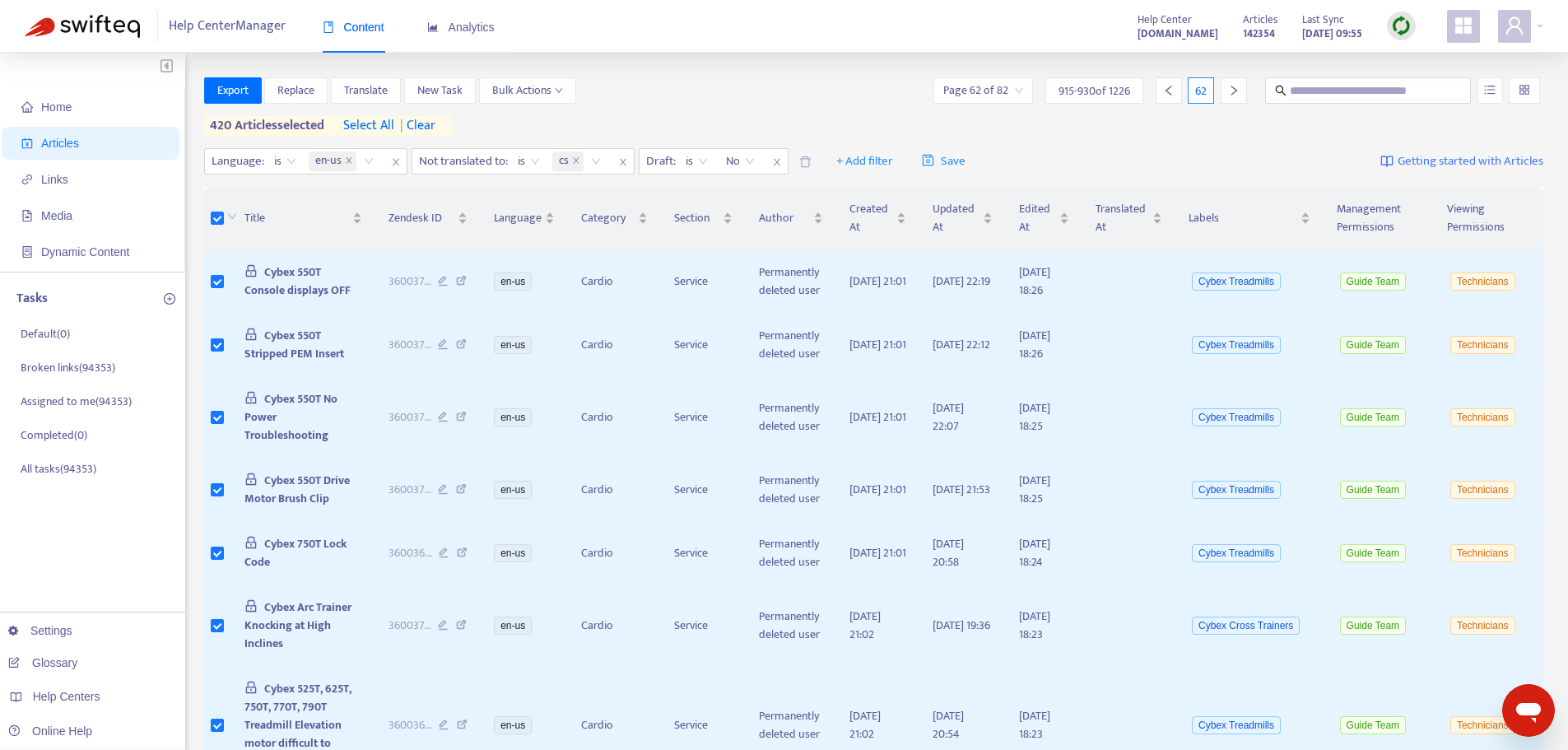
click at [1239, 98] on div at bounding box center [1233, 90] width 26 height 26
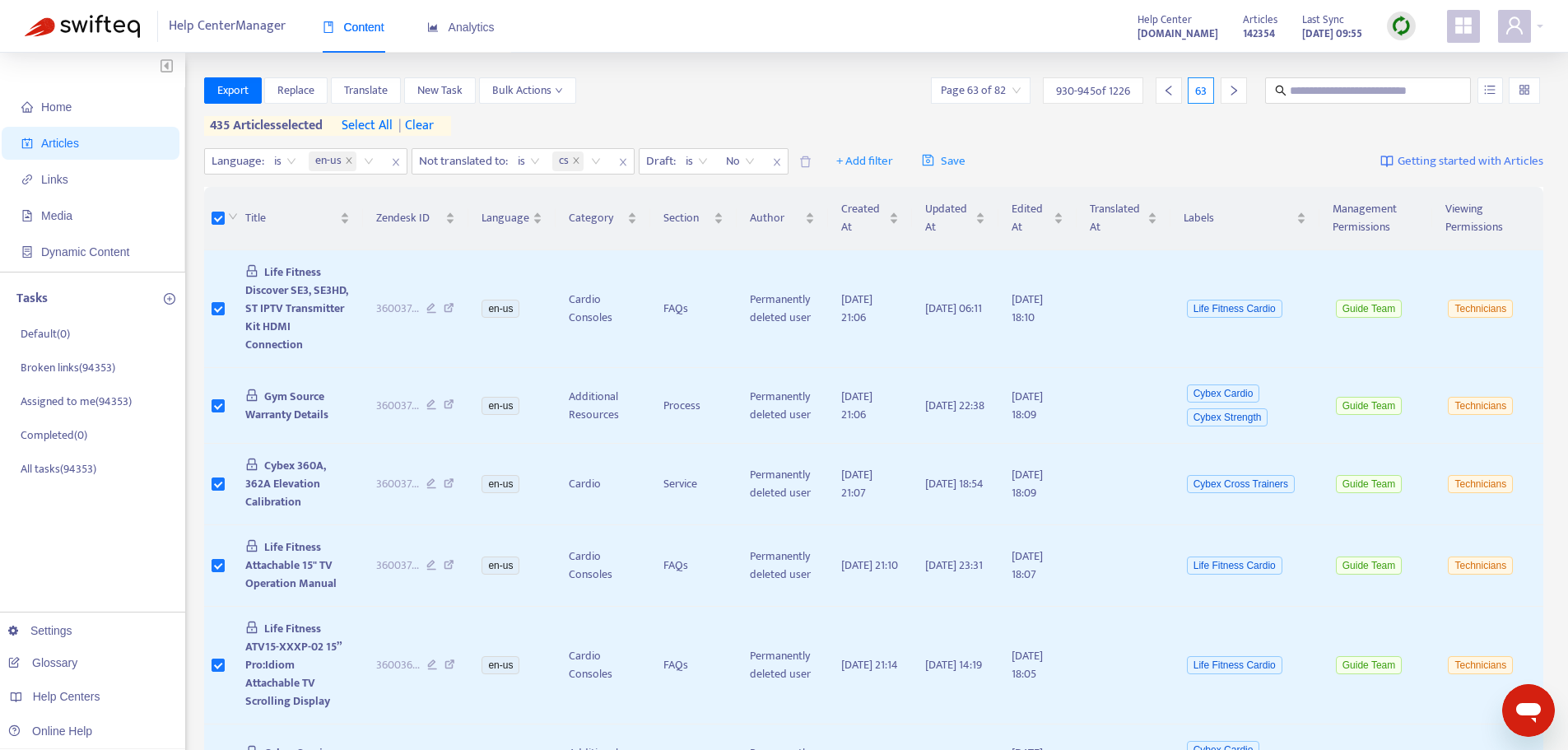
drag, startPoint x: 1238, startPoint y: 92, endPoint x: 1001, endPoint y: 130, distance: 240.0
click at [1238, 91] on icon "right" at bounding box center [1234, 91] width 12 height 12
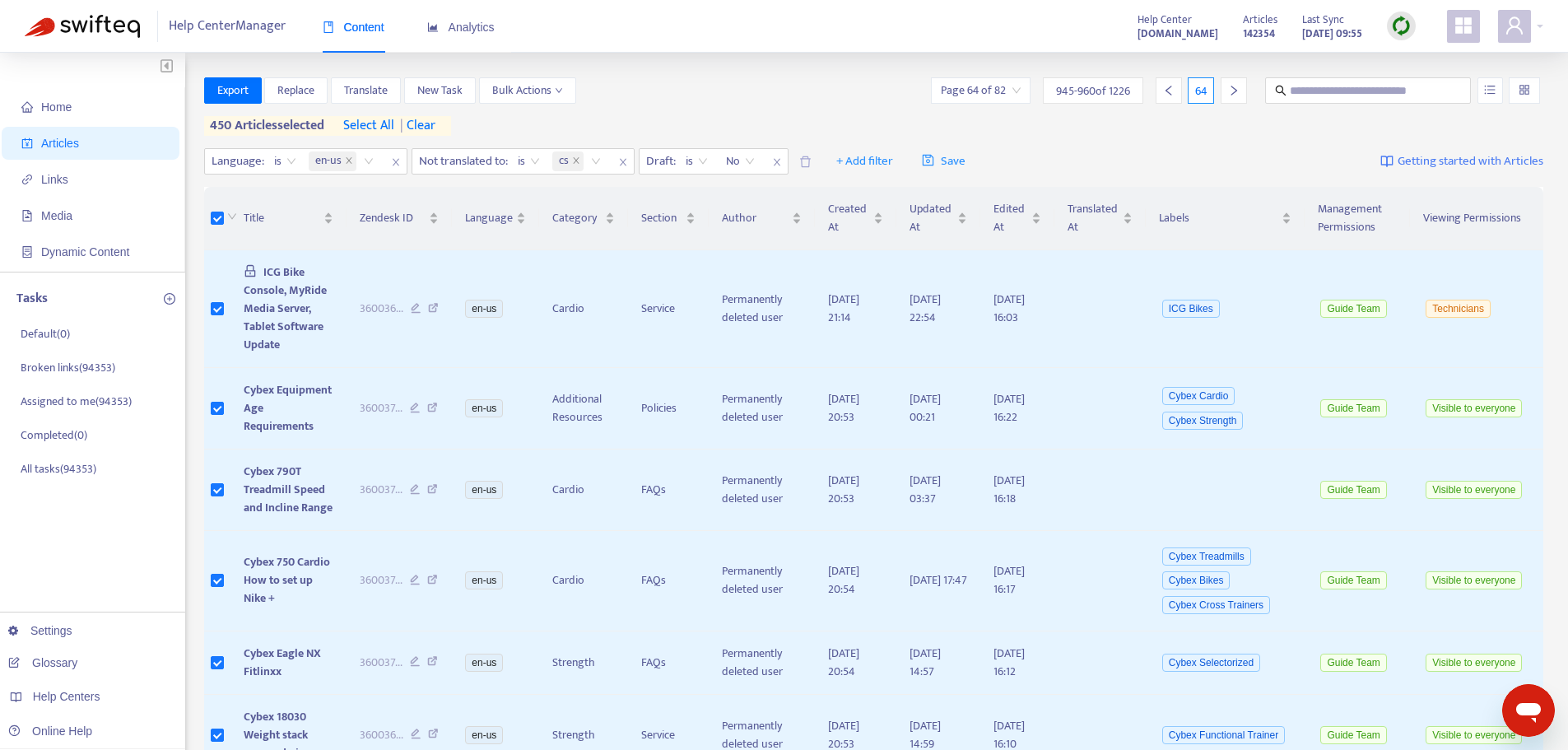
click at [1235, 91] on icon "right" at bounding box center [1234, 91] width 12 height 12
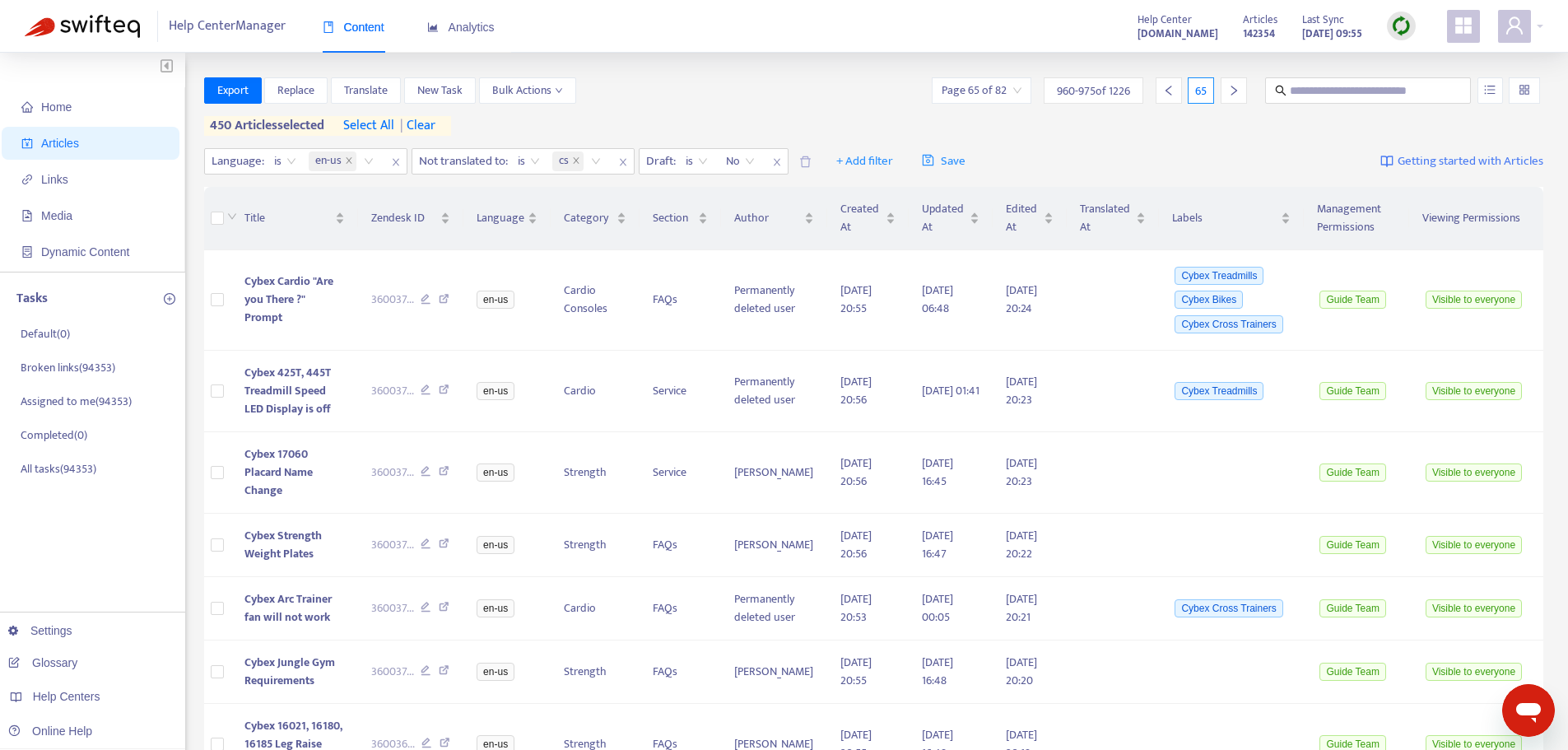
click at [226, 214] on div at bounding box center [231, 217] width 14 height 18
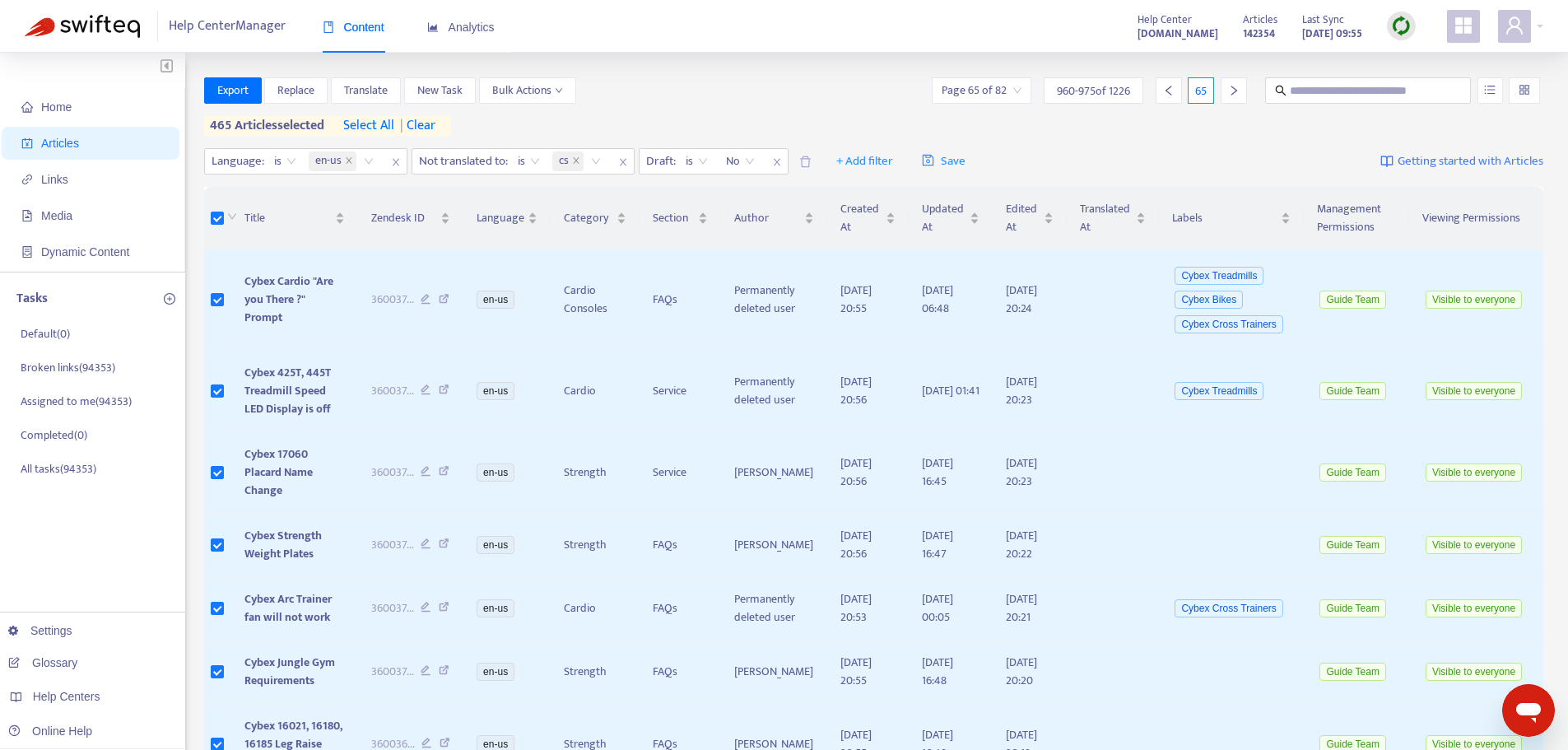
click at [1235, 97] on div at bounding box center [1233, 90] width 26 height 26
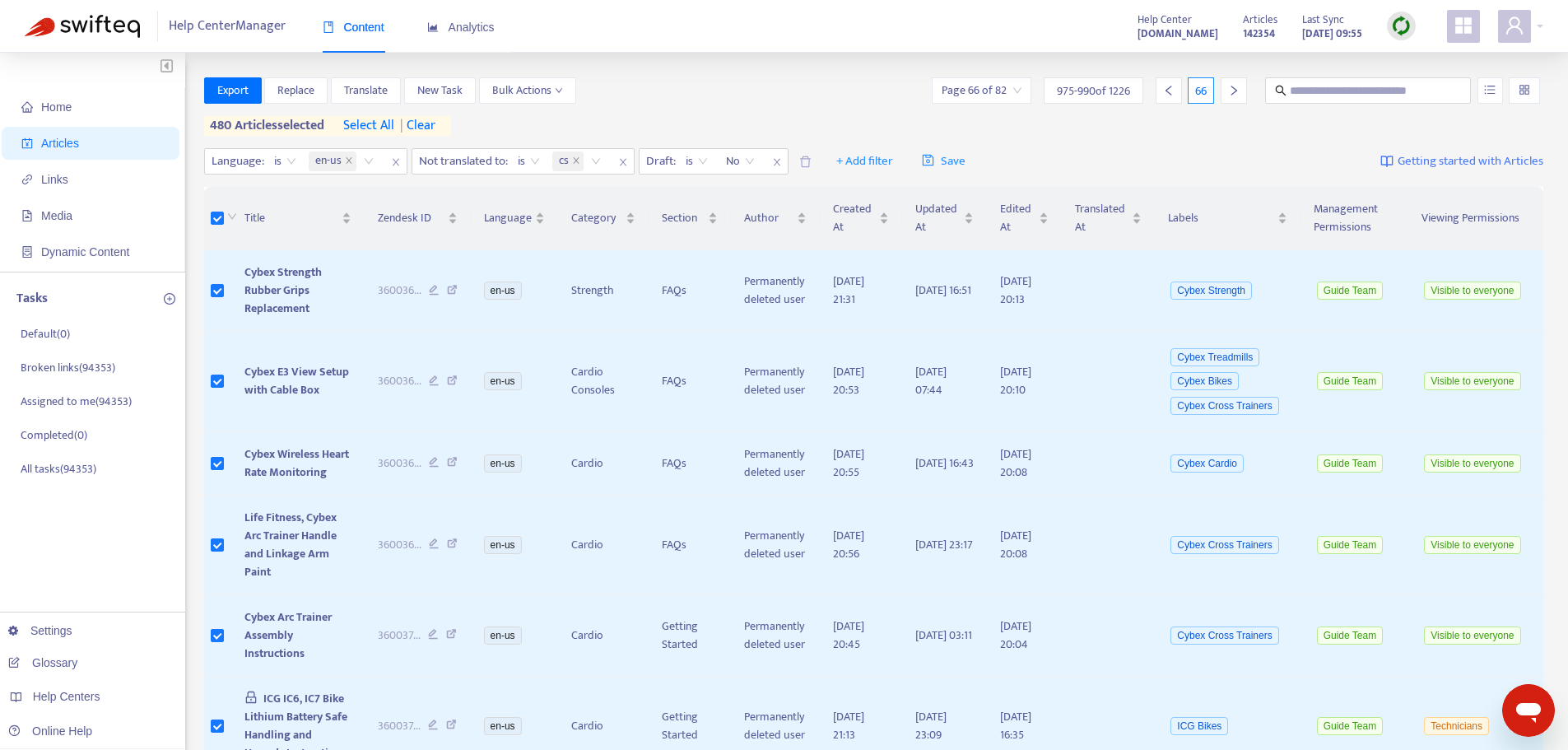
click at [1231, 93] on icon "right" at bounding box center [1234, 91] width 12 height 12
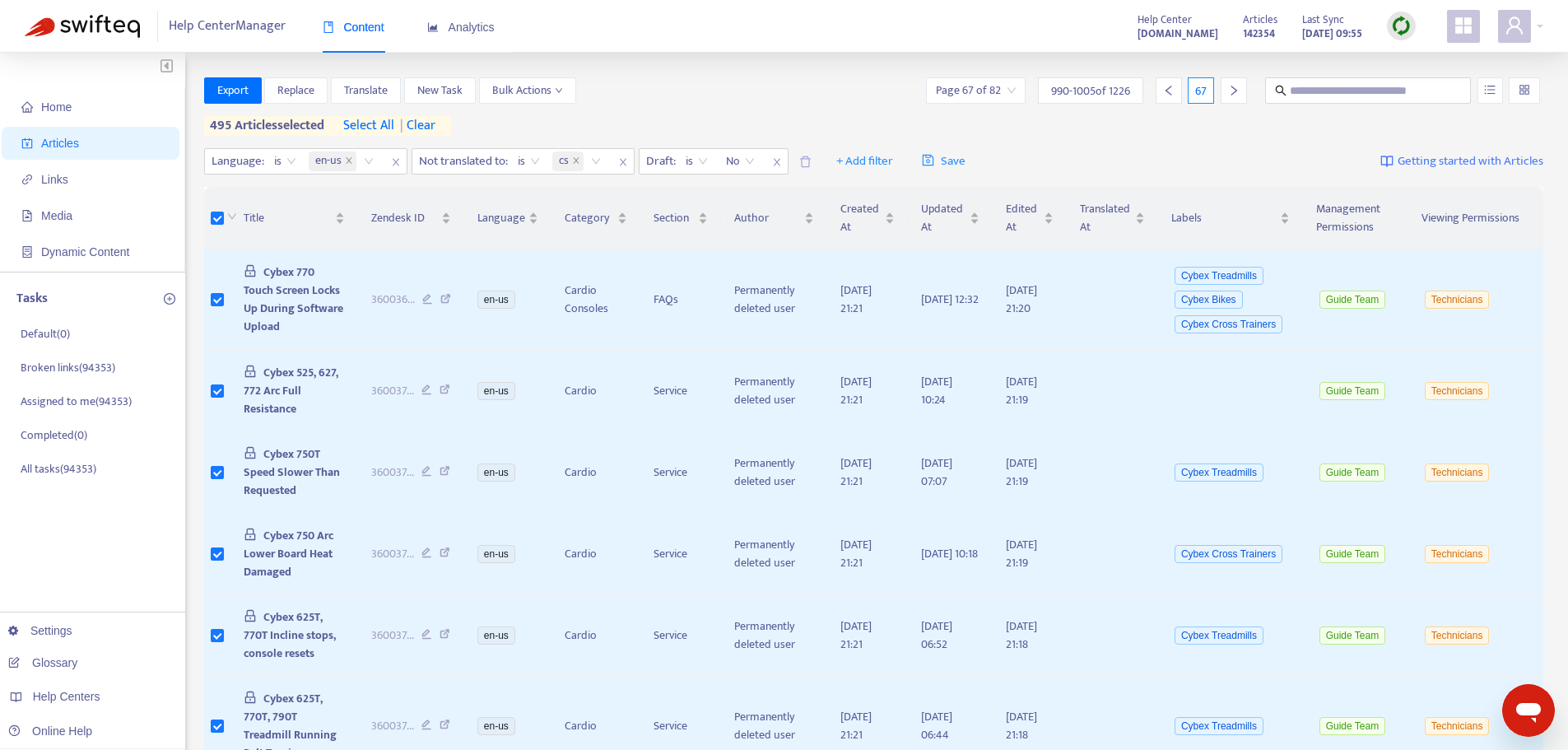
click at [1228, 92] on icon "right" at bounding box center [1234, 91] width 12 height 12
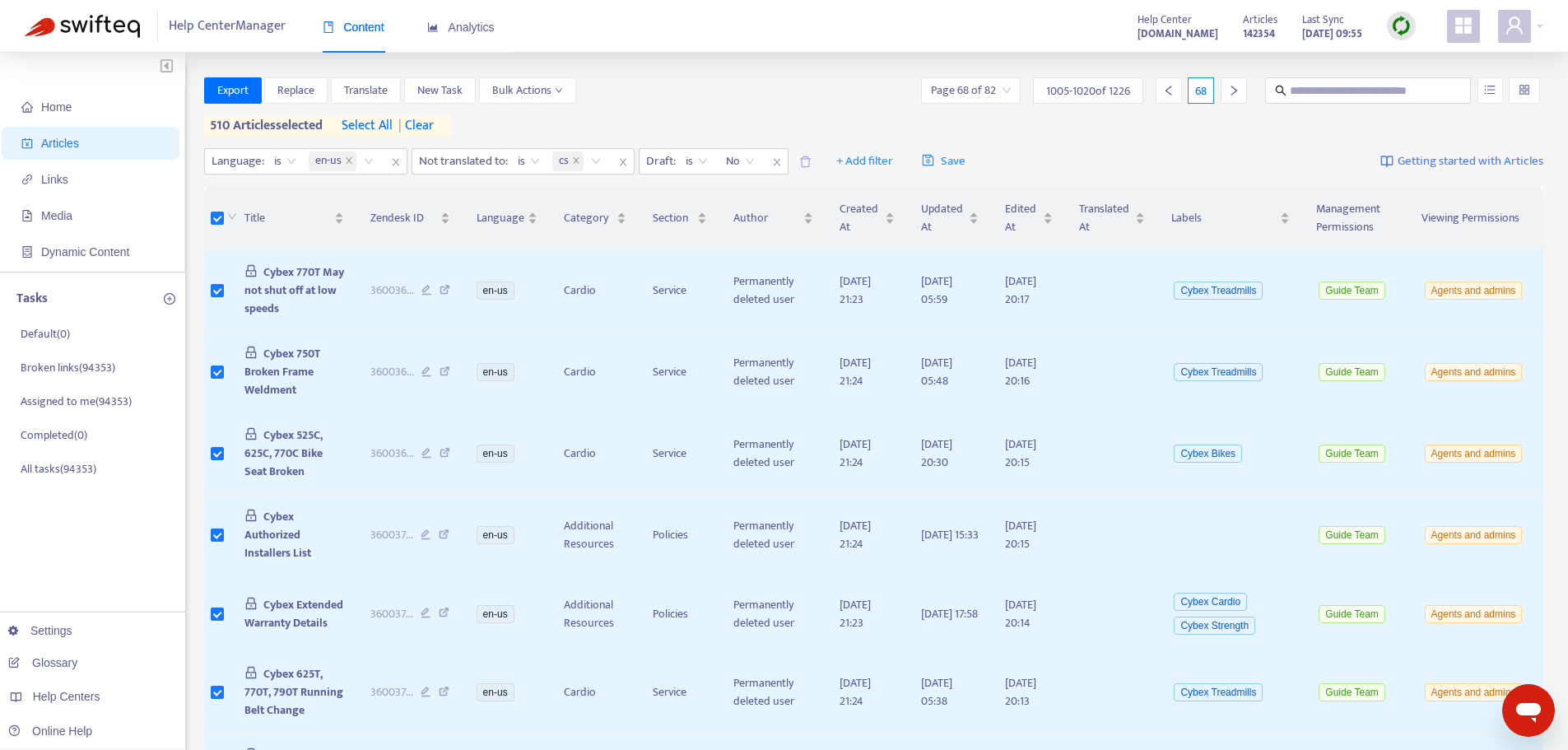
click at [1230, 96] on icon "right" at bounding box center [1234, 91] width 12 height 12
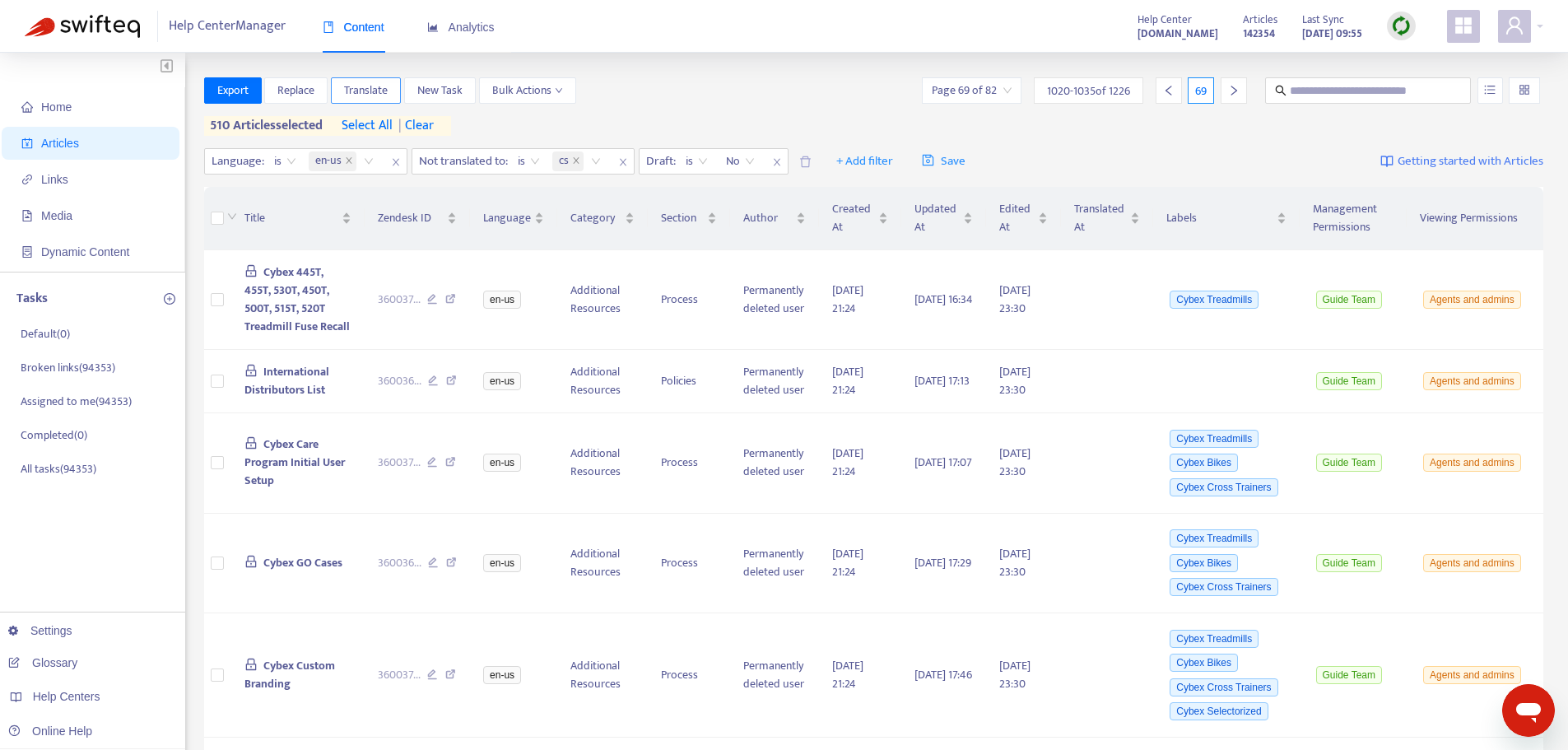
click at [356, 90] on span "Translate" at bounding box center [365, 90] width 43 height 18
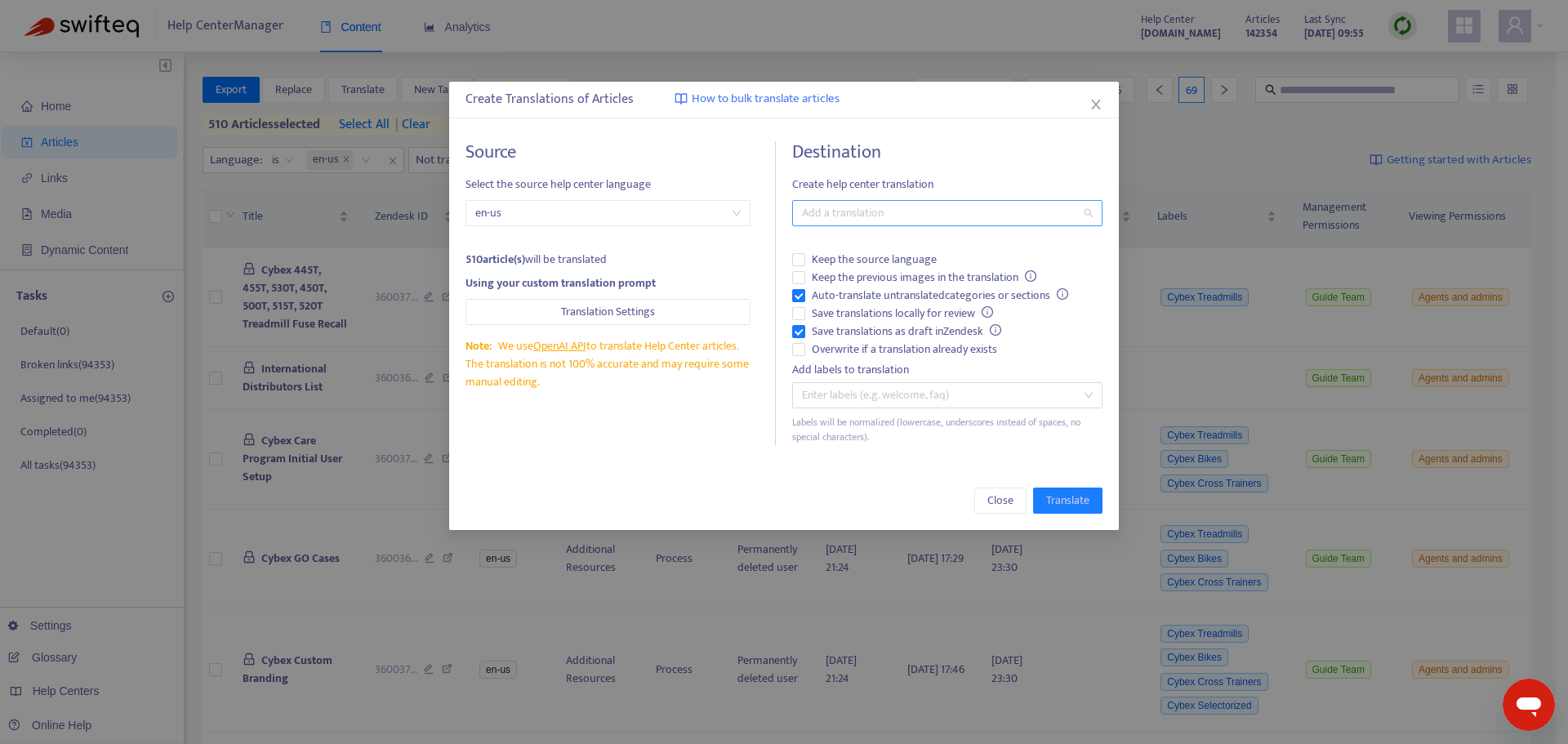
click at [824, 221] on div at bounding box center [939, 213] width 286 height 19
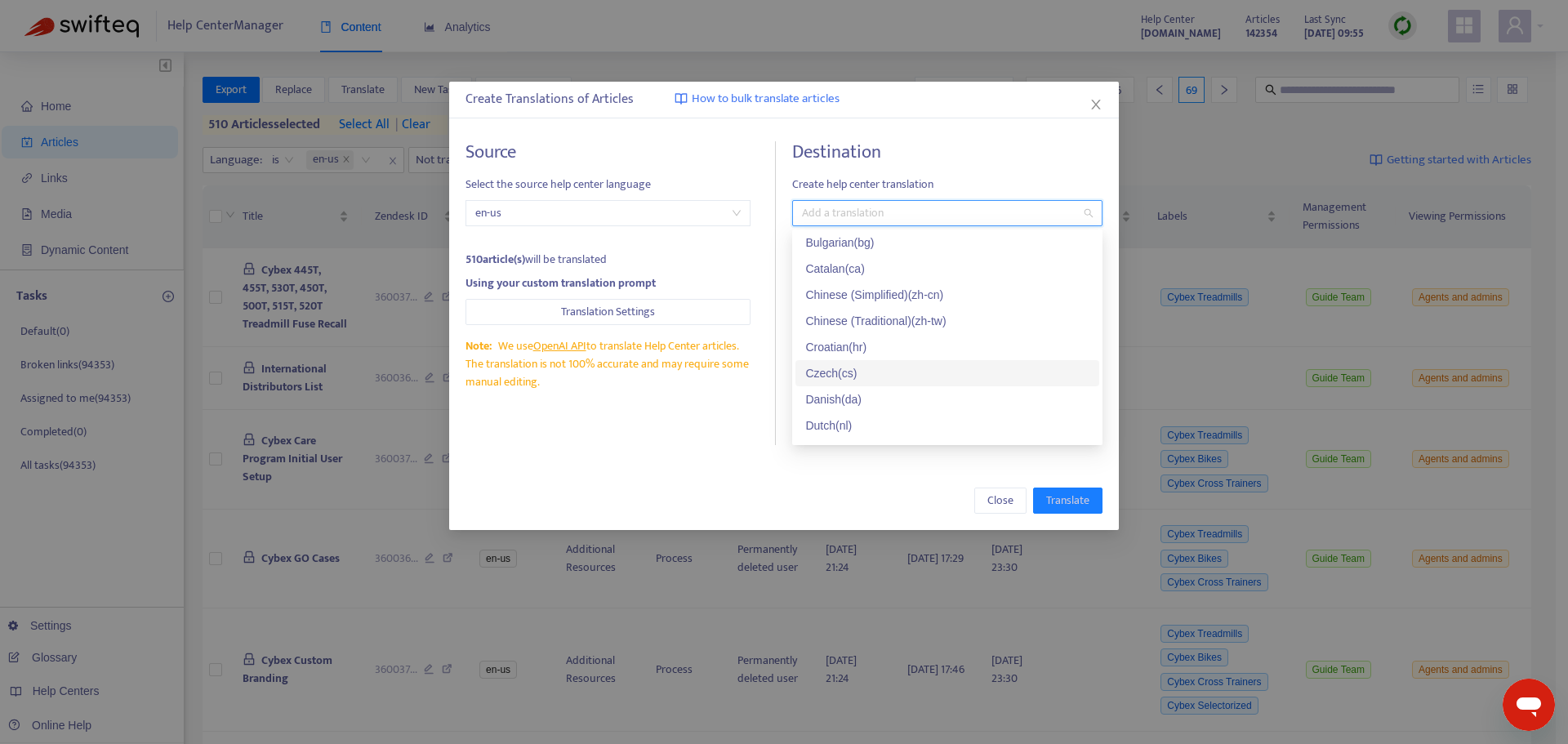
click at [835, 372] on div "Czech ( cs )" at bounding box center [947, 373] width 284 height 18
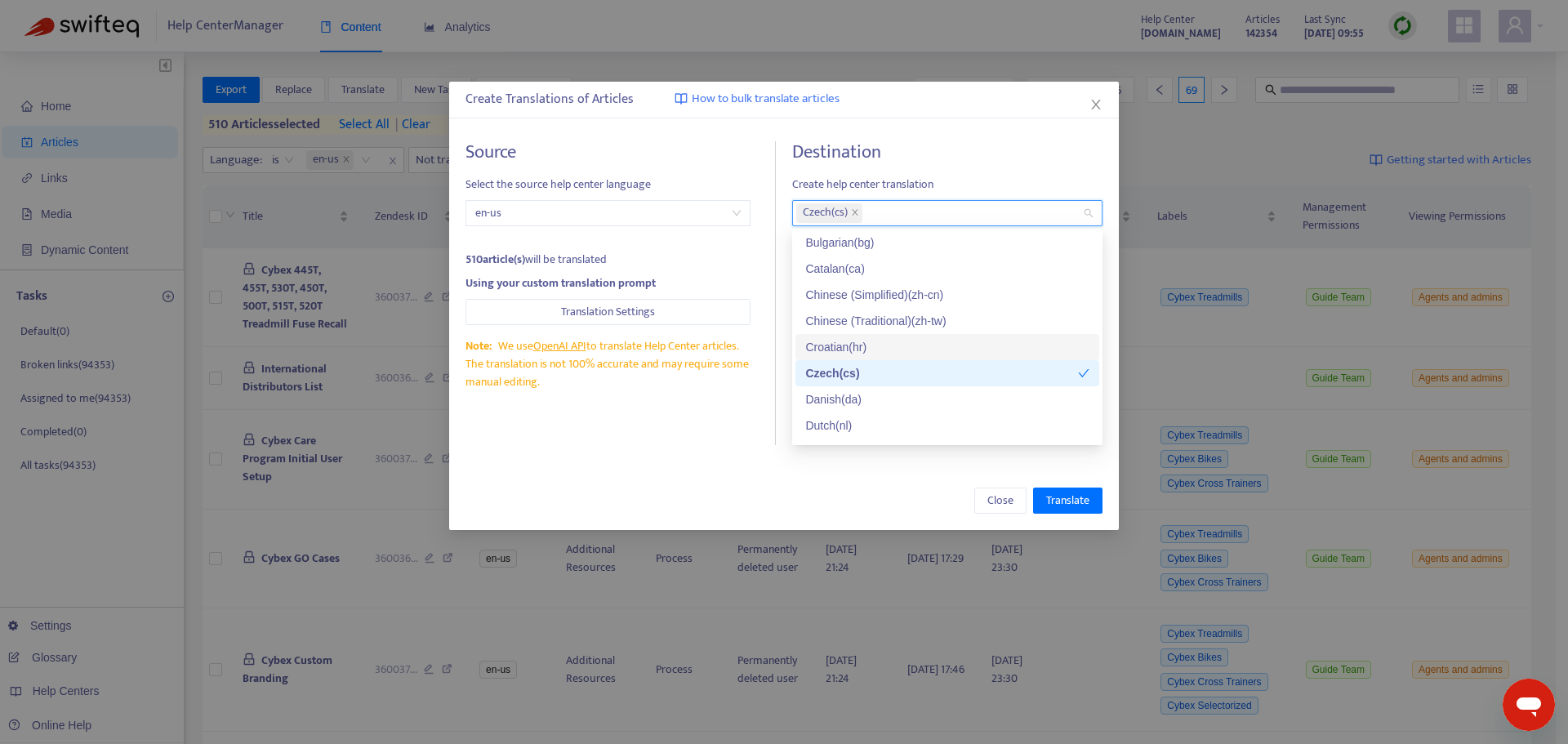
click at [743, 438] on div "Source Select the source help center language en-us 510 article(s) will be tran…" at bounding box center [621, 292] width 311 height 304
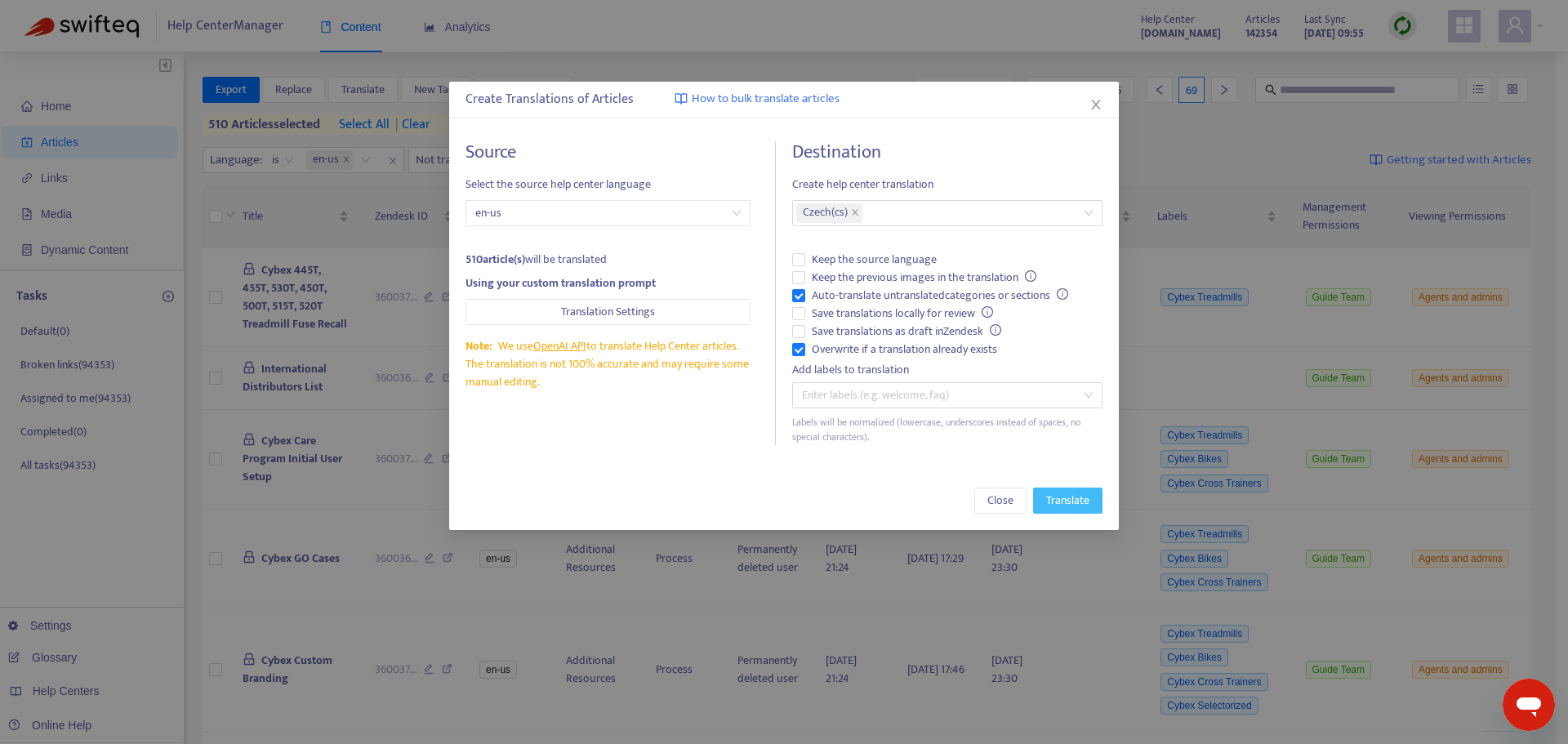
click at [1055, 503] on span "Translate" at bounding box center [1067, 500] width 43 height 18
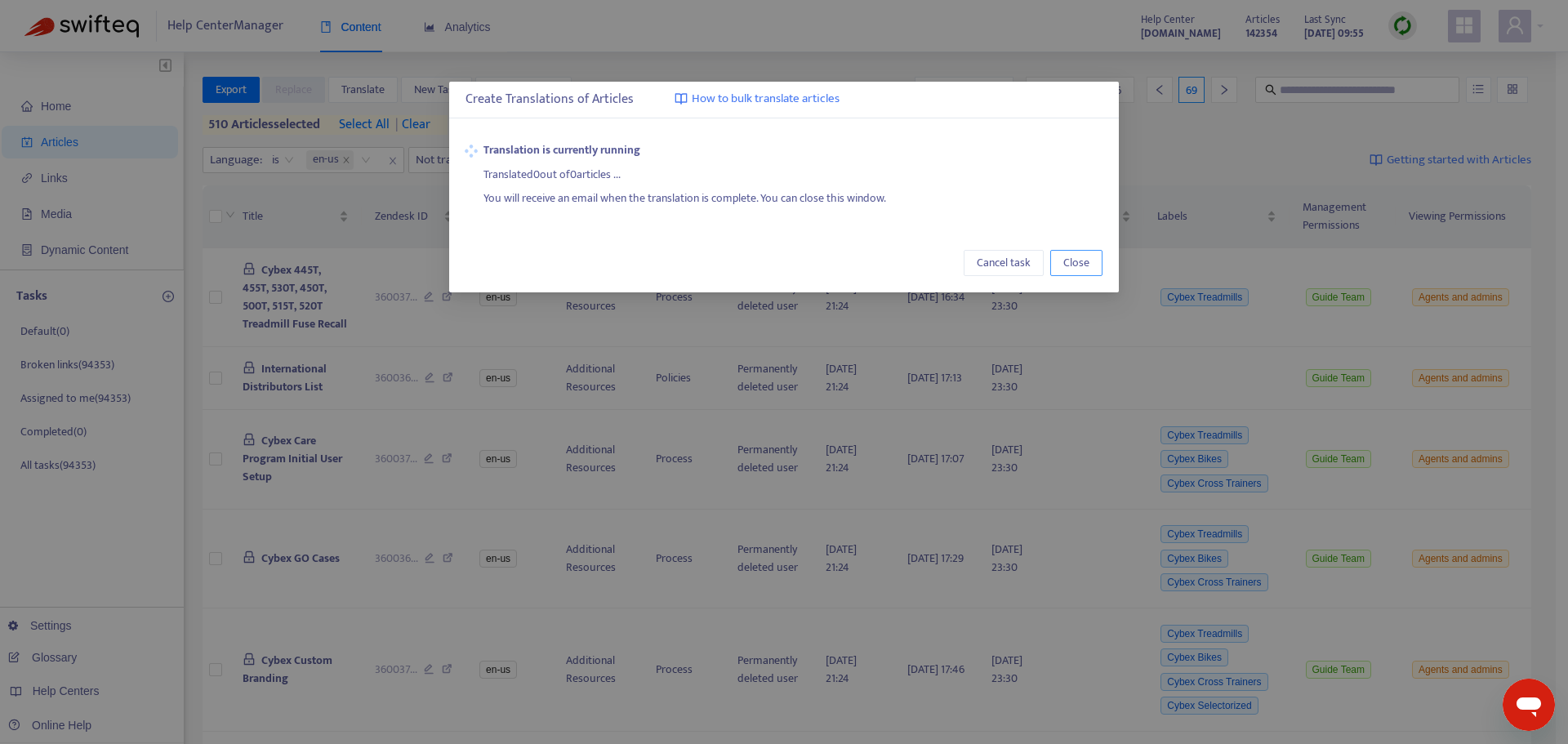
click at [1070, 262] on span "Close" at bounding box center [1075, 263] width 26 height 18
